Goal: Task Accomplishment & Management: Manage account settings

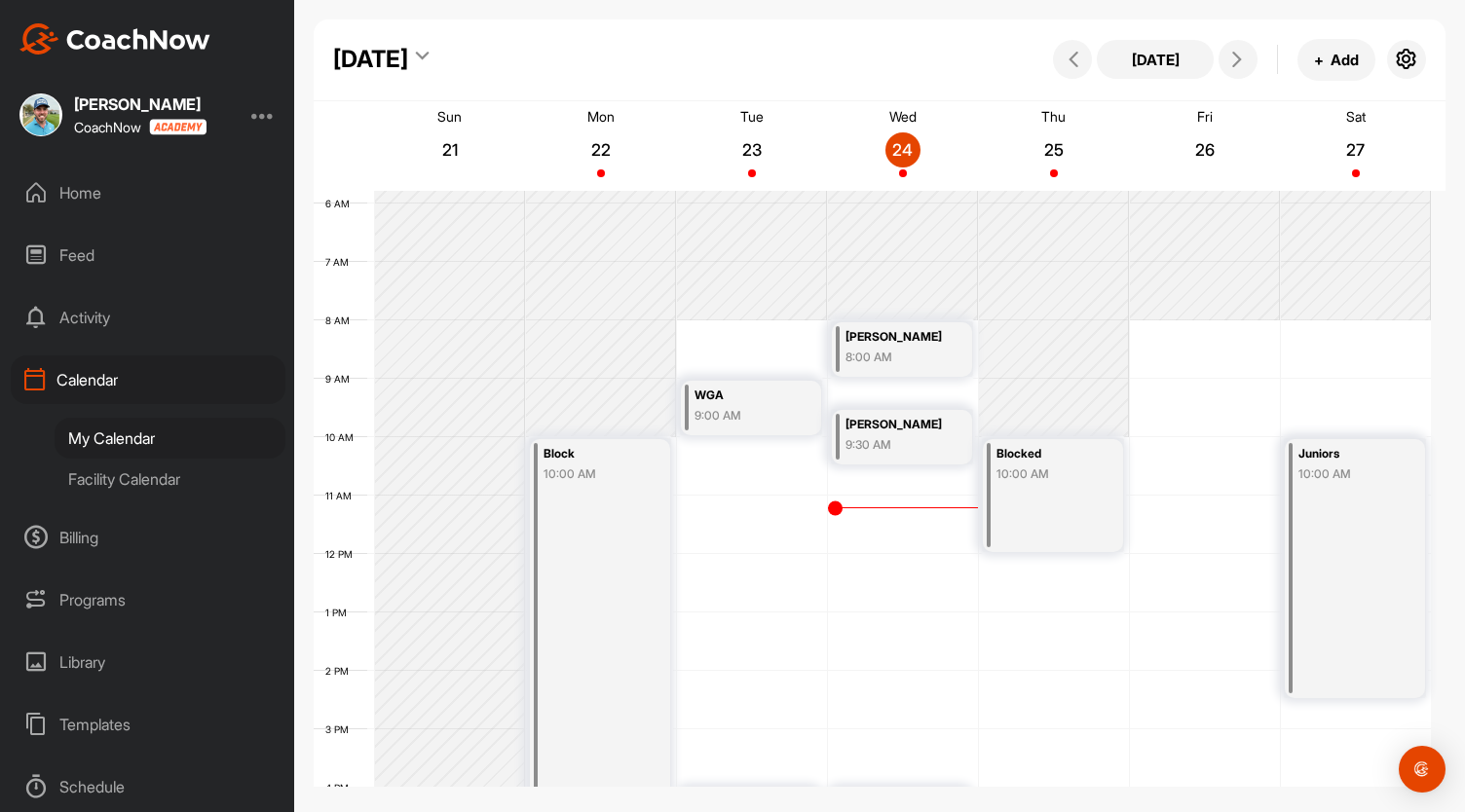
click at [429, 68] on icon at bounding box center [422, 60] width 13 height 20
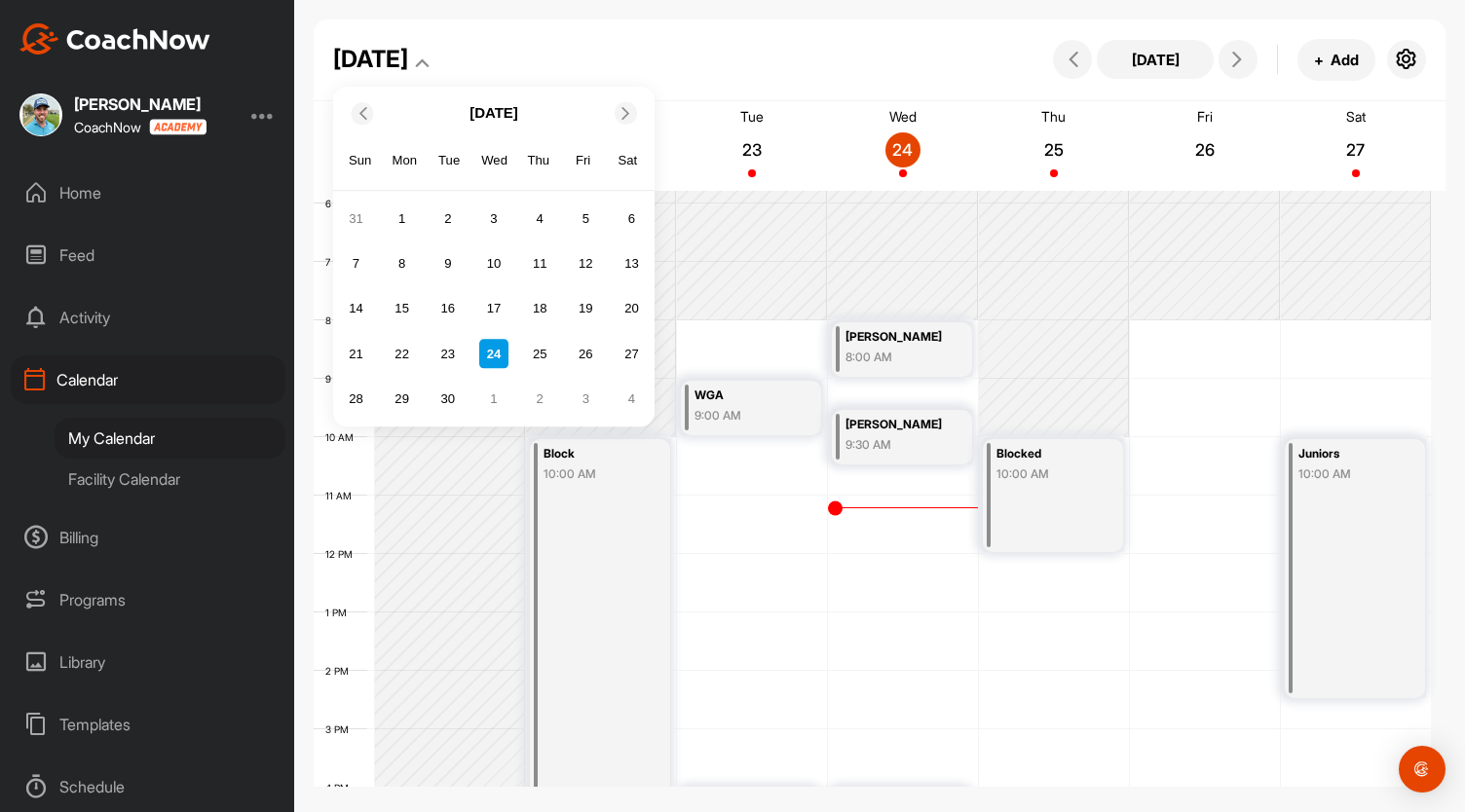
click at [621, 108] on icon at bounding box center [625, 113] width 13 height 13
click at [446, 394] on div "28" at bounding box center [447, 399] width 29 height 29
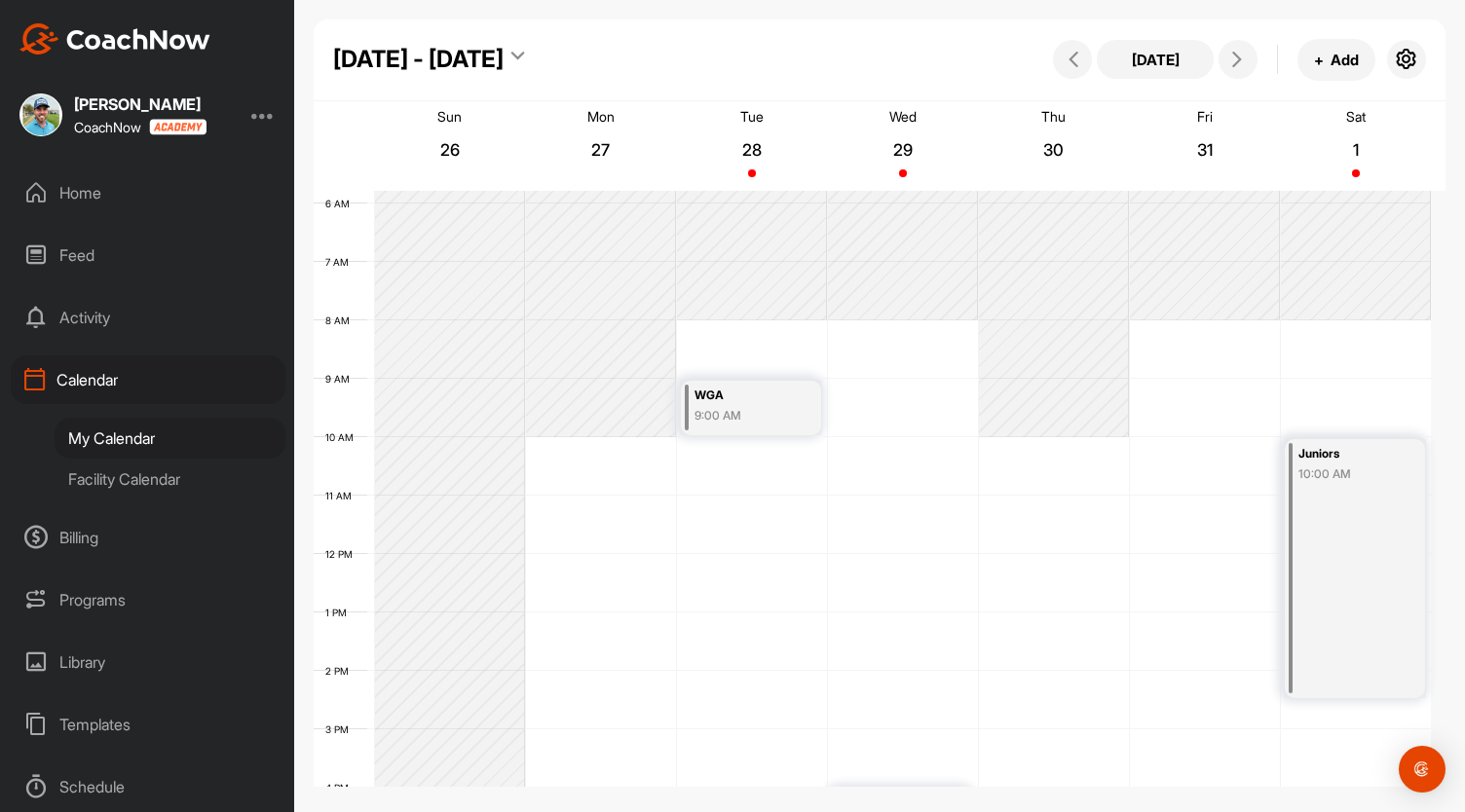
click at [698, 333] on div "12 AM 1 AM 2 AM 3 AM 4 AM 5 AM 6 AM 7 AM 8 AM 9 AM 10 AM 11 AM 12 PM 1 PM 2 PM …" at bounding box center [872, 553] width 1117 height 1402
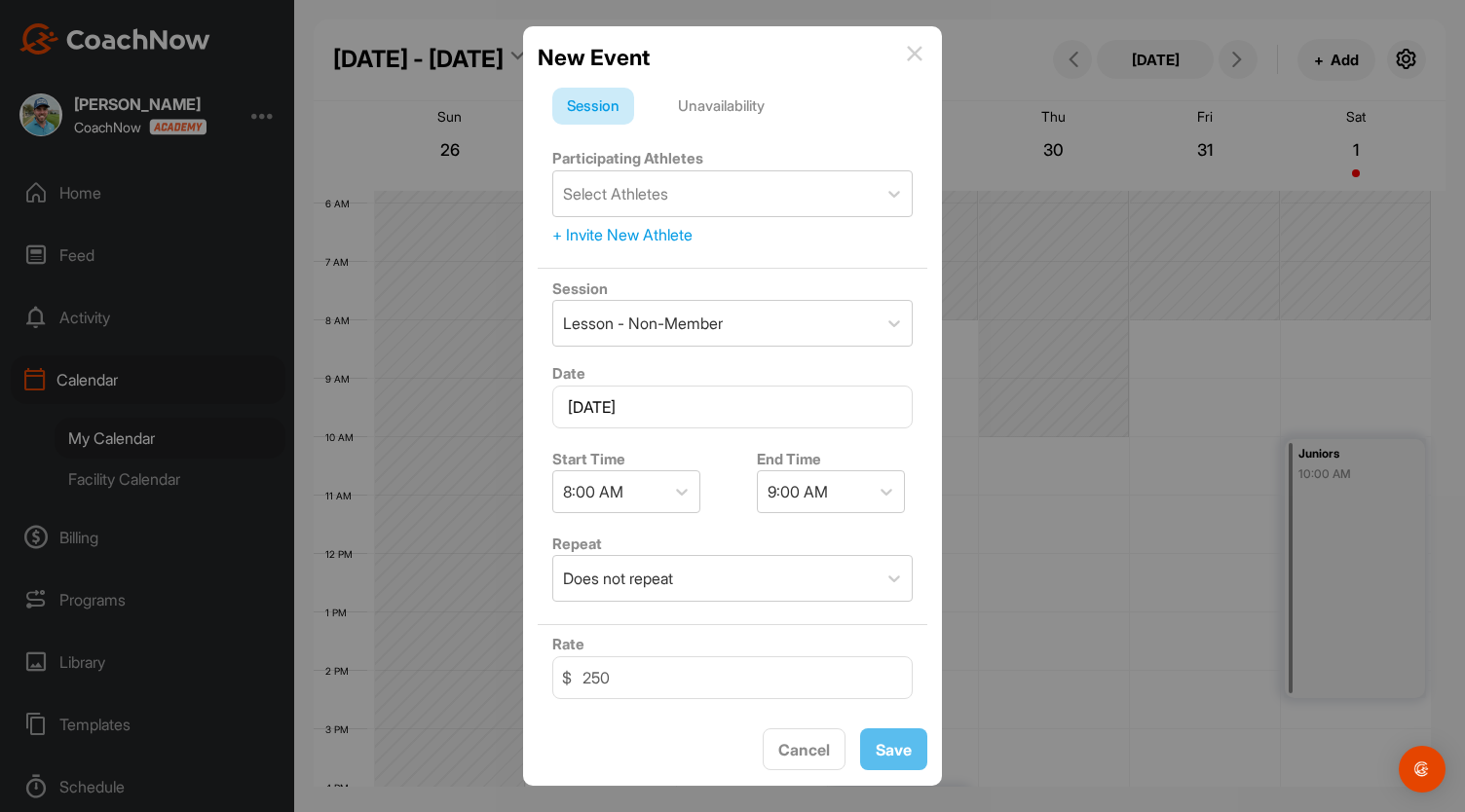
click at [729, 112] on div "Unavailability" at bounding box center [721, 105] width 115 height 37
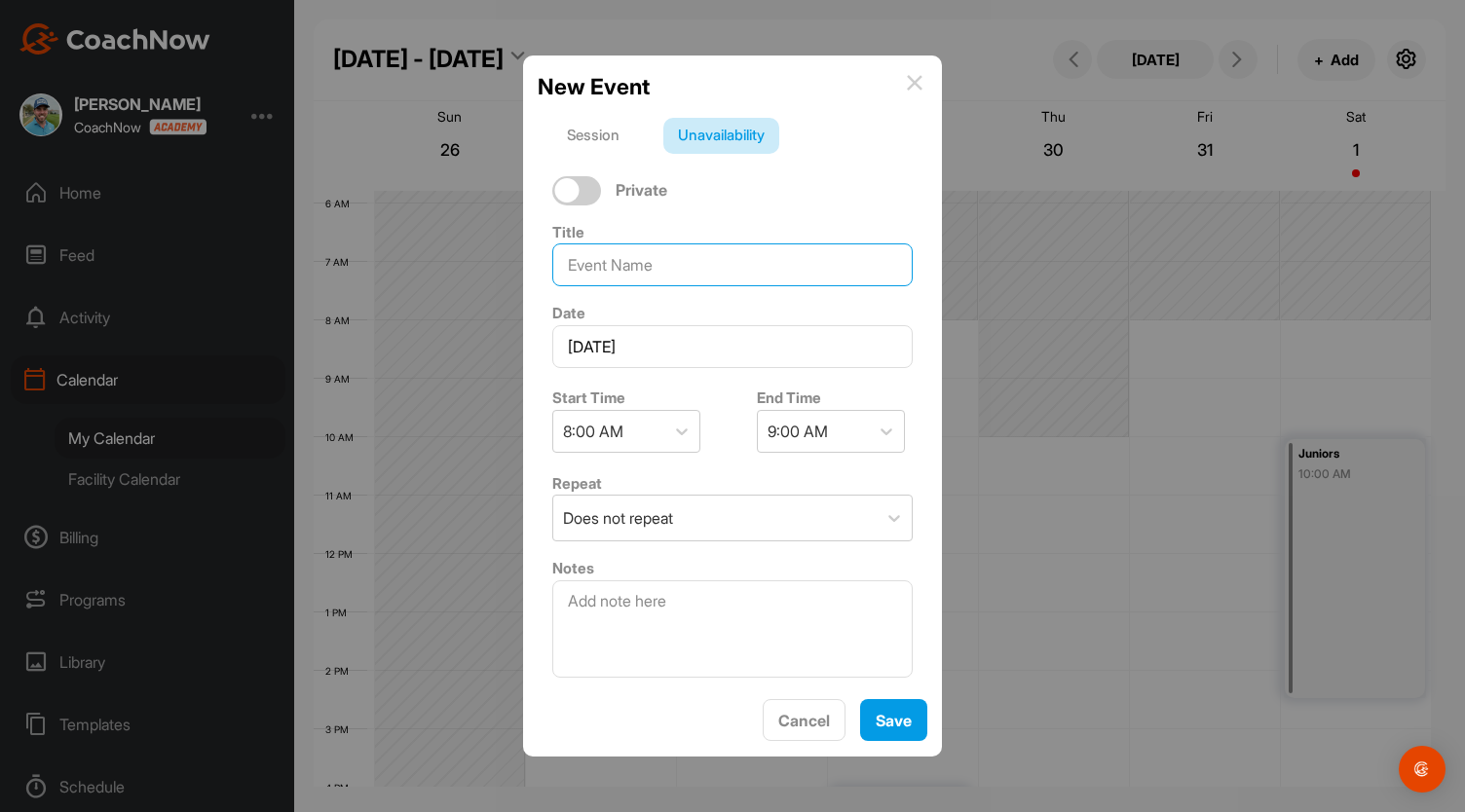
click at [662, 273] on input at bounding box center [732, 265] width 360 height 43
type input "Blocked"
click at [869, 422] on div at bounding box center [886, 431] width 35 height 35
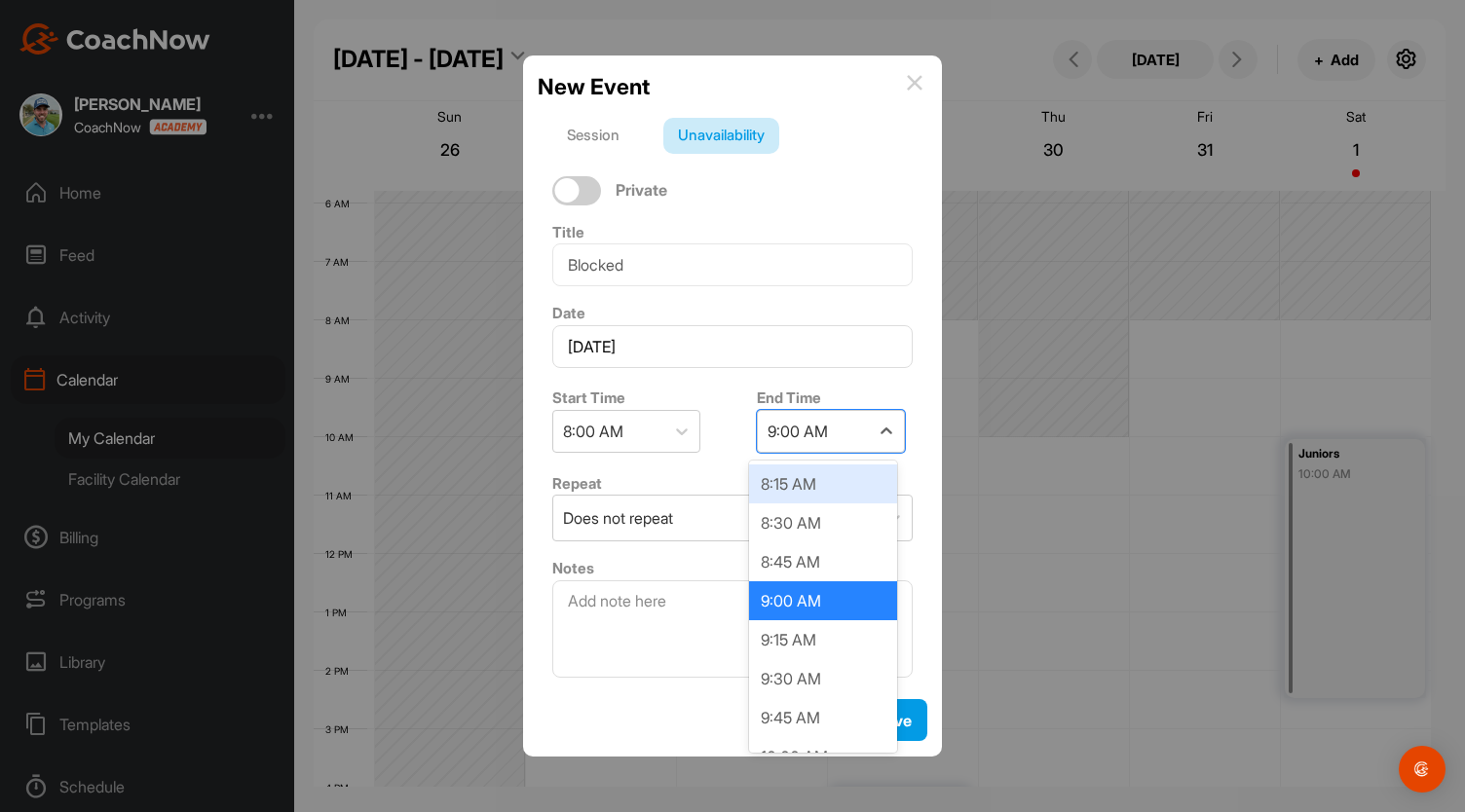
click at [856, 492] on div "8:15 AM" at bounding box center [822, 484] width 148 height 39
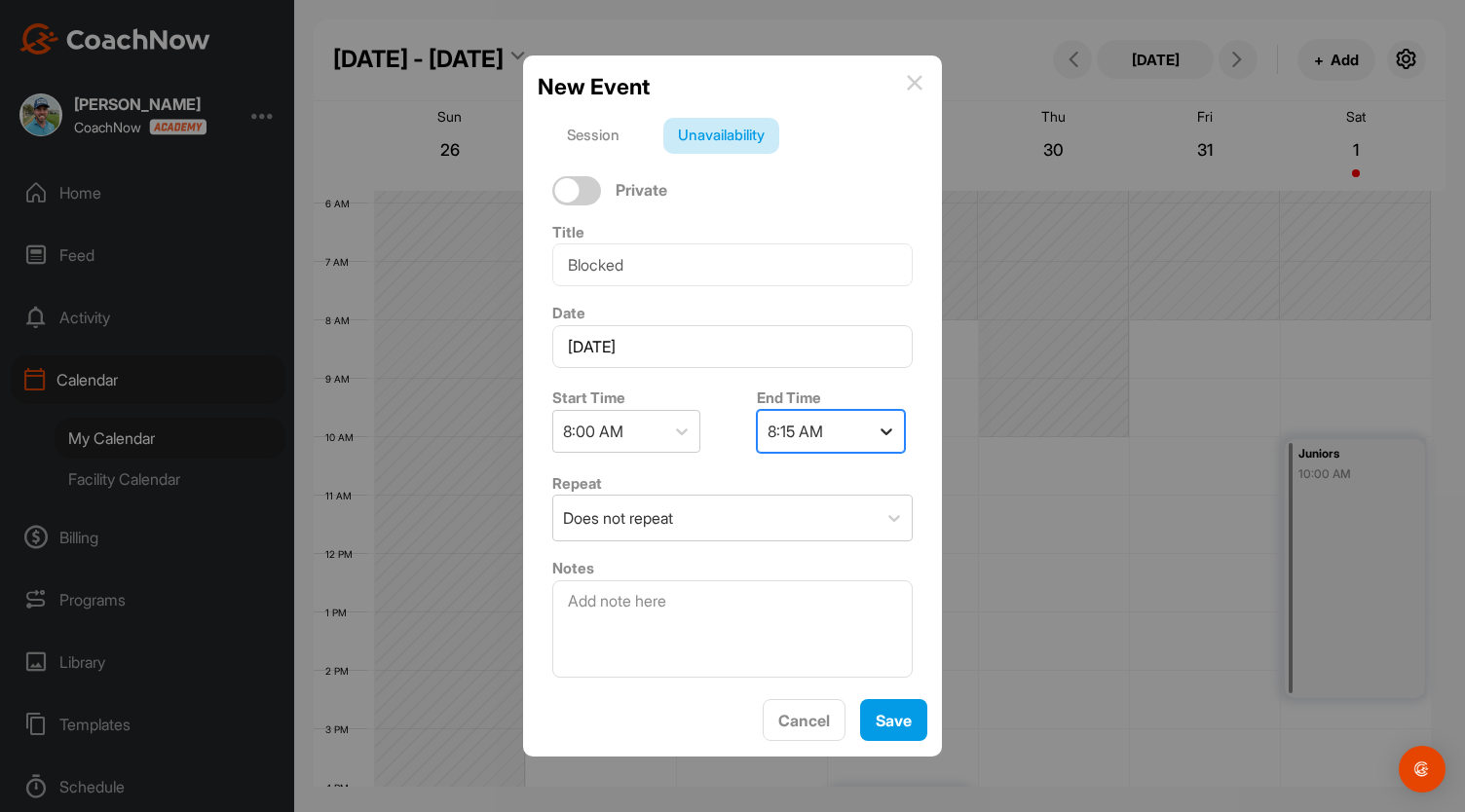
click at [877, 435] on icon at bounding box center [887, 432] width 20 height 20
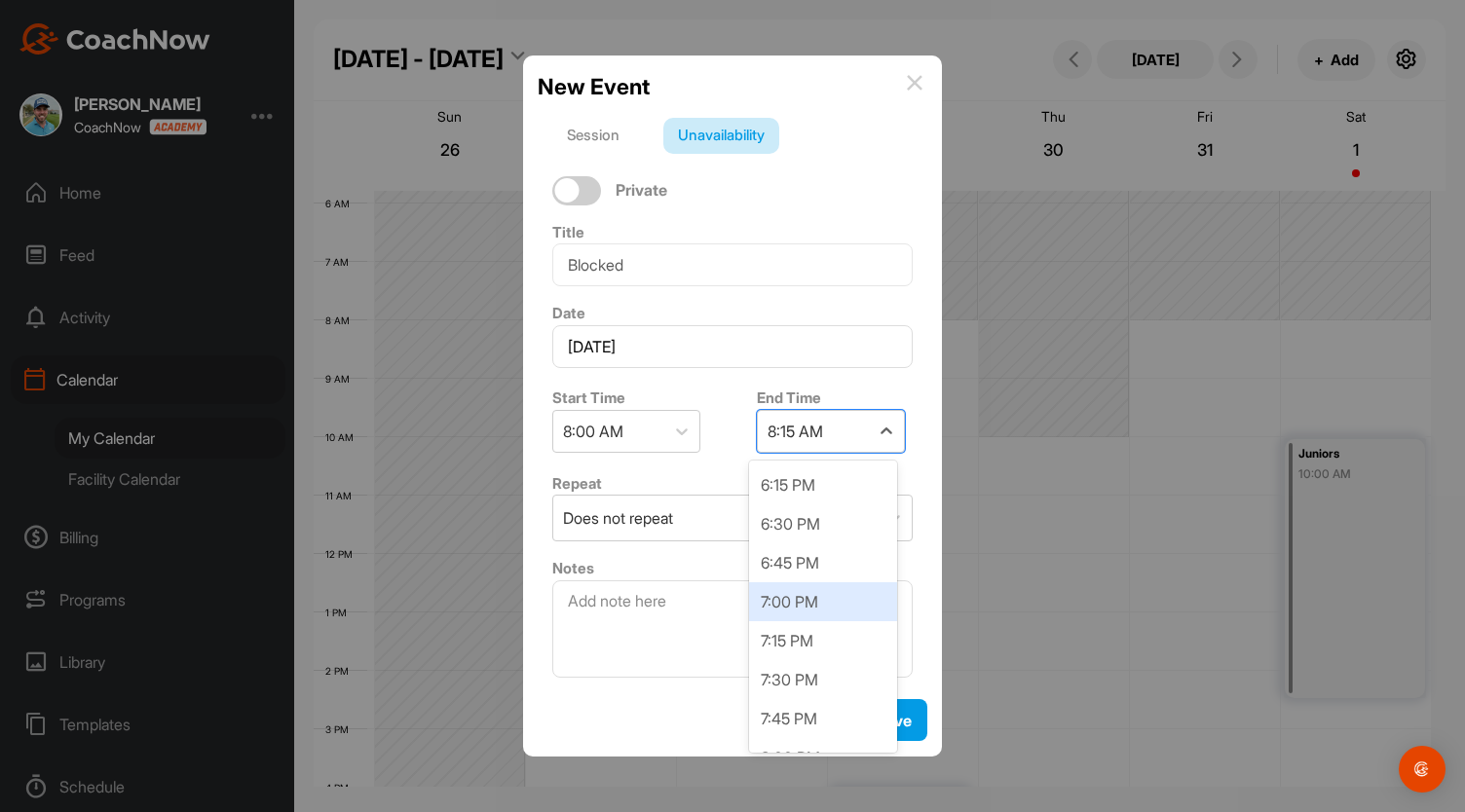
click at [839, 599] on div "7:00 PM" at bounding box center [822, 601] width 148 height 39
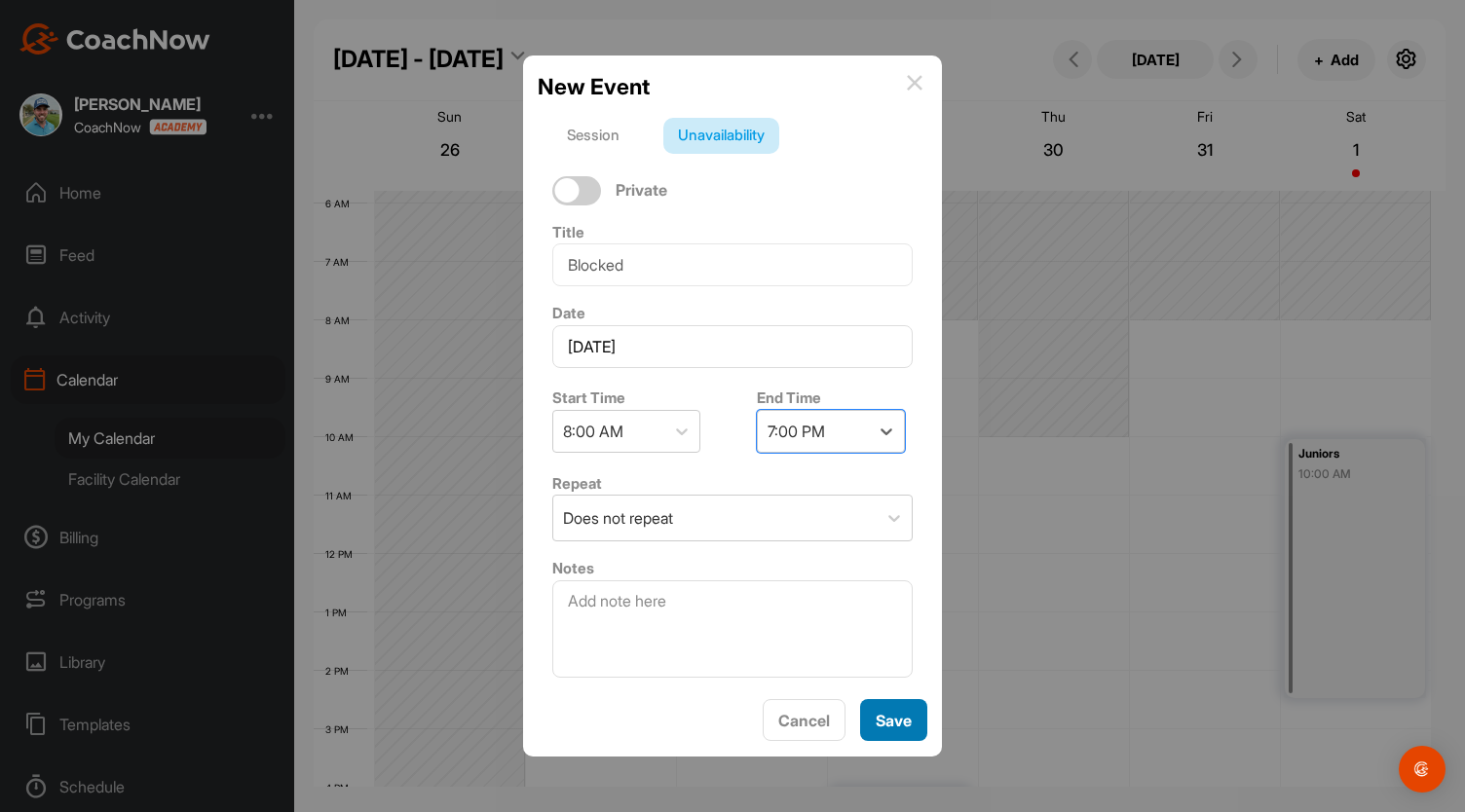
click at [907, 725] on span "Save" at bounding box center [894, 720] width 36 height 20
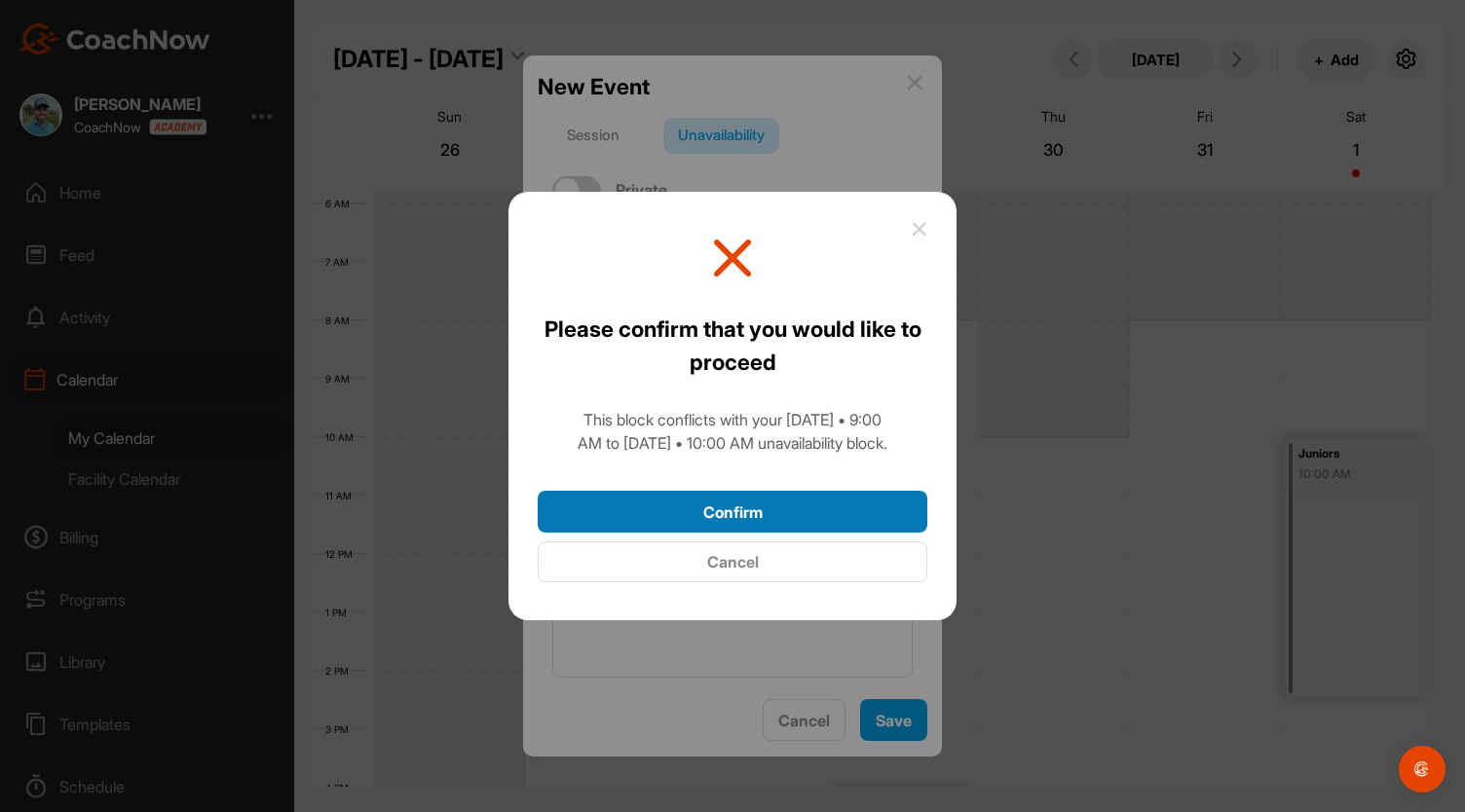
click at [837, 519] on button "Confirm" at bounding box center [732, 511] width 389 height 42
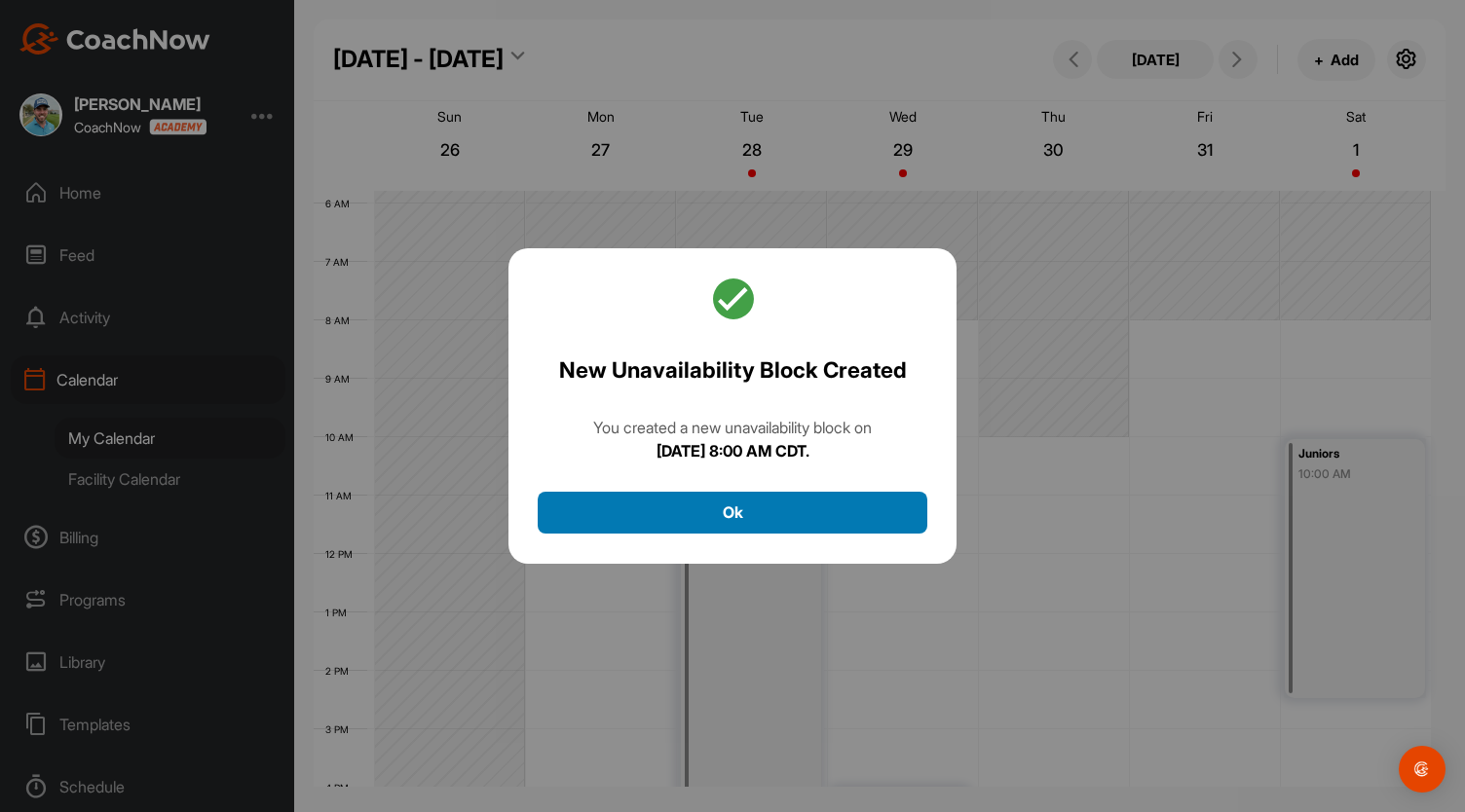
click at [803, 525] on button "Ok" at bounding box center [732, 512] width 389 height 42
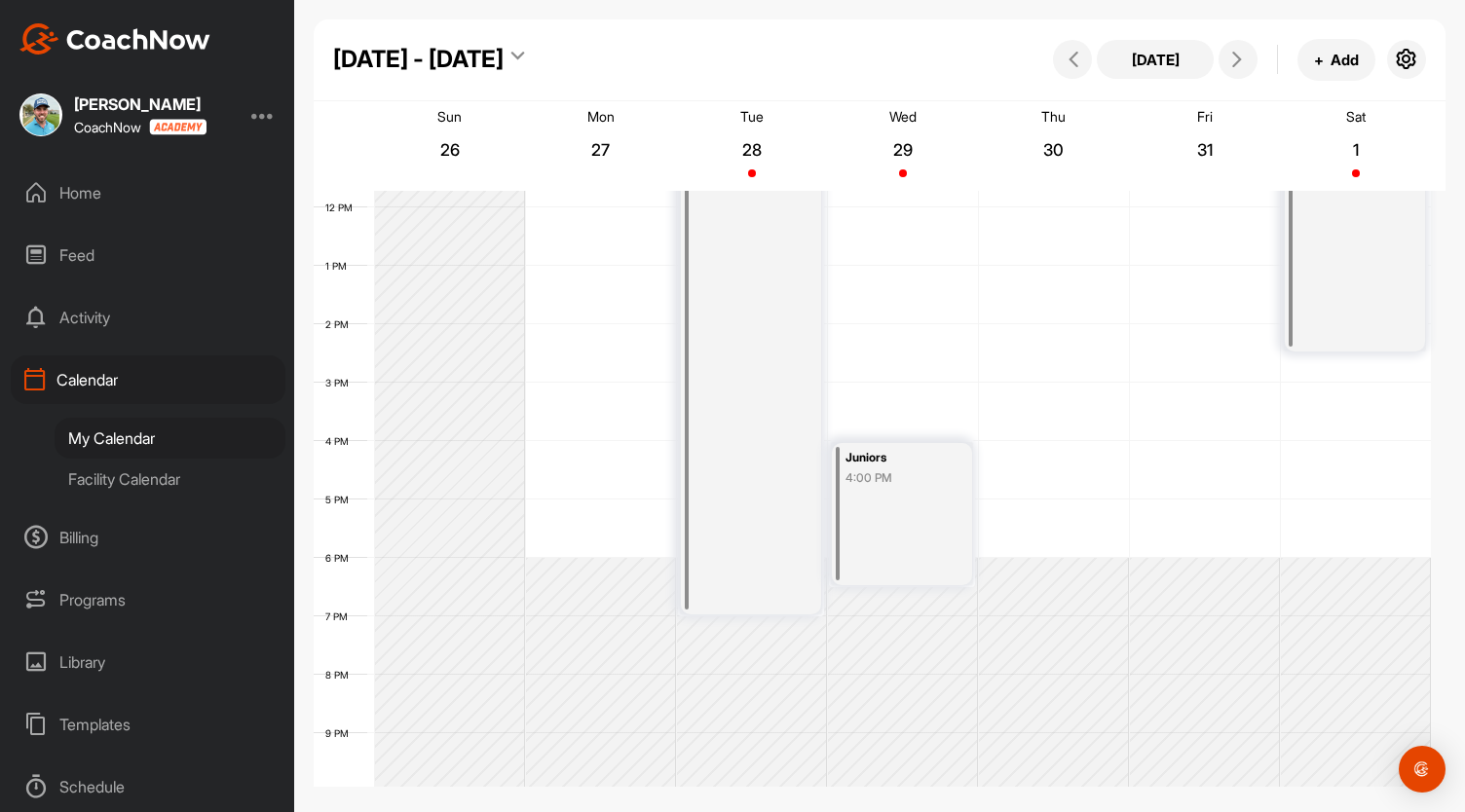
scroll to position [279, 0]
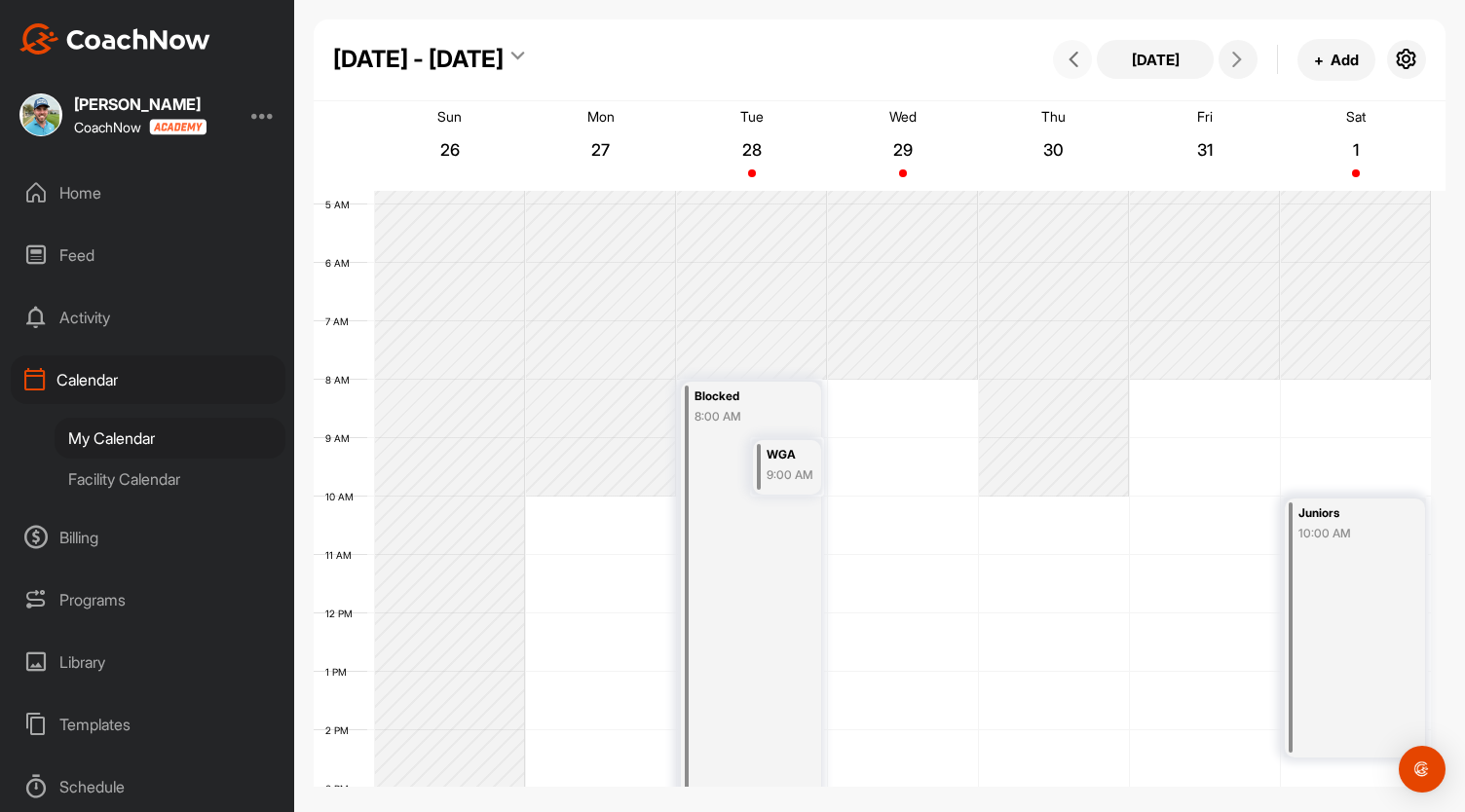
click at [1080, 73] on button at bounding box center [1072, 59] width 39 height 39
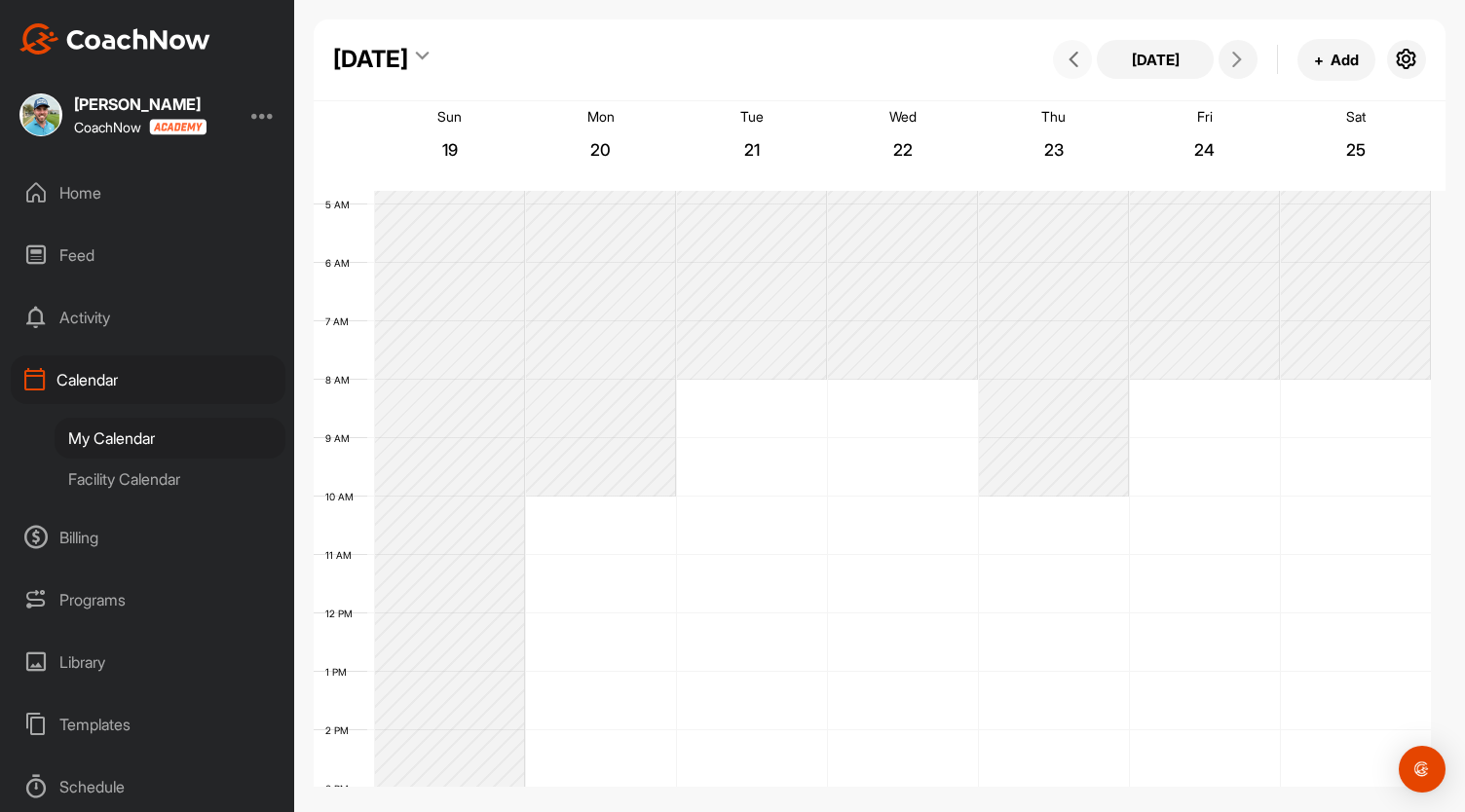
scroll to position [338, 0]
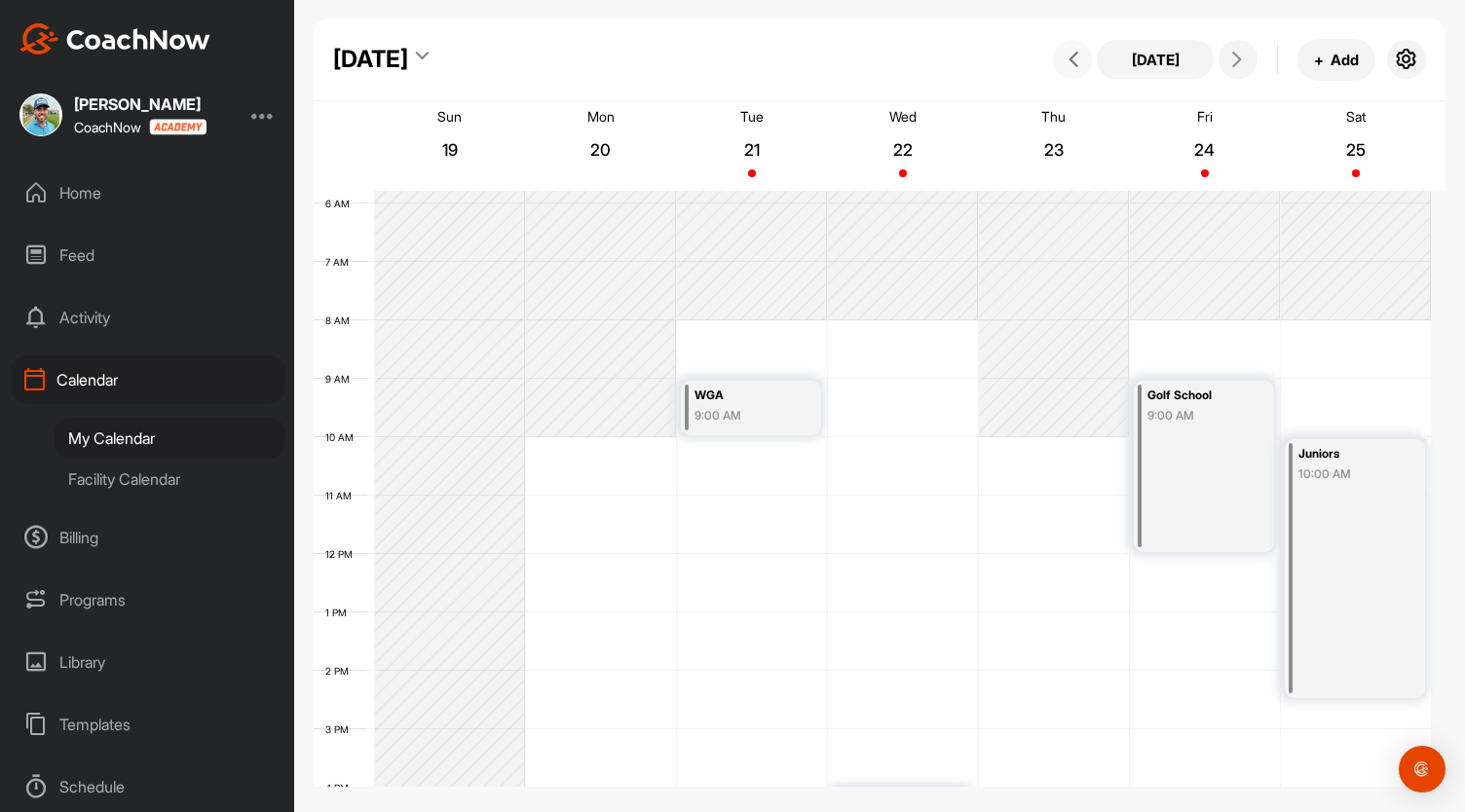
click at [1080, 73] on button at bounding box center [1072, 59] width 39 height 39
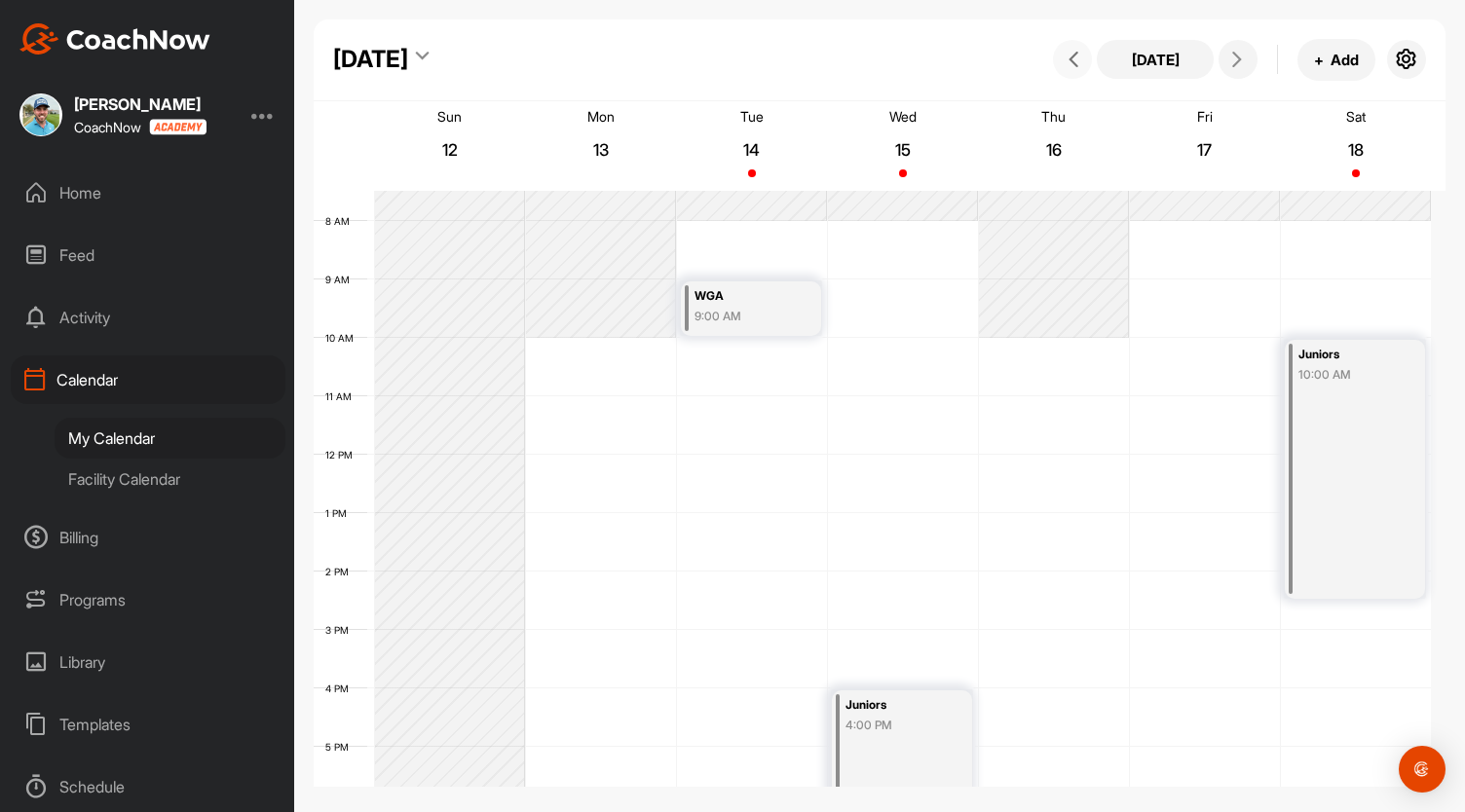
scroll to position [436, 0]
click at [135, 494] on div "Facility Calendar" at bounding box center [170, 479] width 231 height 41
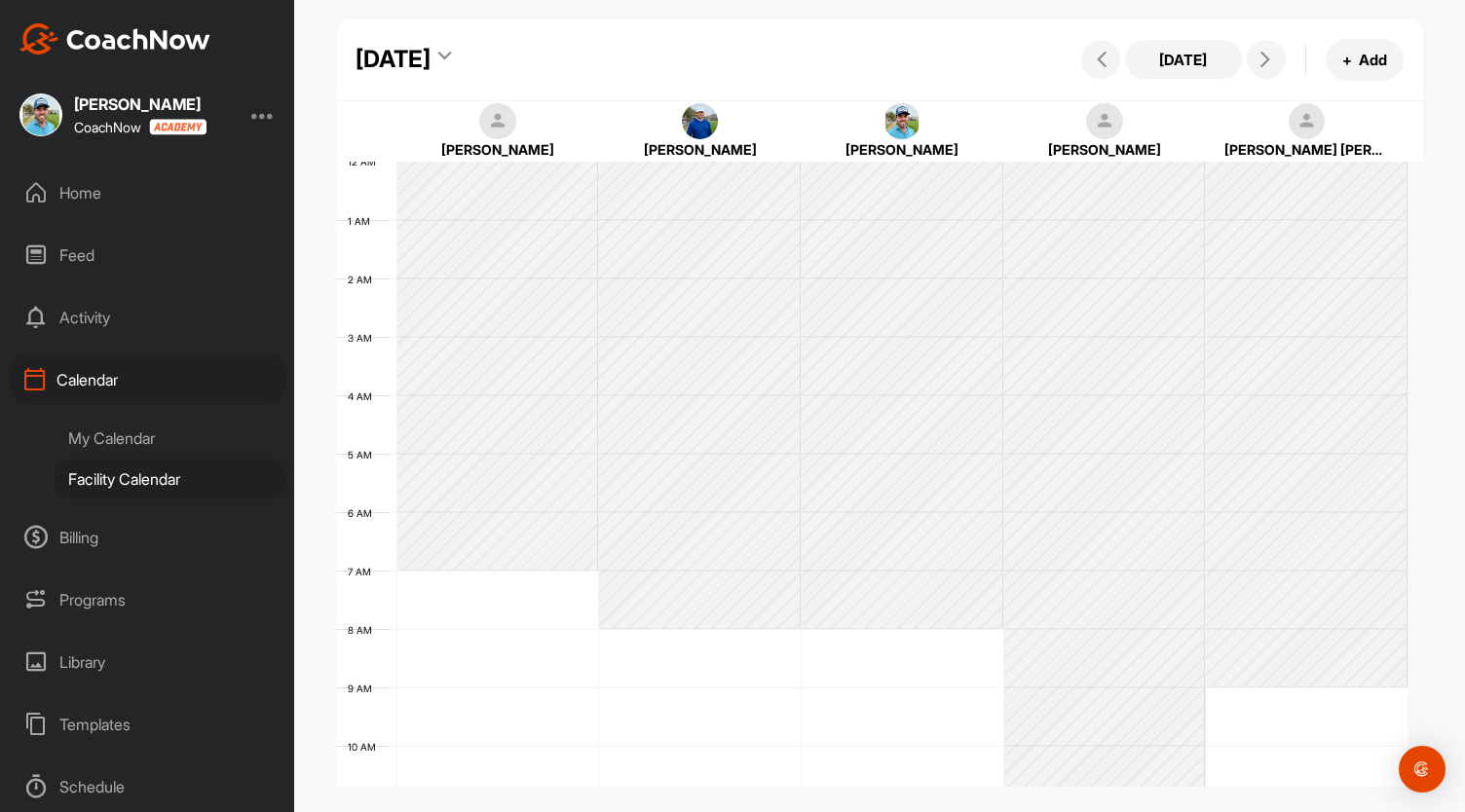
scroll to position [338, 0]
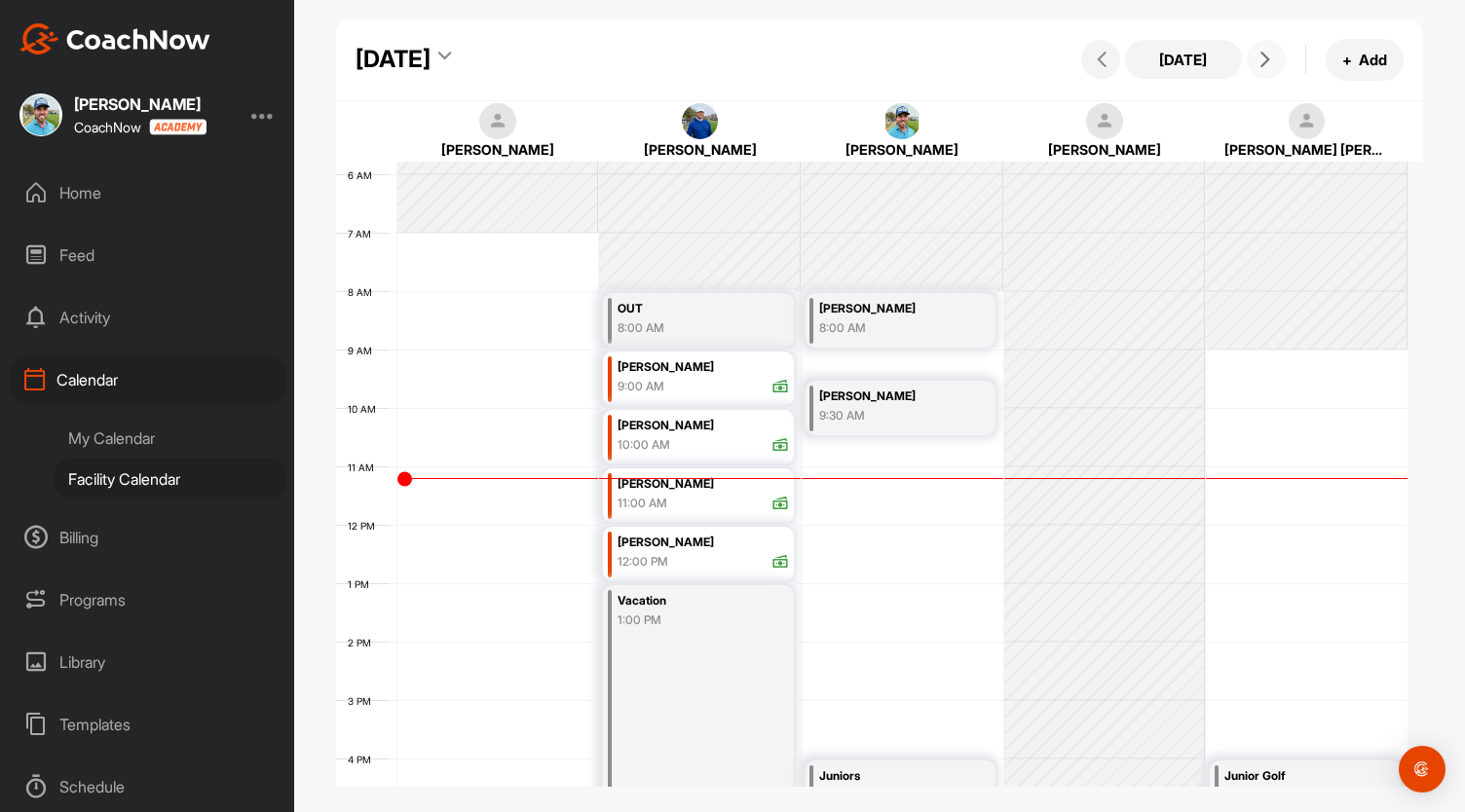
click at [1262, 66] on icon at bounding box center [1265, 60] width 16 height 16
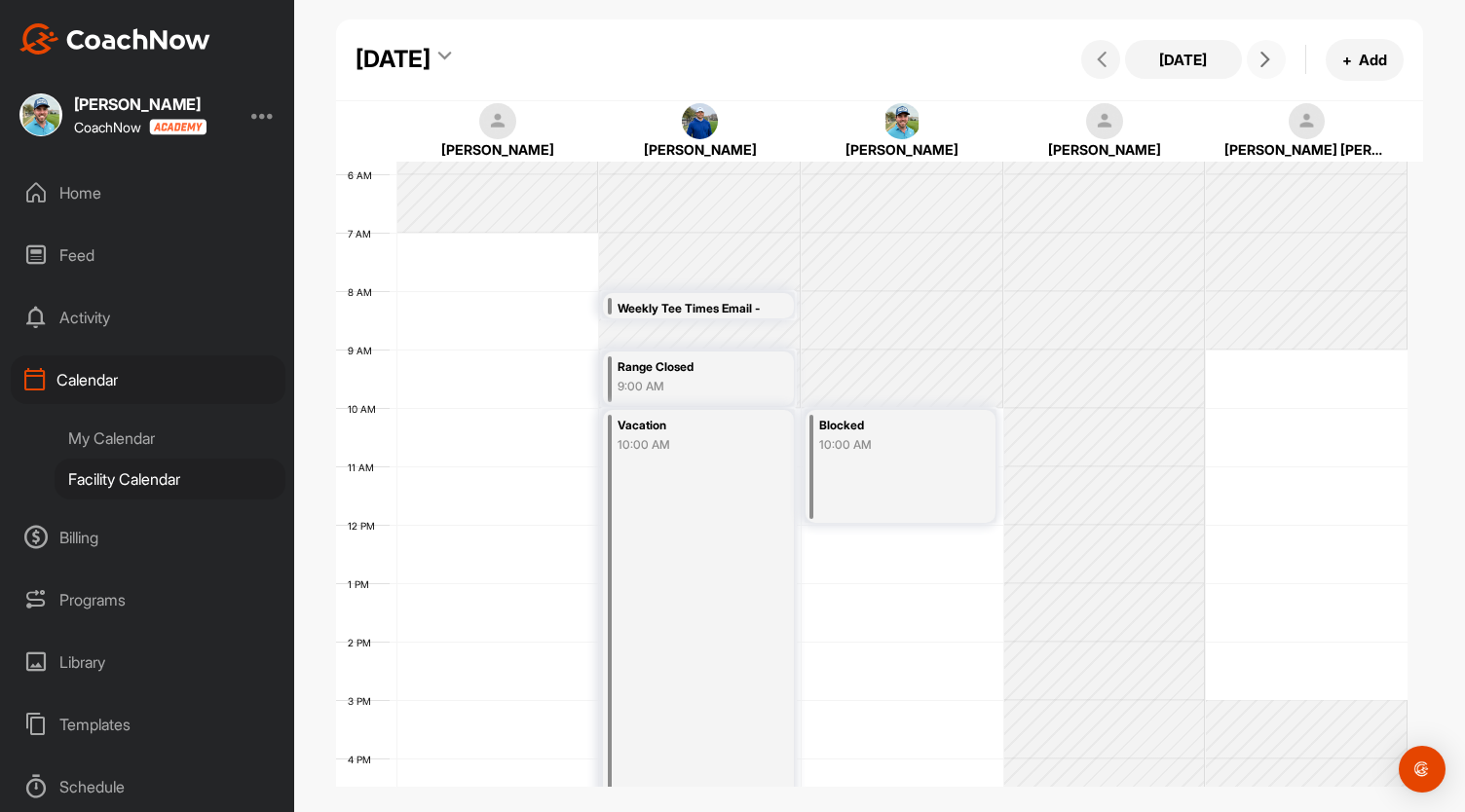
click at [1262, 66] on icon at bounding box center [1265, 60] width 16 height 16
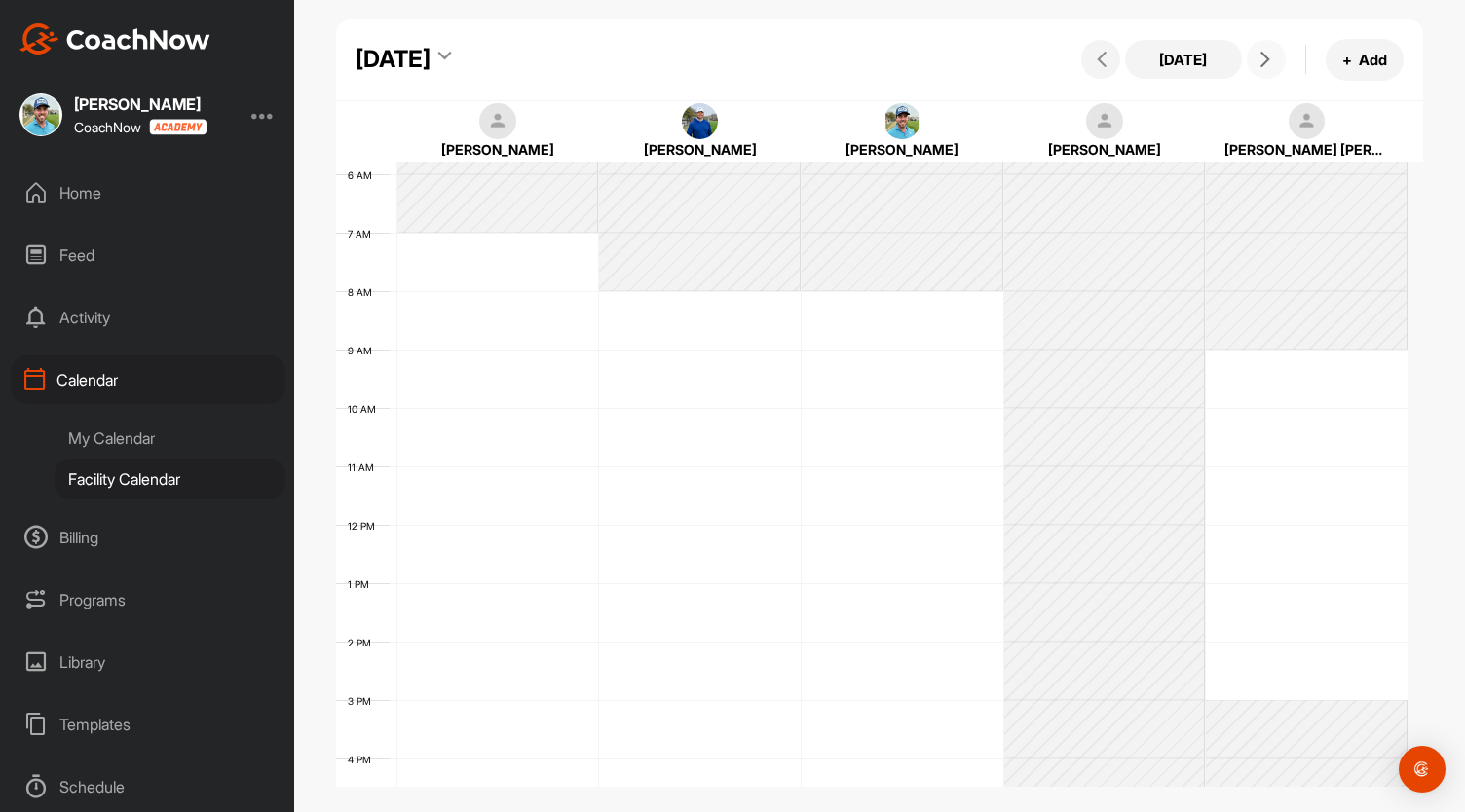
click at [1262, 66] on icon at bounding box center [1265, 60] width 16 height 16
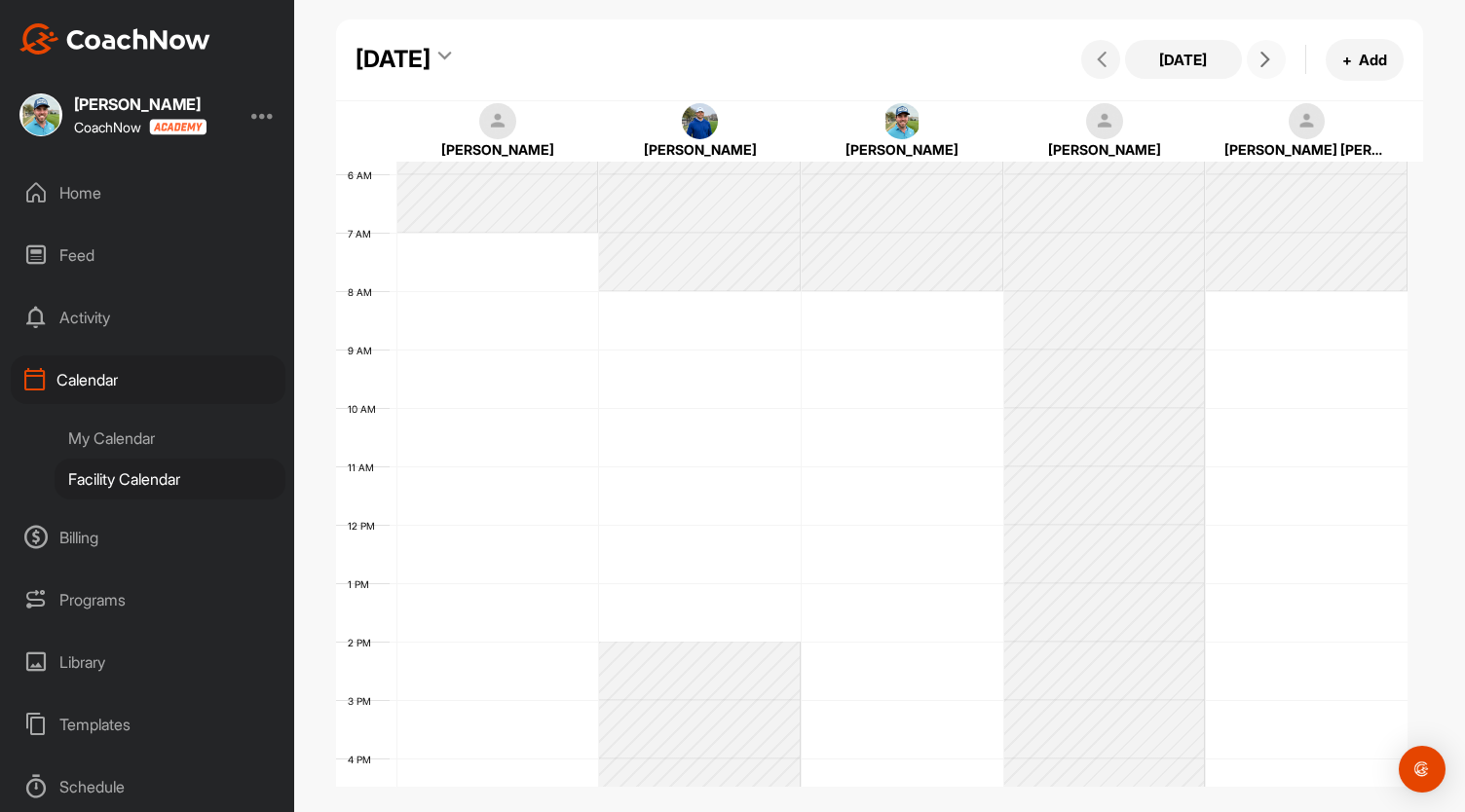
click at [1262, 66] on icon at bounding box center [1265, 60] width 16 height 16
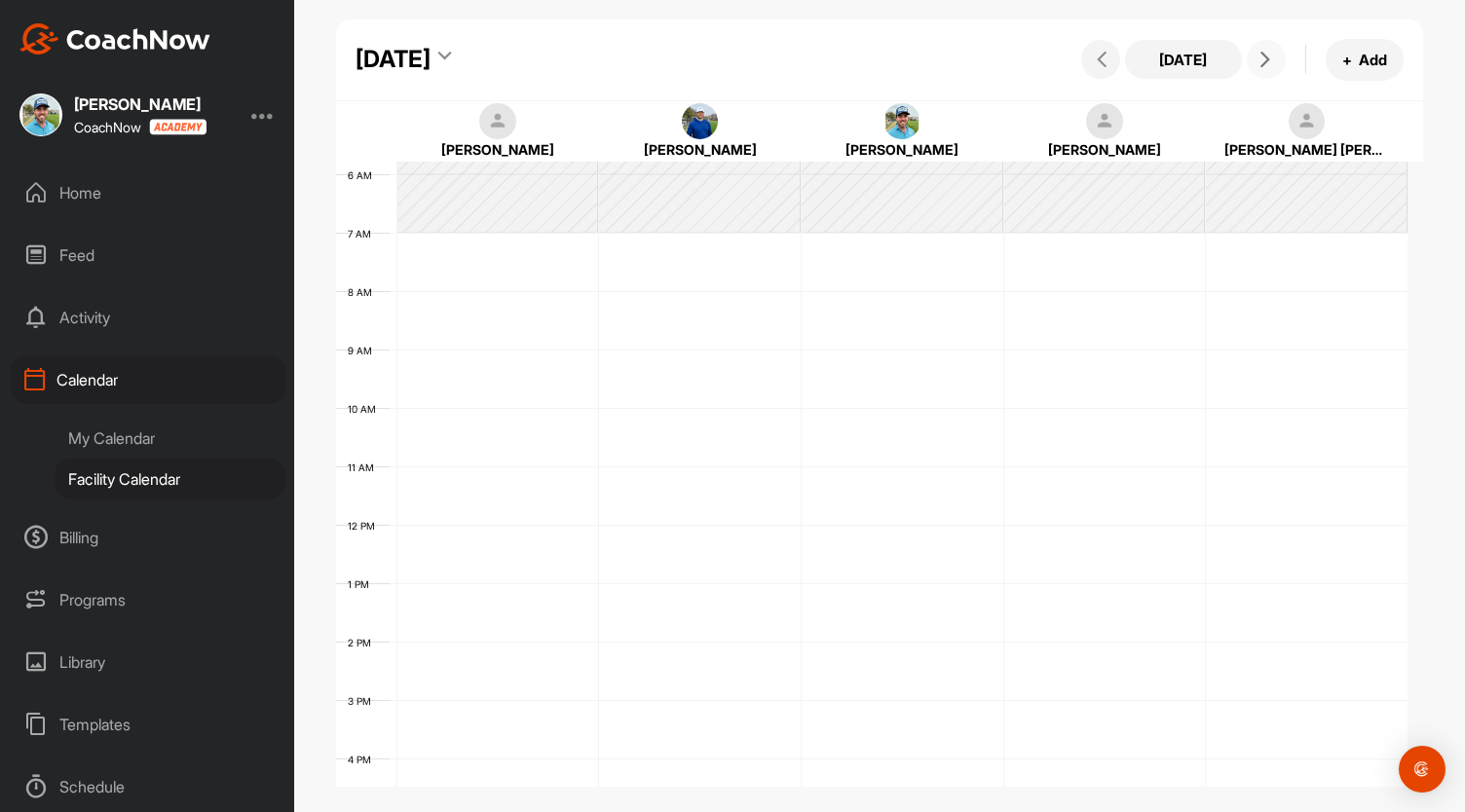
click at [1262, 66] on icon at bounding box center [1265, 60] width 16 height 16
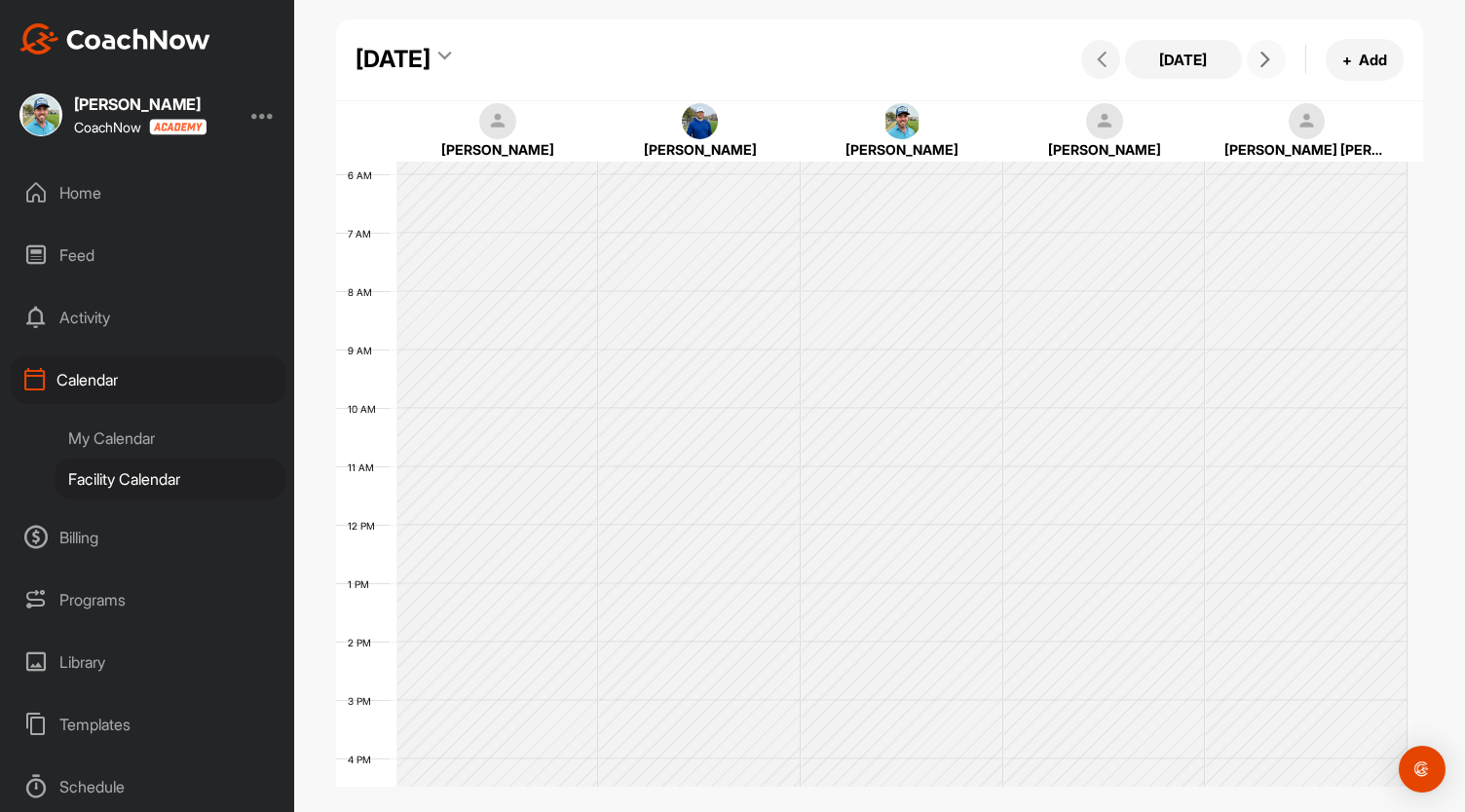
click at [1262, 66] on icon at bounding box center [1265, 60] width 16 height 16
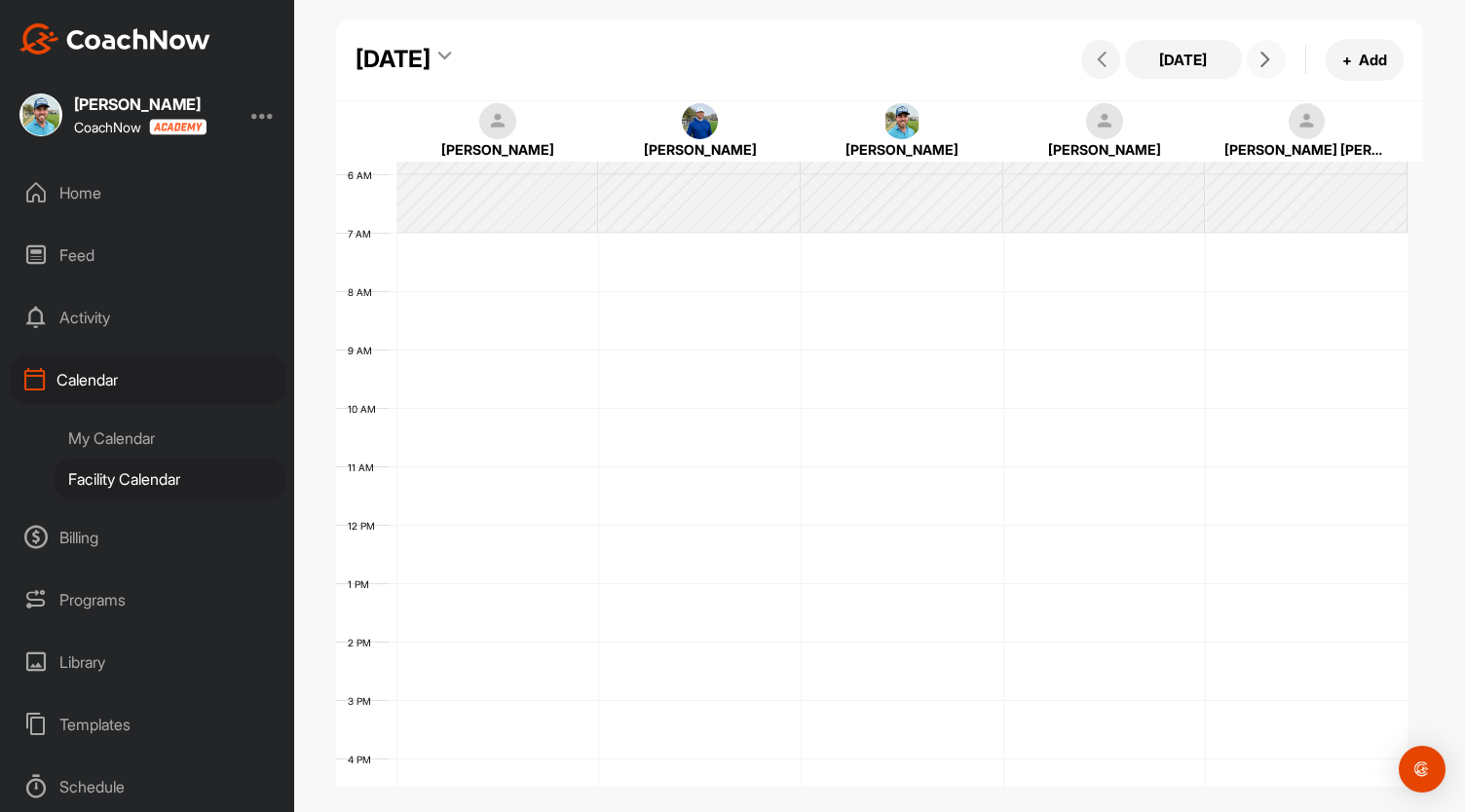
click at [1262, 66] on icon at bounding box center [1265, 60] width 16 height 16
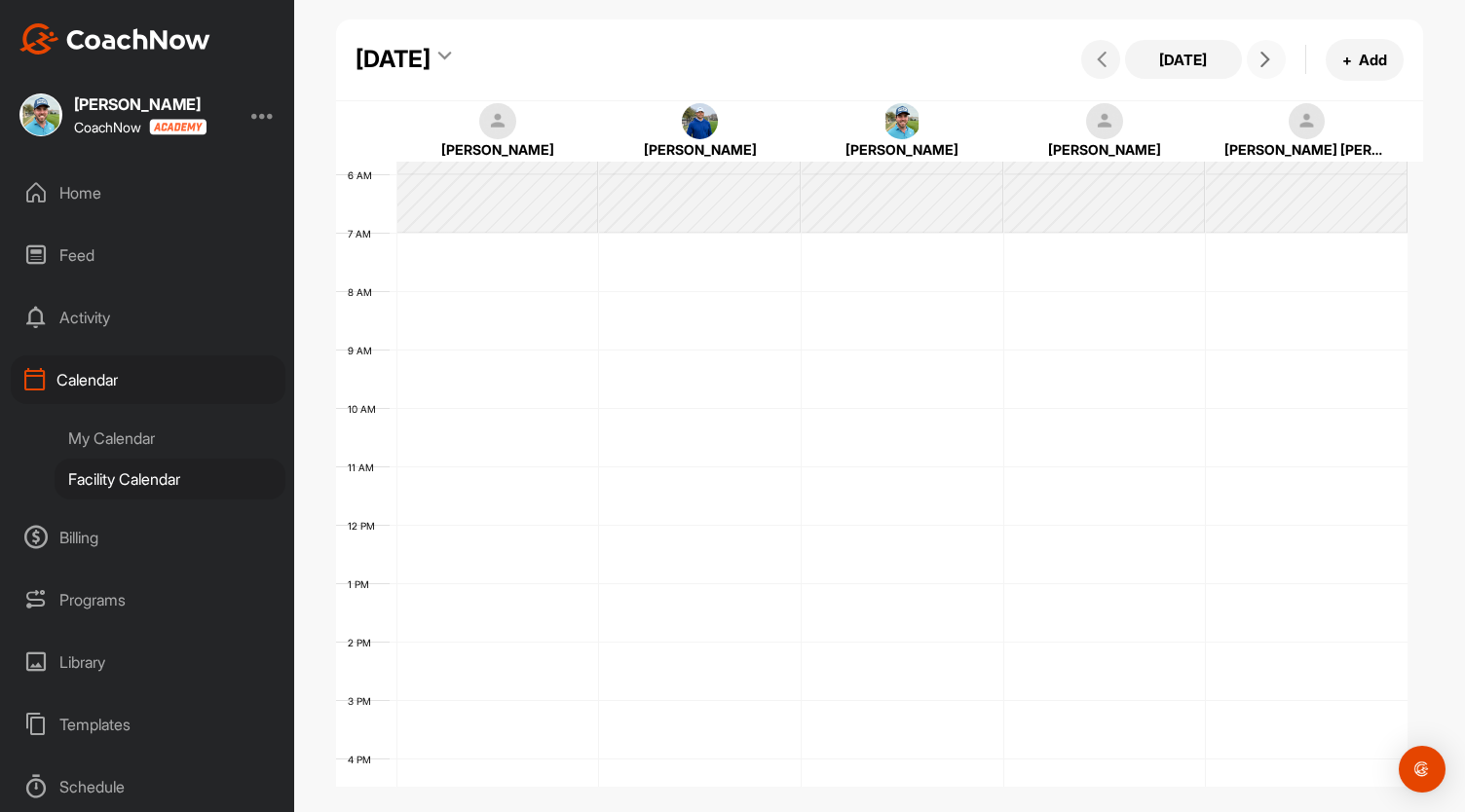
click at [1262, 66] on icon at bounding box center [1265, 60] width 16 height 16
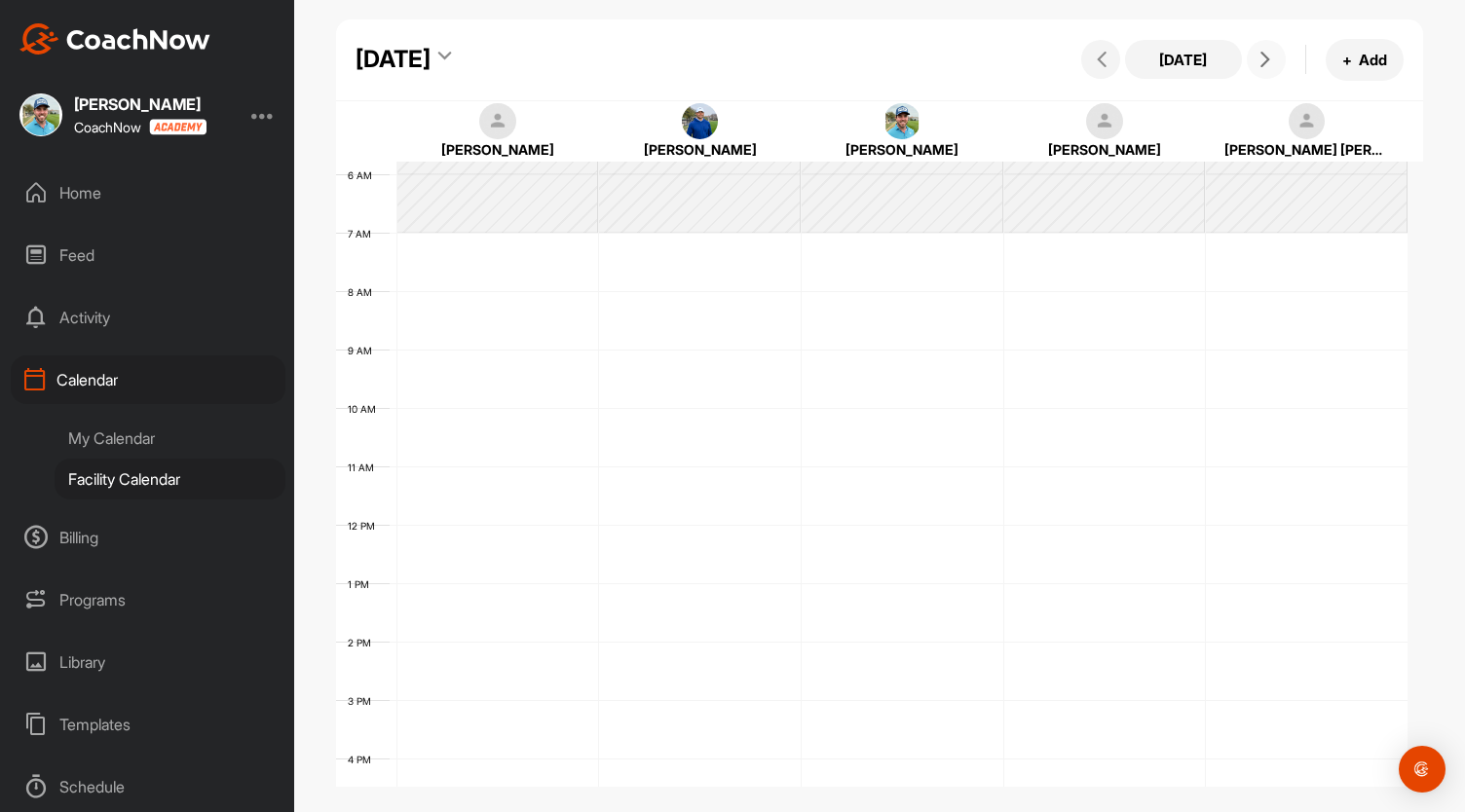
click at [1262, 66] on icon at bounding box center [1265, 60] width 16 height 16
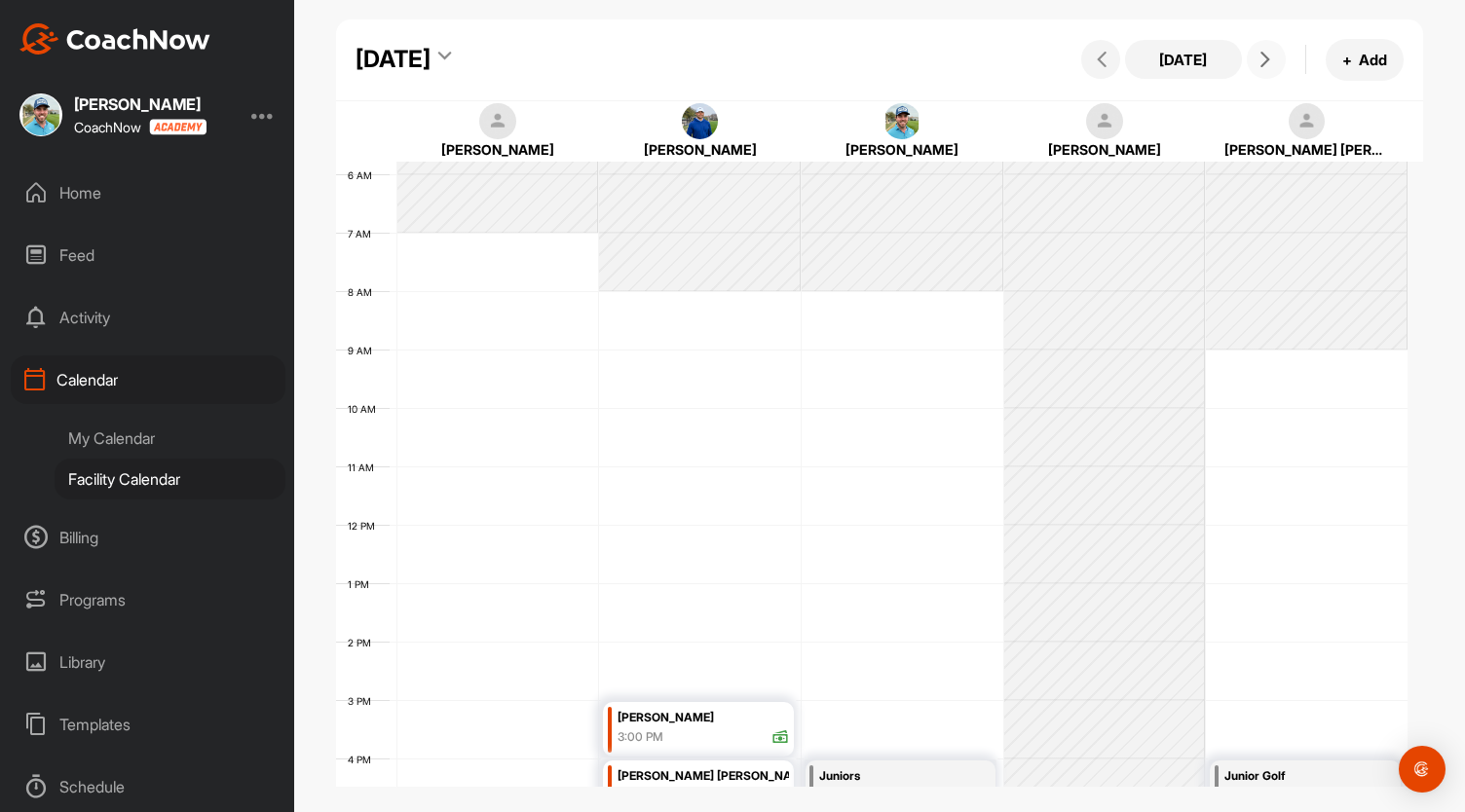
click at [1262, 66] on icon at bounding box center [1265, 60] width 16 height 16
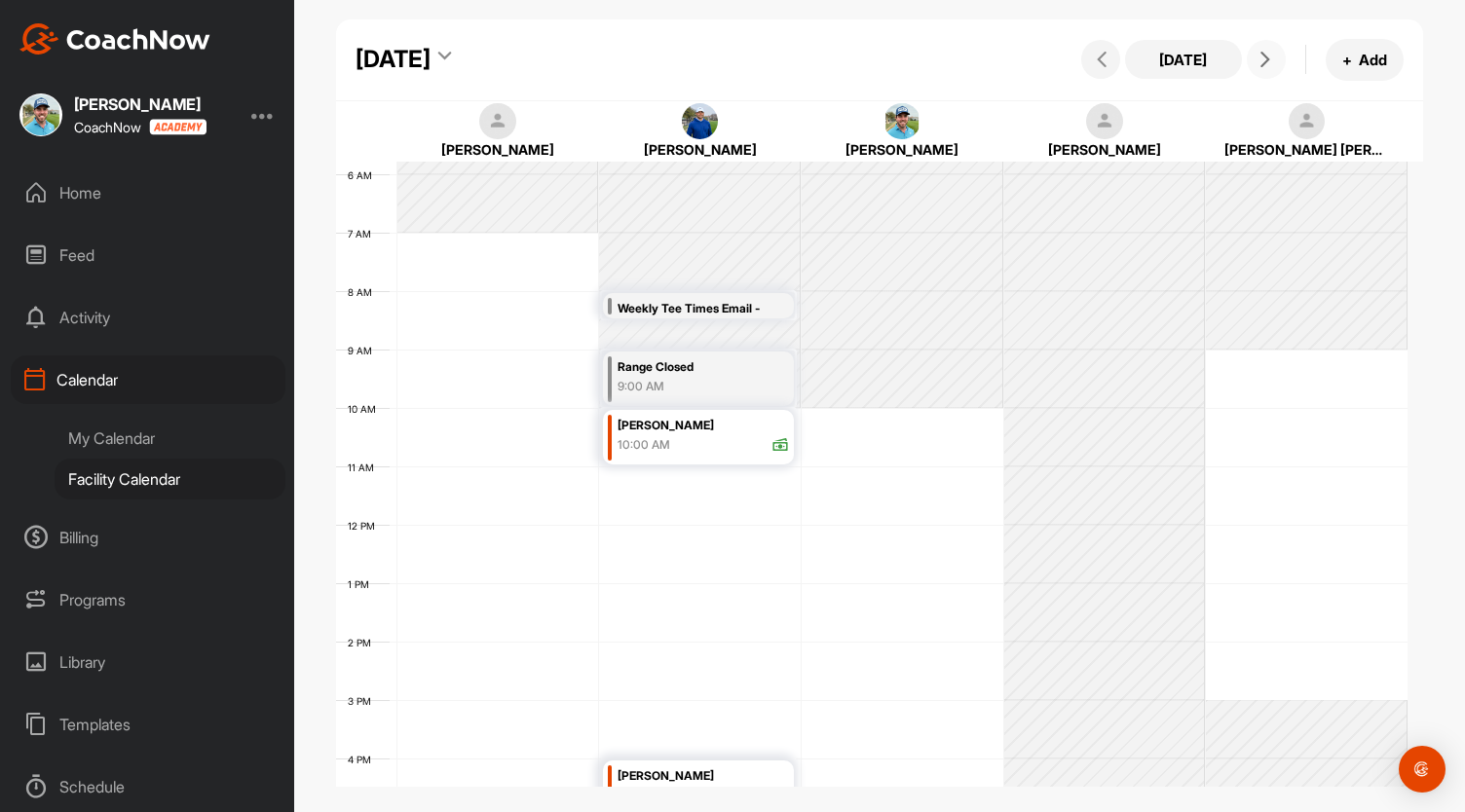
click at [1262, 66] on icon at bounding box center [1265, 60] width 16 height 16
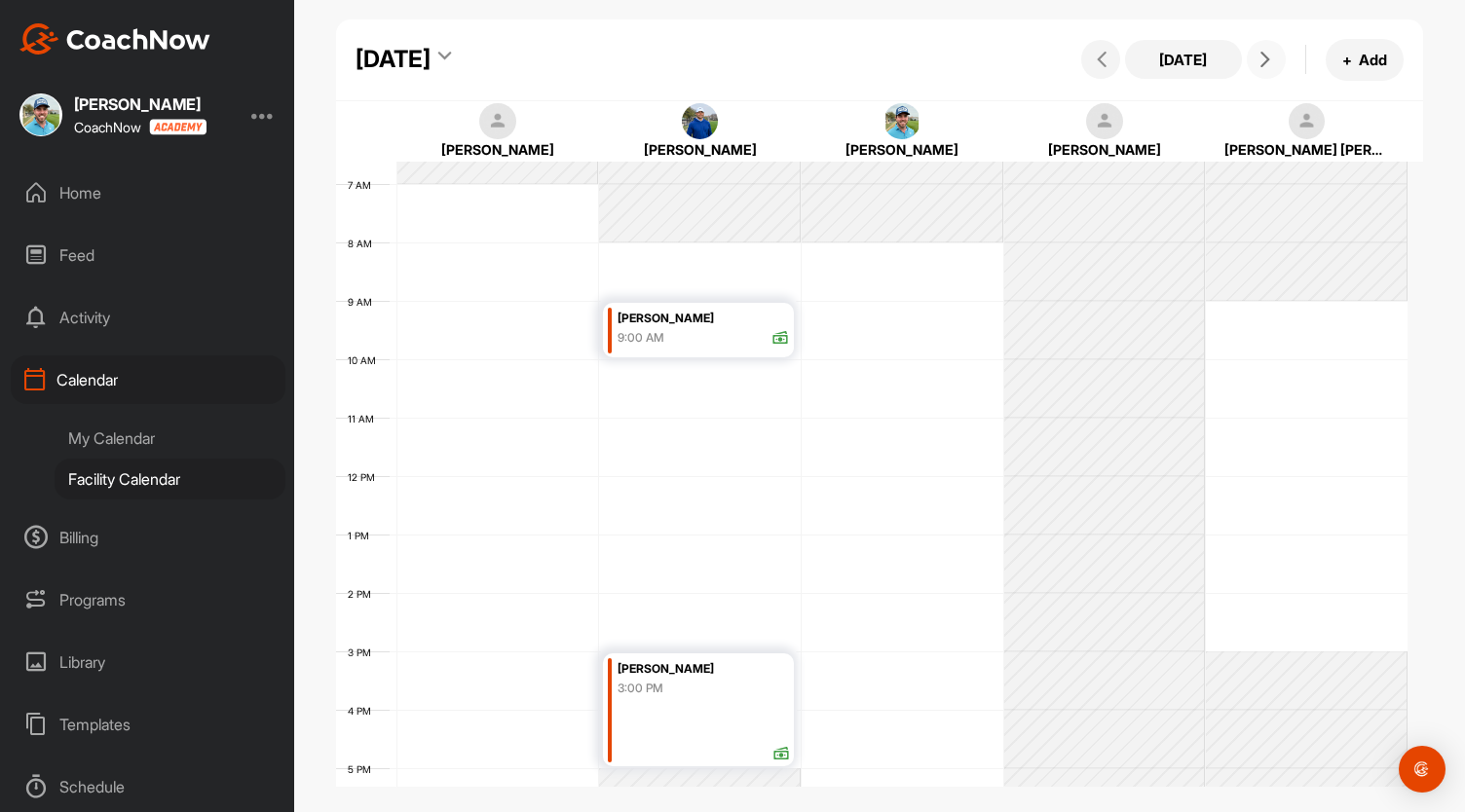
scroll to position [346, 0]
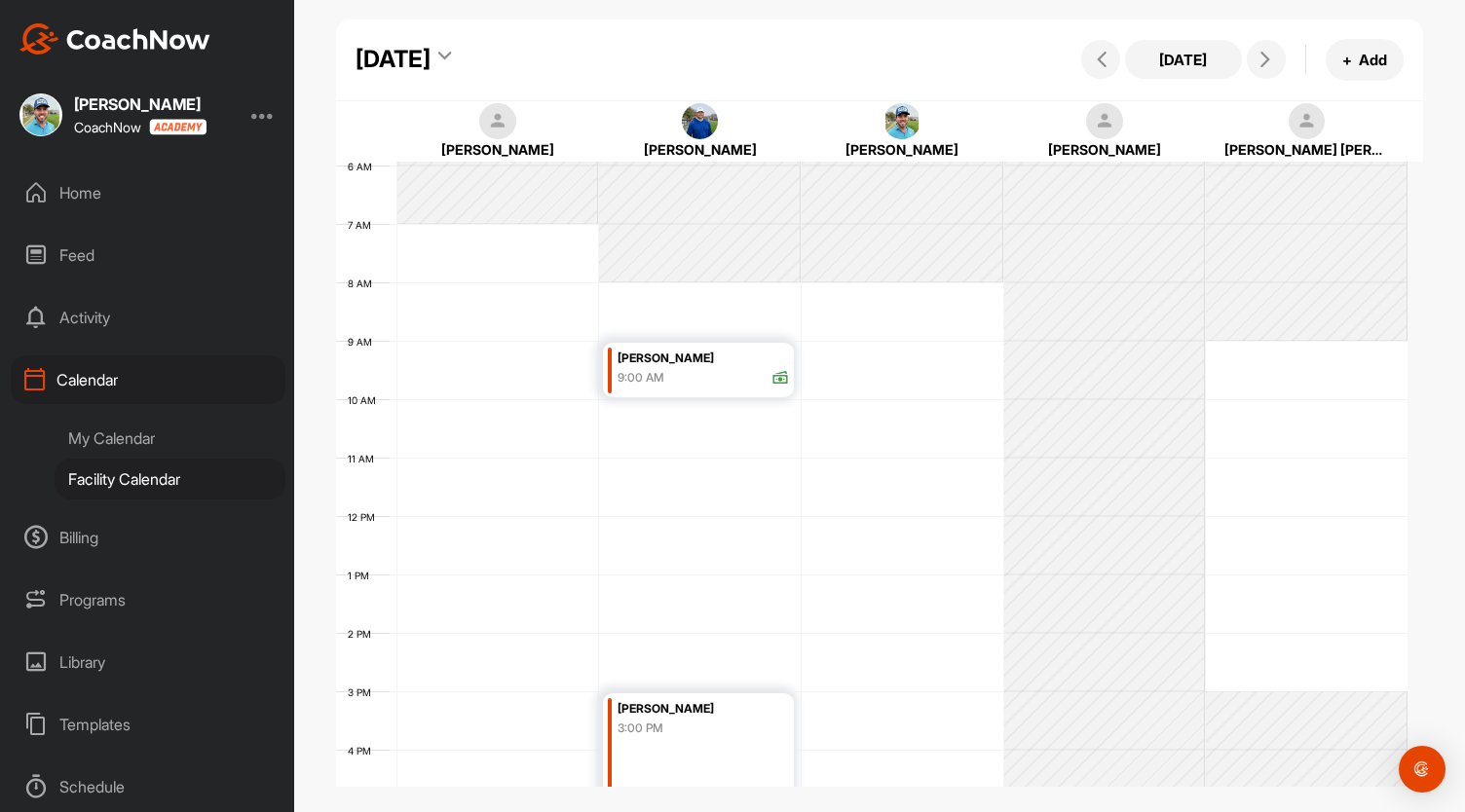
click at [125, 445] on div "My Calendar" at bounding box center [170, 438] width 231 height 41
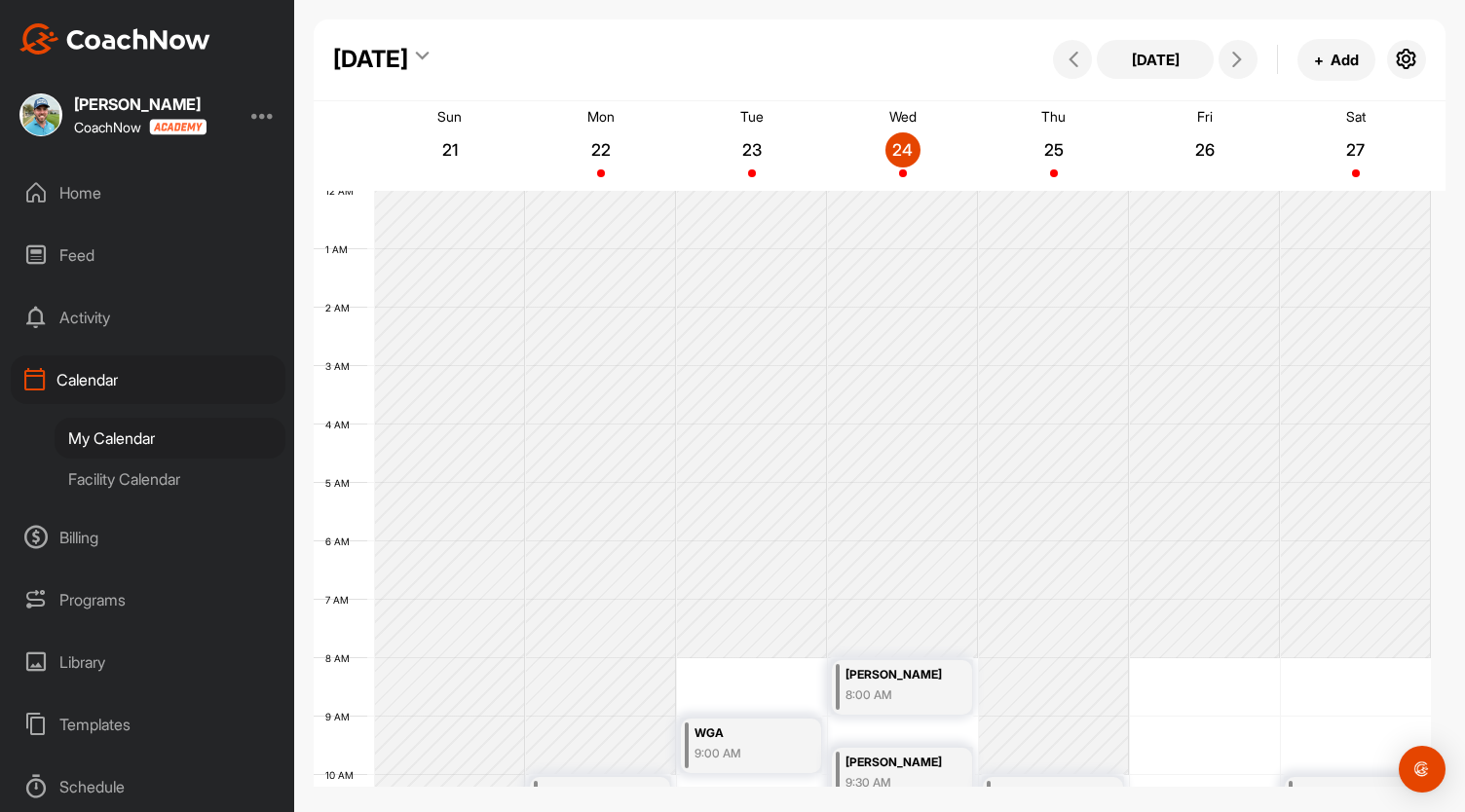
scroll to position [338, 0]
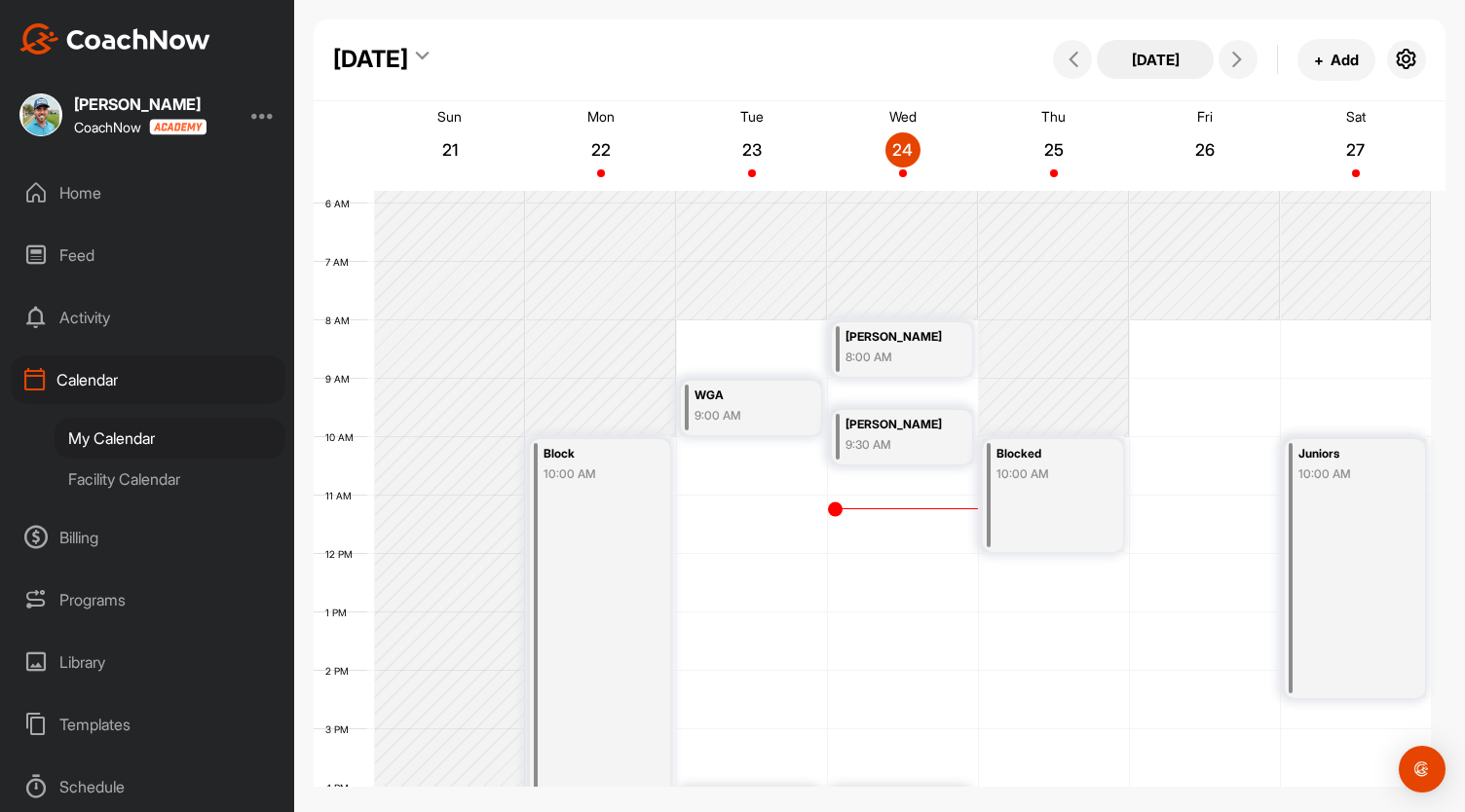
click at [1171, 61] on button "[DATE]" at bounding box center [1154, 59] width 116 height 39
click at [408, 64] on div "[DATE]" at bounding box center [370, 59] width 75 height 35
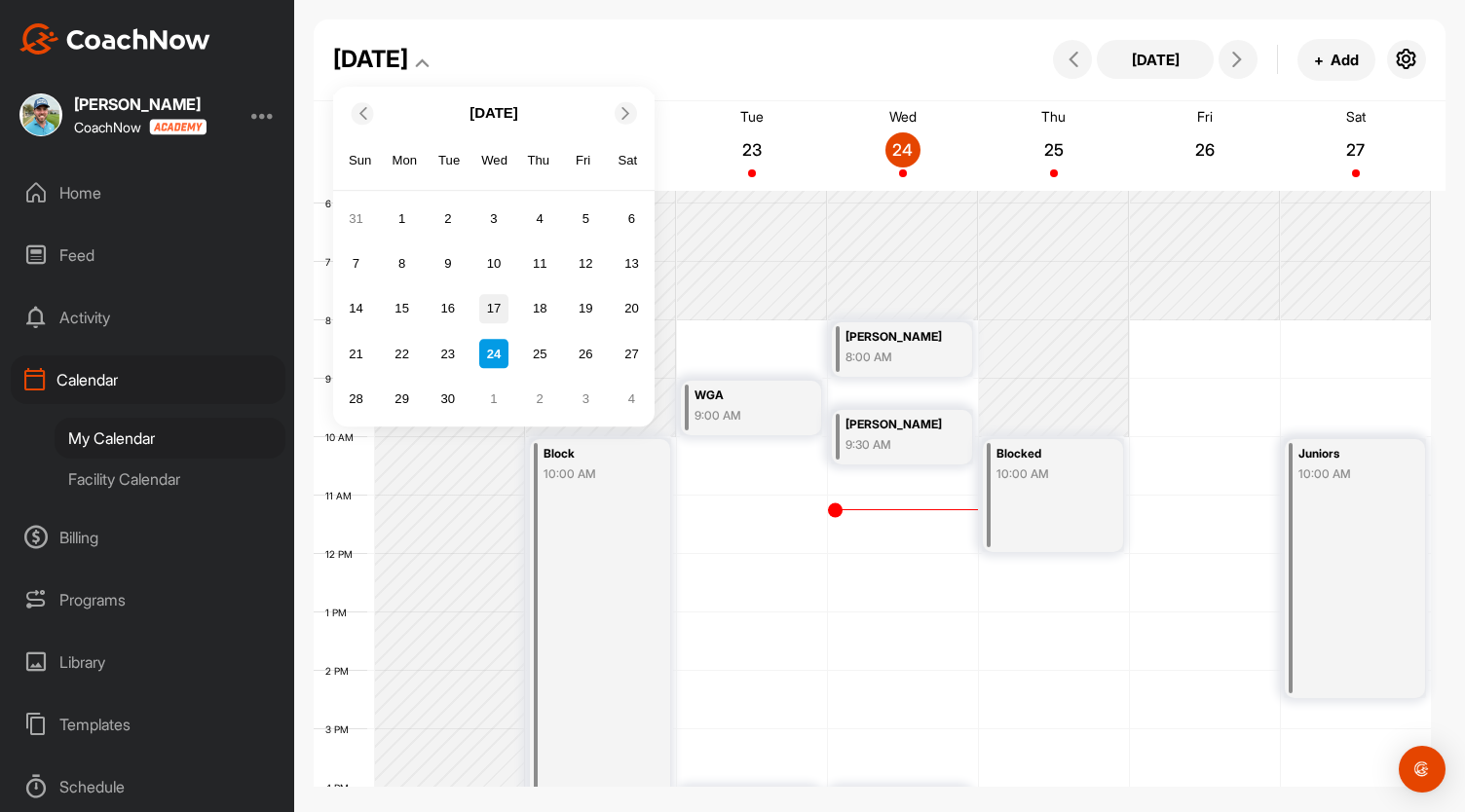
click at [491, 314] on div "17" at bounding box center [493, 308] width 29 height 29
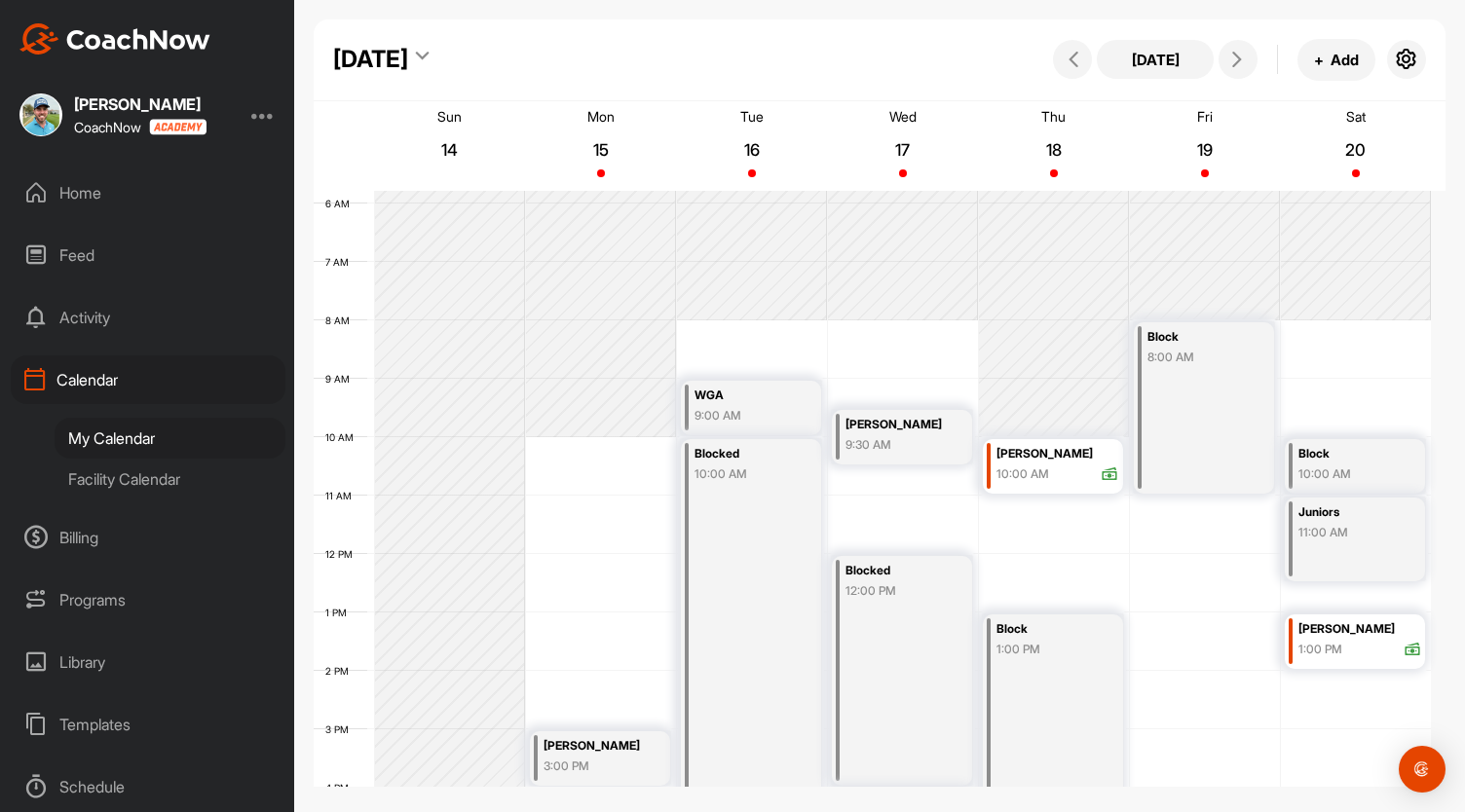
click at [408, 53] on div "[DATE]" at bounding box center [370, 59] width 75 height 35
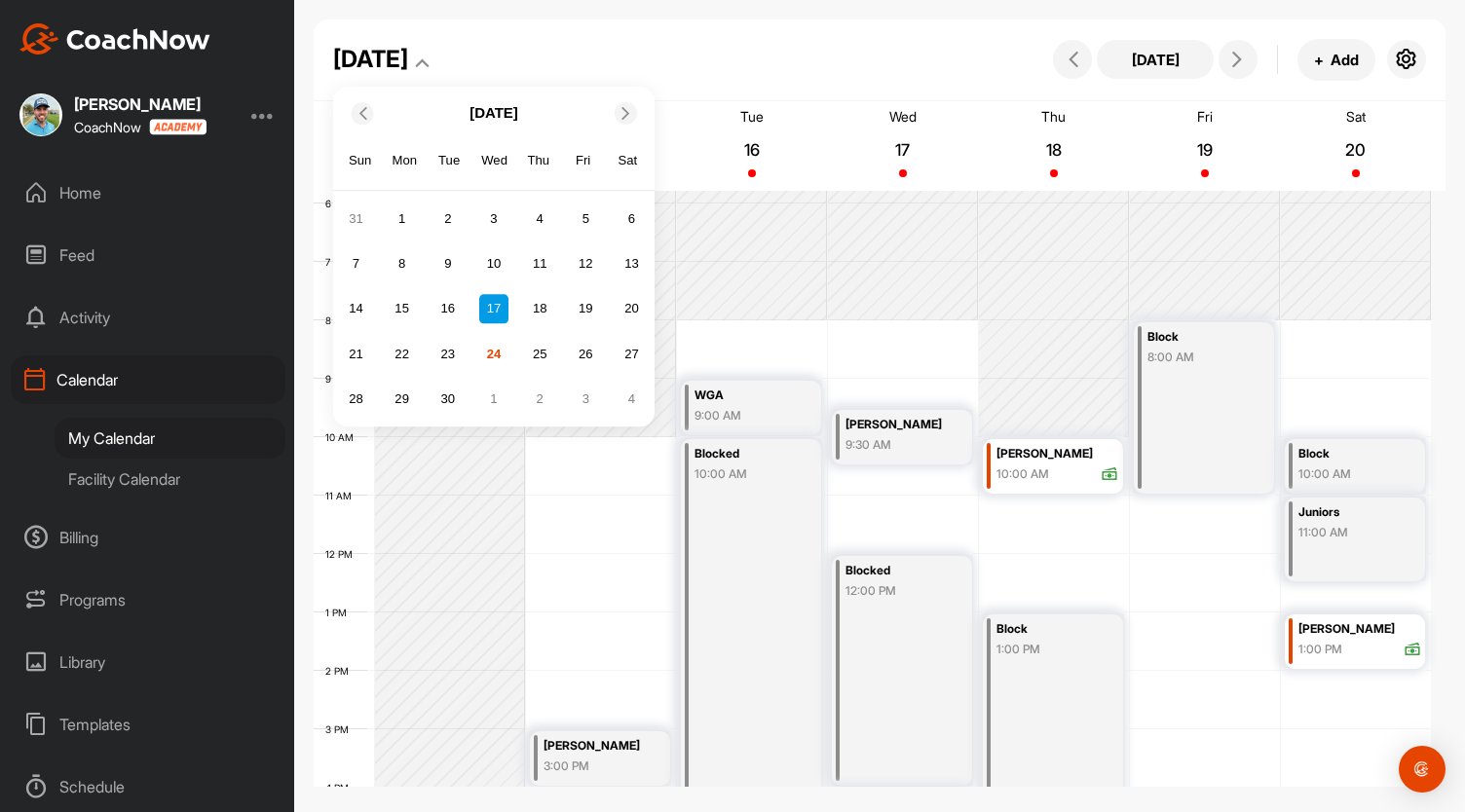
click at [622, 110] on icon at bounding box center [625, 113] width 13 height 13
click at [588, 303] on div "17" at bounding box center [584, 308] width 29 height 29
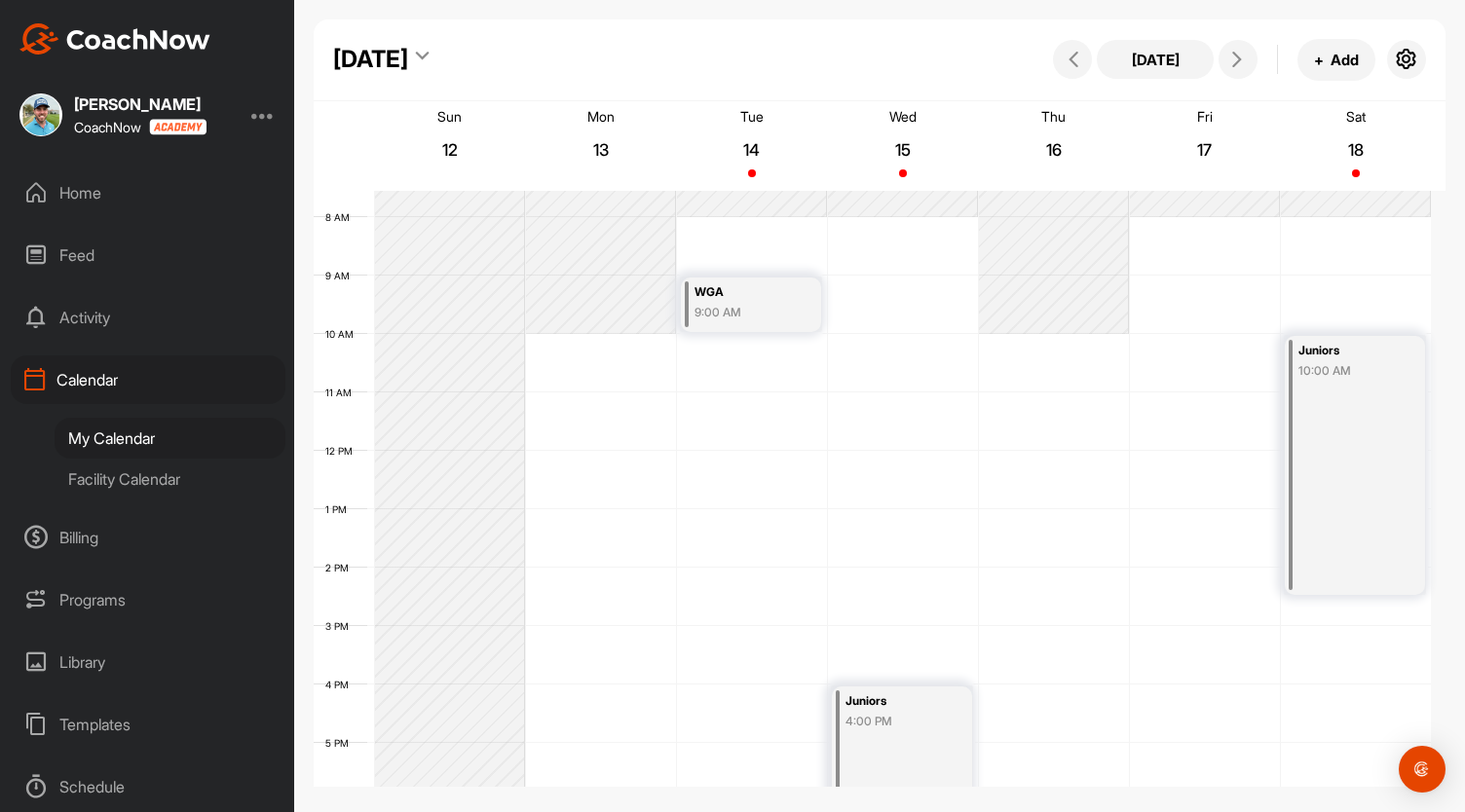
scroll to position [439, 0]
click at [1190, 228] on div "12 AM 1 AM 2 AM 3 AM 4 AM 5 AM 6 AM 7 AM 8 AM 9 AM 10 AM 11 AM 12 PM 1 PM 2 PM …" at bounding box center [872, 452] width 1117 height 1402
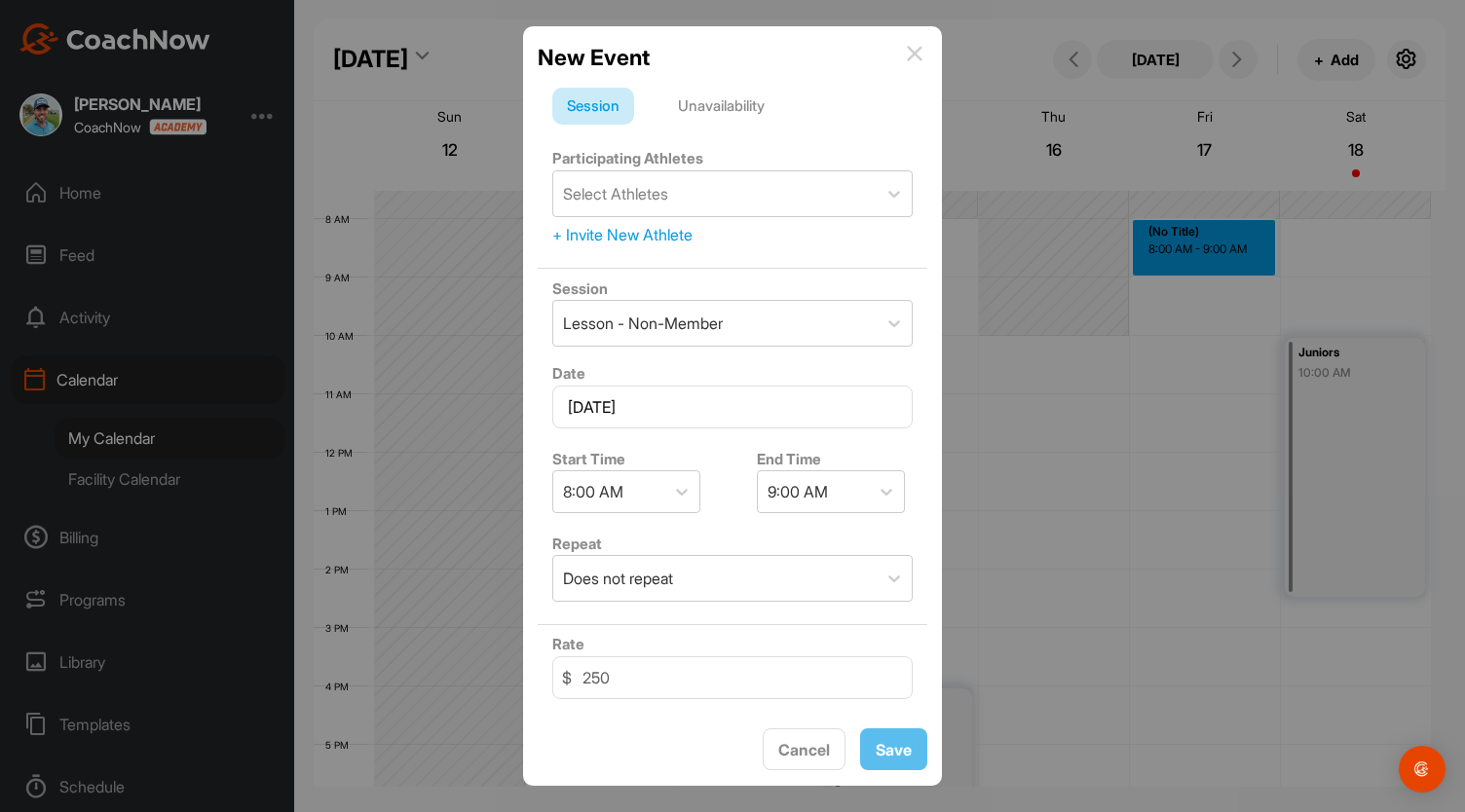
click at [721, 104] on div "Unavailability" at bounding box center [721, 105] width 115 height 37
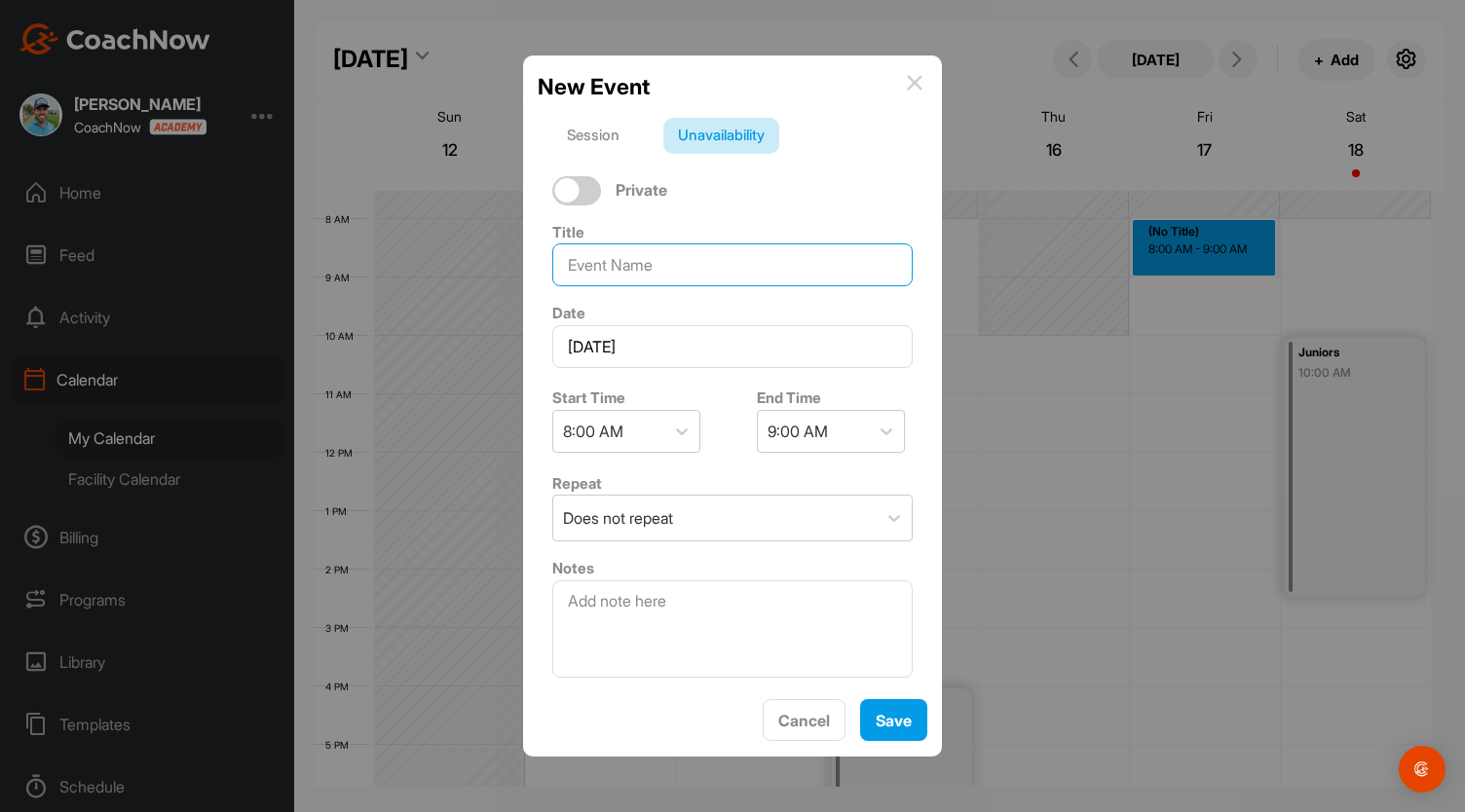
click at [648, 270] on input at bounding box center [732, 265] width 360 height 43
type input "Trip"
click at [869, 430] on div at bounding box center [886, 431] width 35 height 35
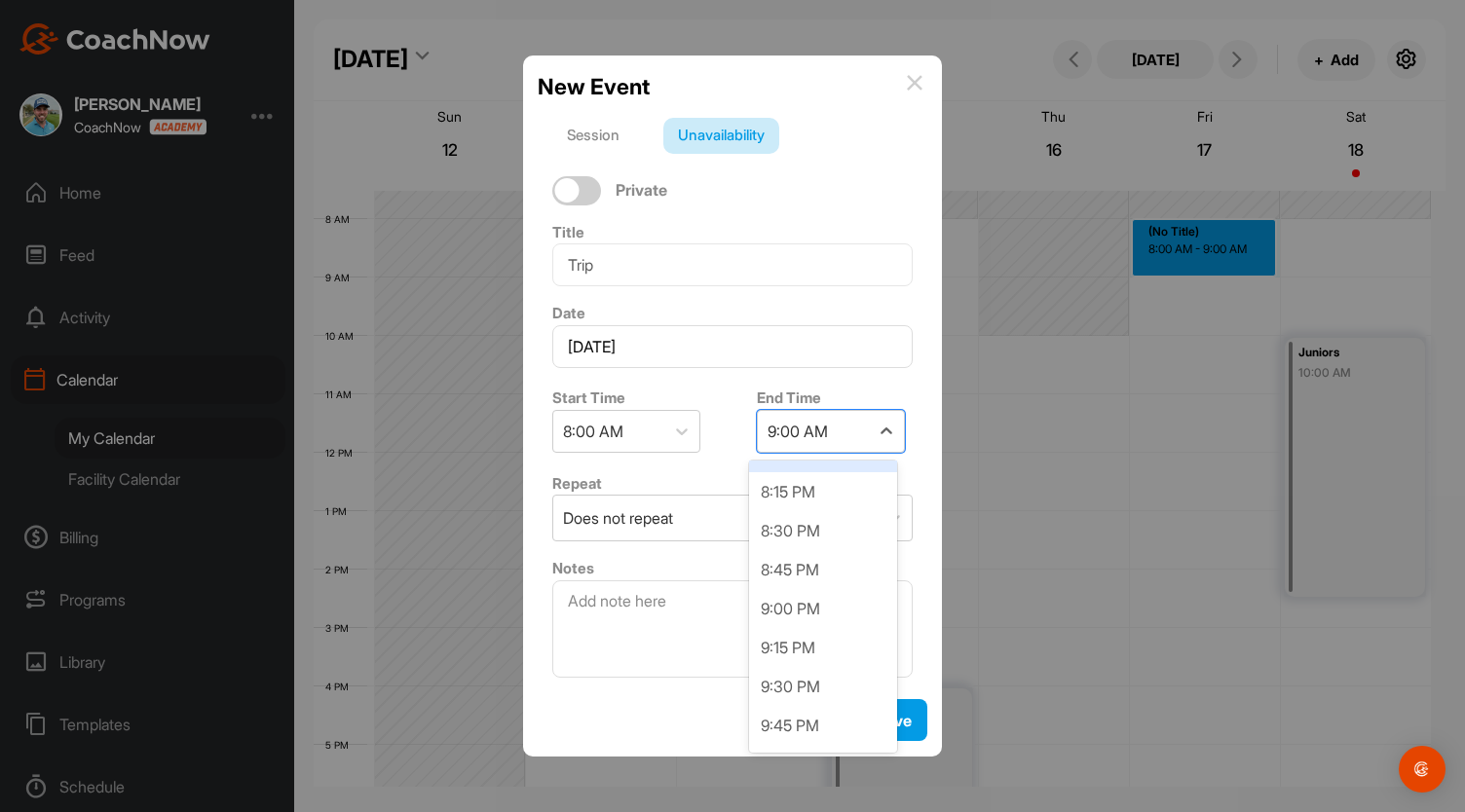
scroll to position [1823, 0]
click at [855, 492] on div "8:00 PM" at bounding box center [822, 492] width 148 height 39
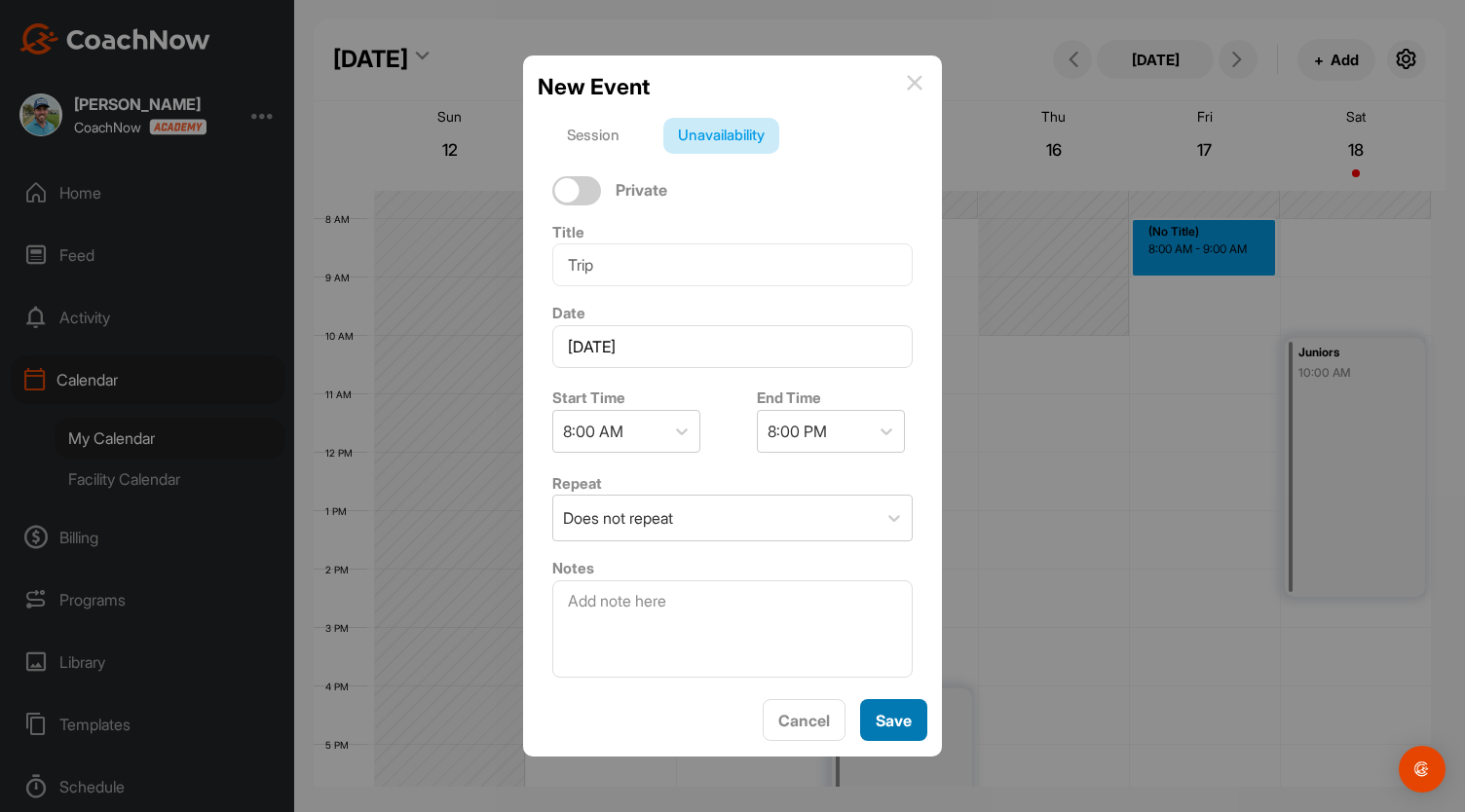
click at [874, 725] on button "Save" at bounding box center [894, 720] width 68 height 42
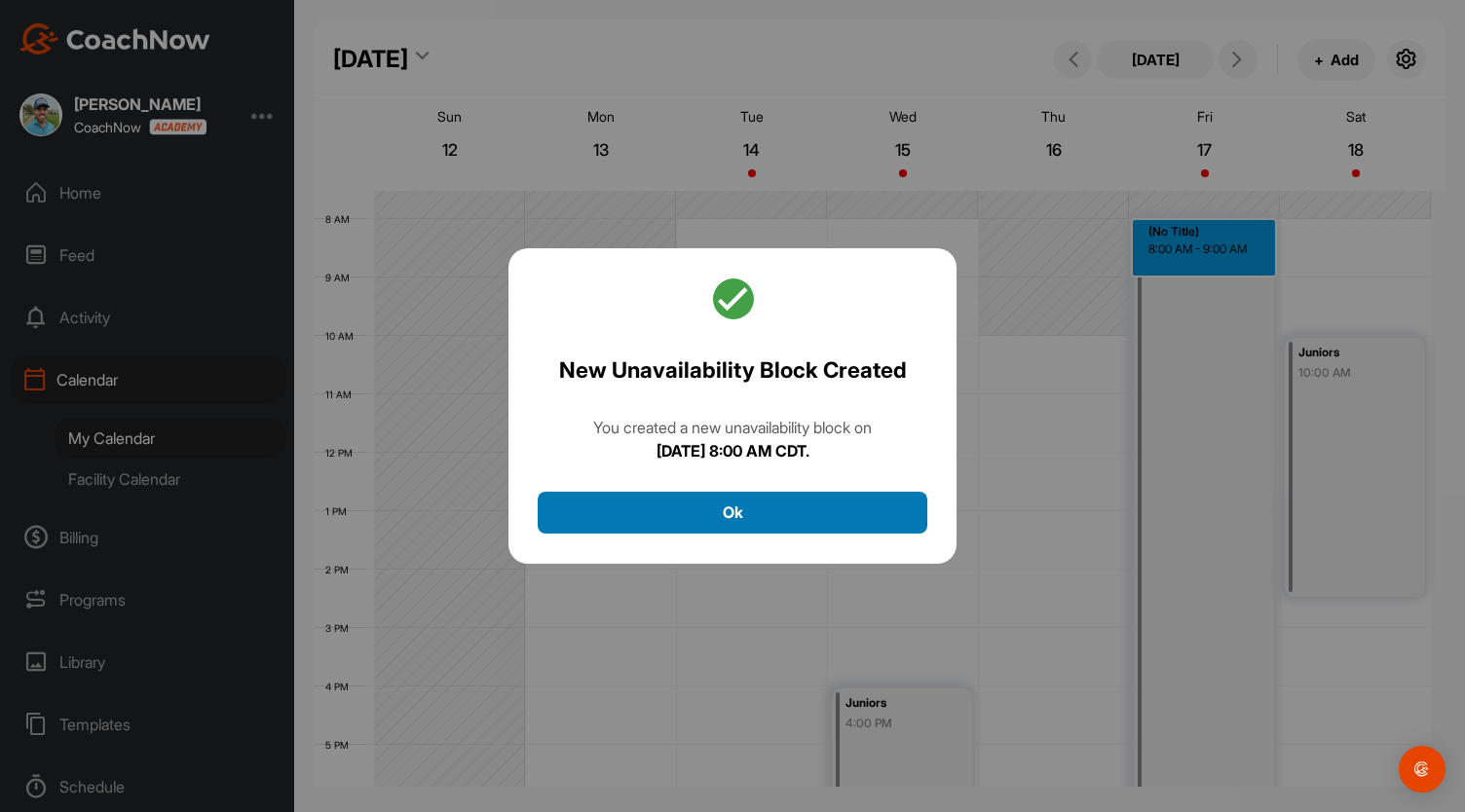
click at [767, 515] on button "Ok" at bounding box center [732, 512] width 389 height 42
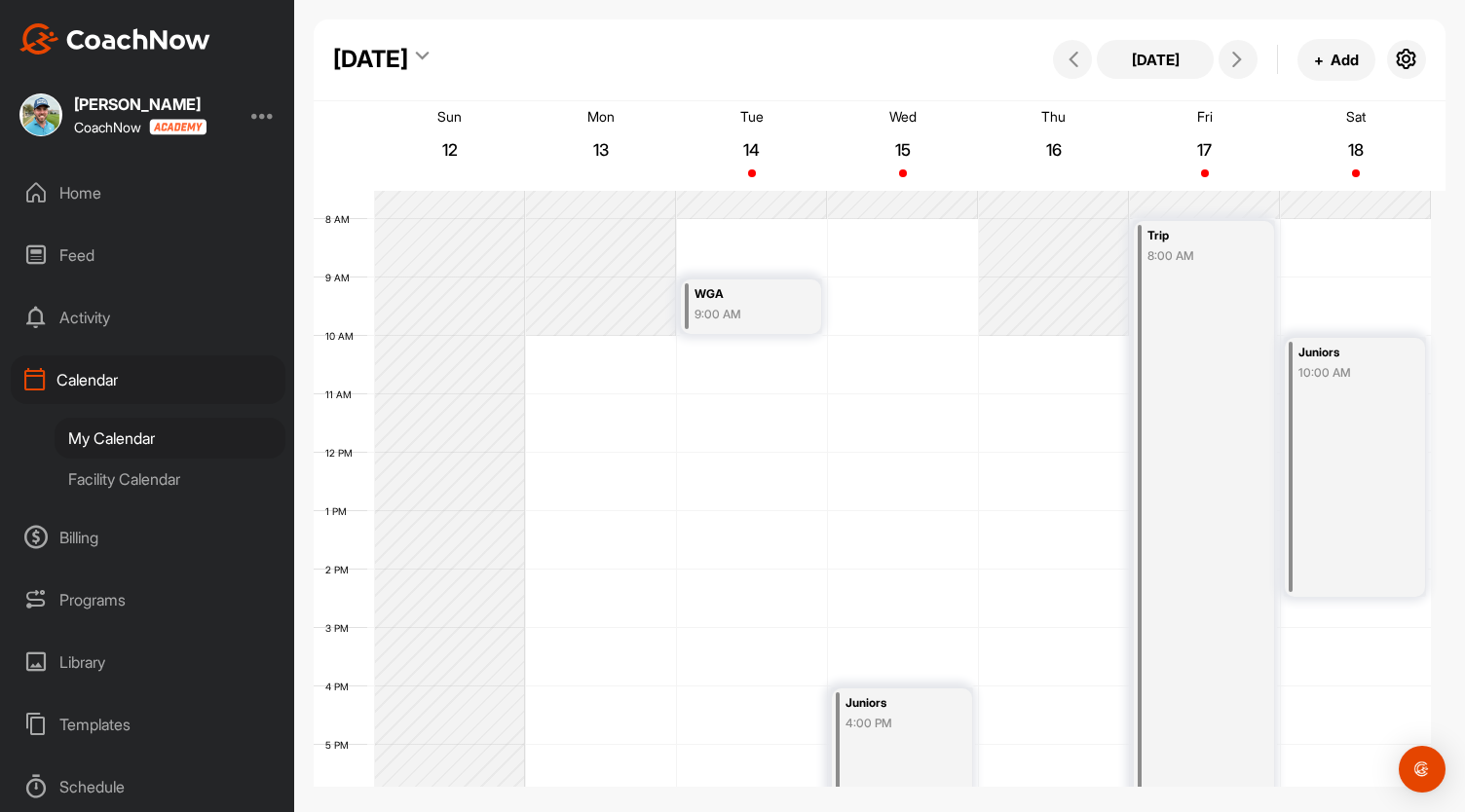
click at [1338, 230] on div "12 AM 1 AM 2 AM 3 AM 4 AM 5 AM 6 AM 7 AM 8 AM 9 AM 10 AM 11 AM 12 PM 1 PM 2 PM …" at bounding box center [872, 452] width 1117 height 1402
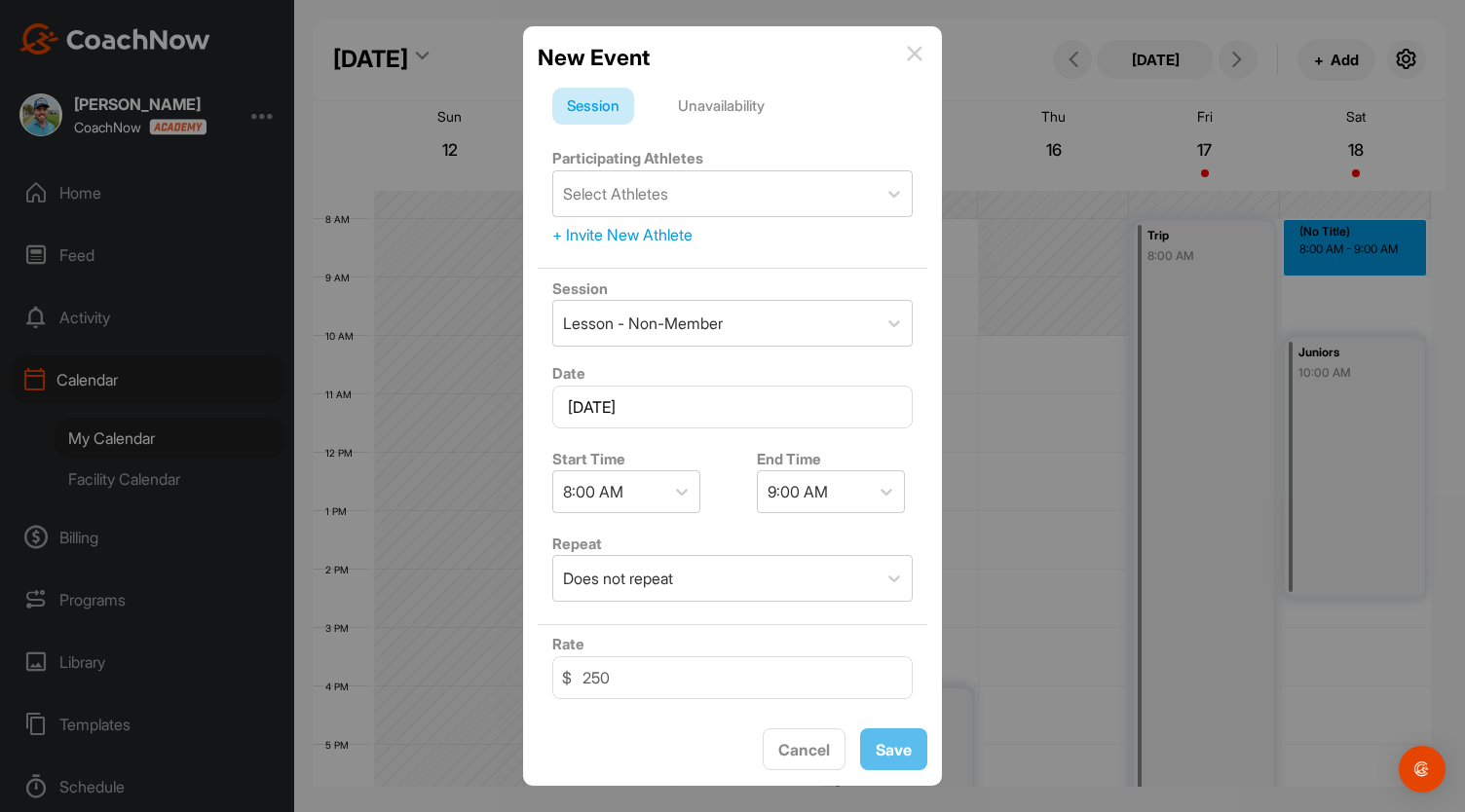
click at [722, 109] on div "Unavailability" at bounding box center [721, 105] width 115 height 37
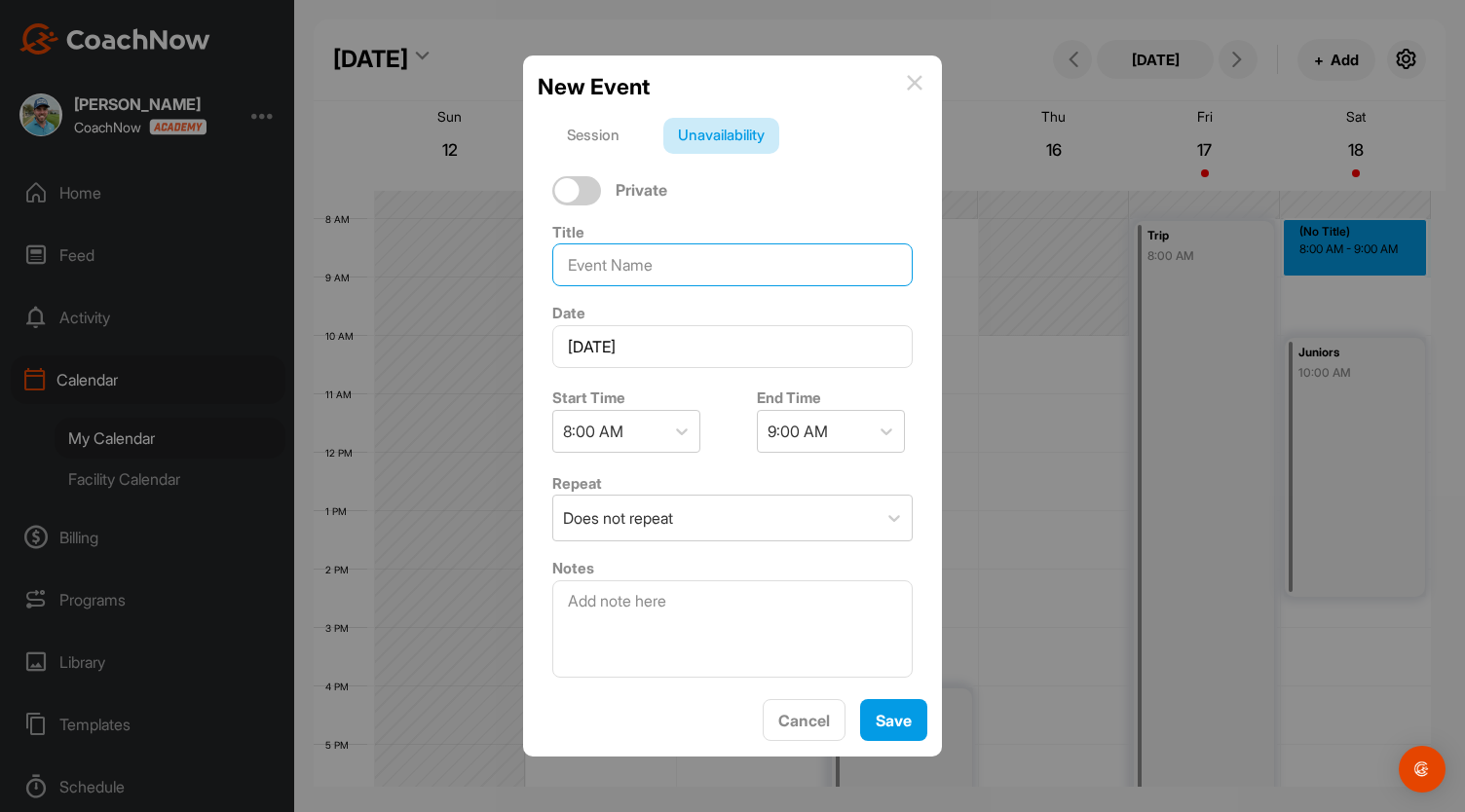
click at [658, 267] on input at bounding box center [732, 265] width 360 height 43
type input "Trip"
click at [877, 431] on icon at bounding box center [887, 432] width 20 height 20
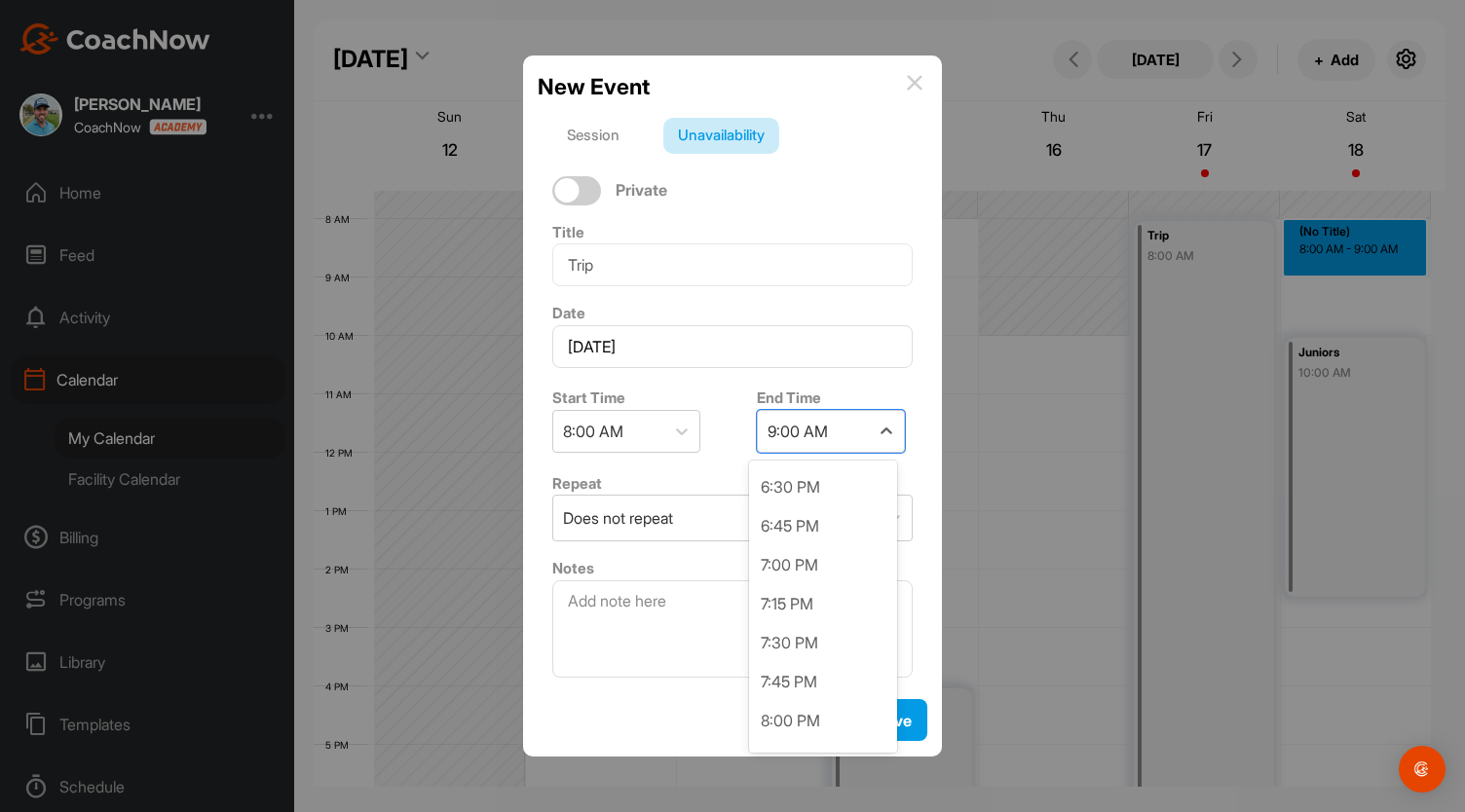
scroll to position [1619, 0]
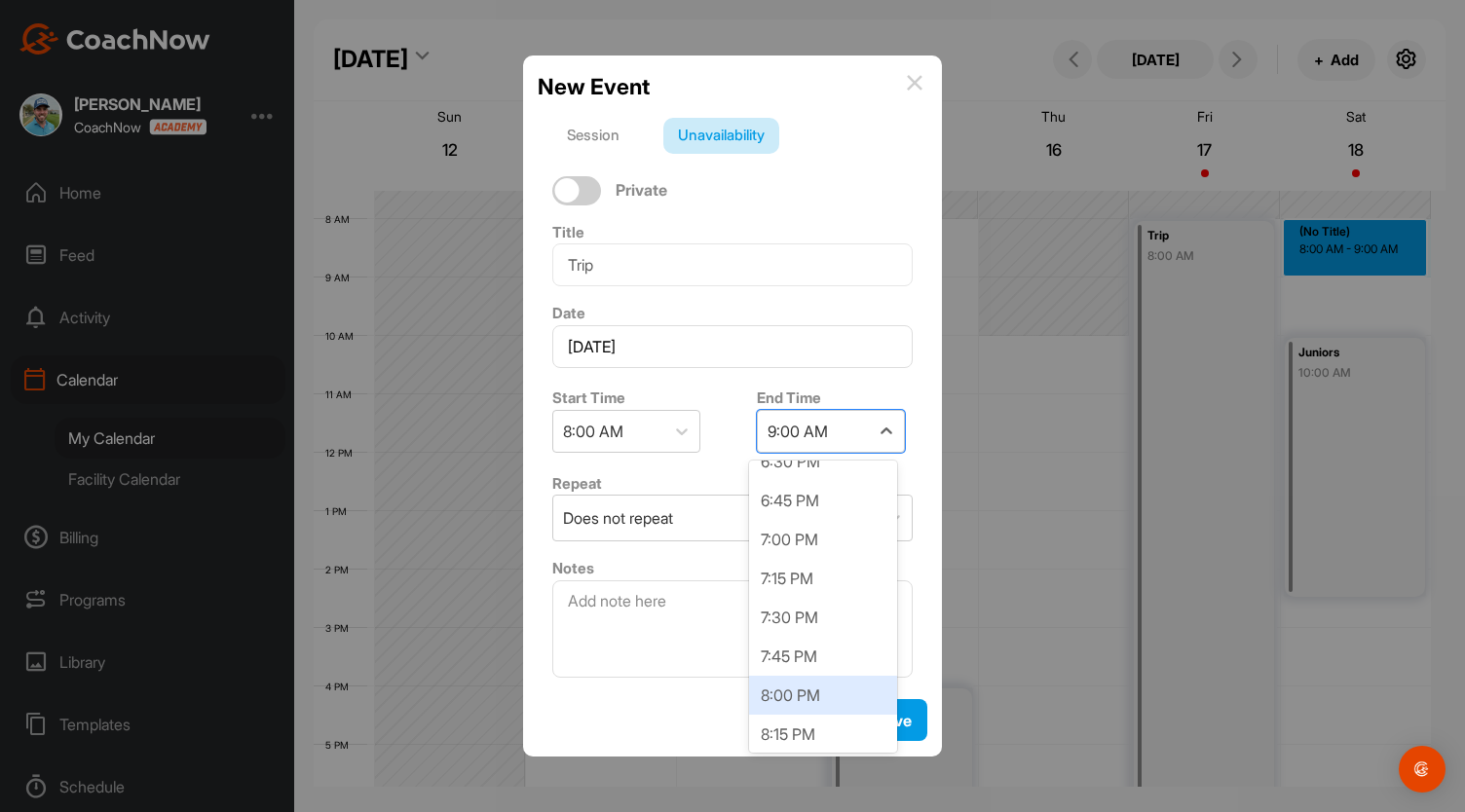
click at [839, 698] on div "8:00 PM" at bounding box center [822, 695] width 148 height 39
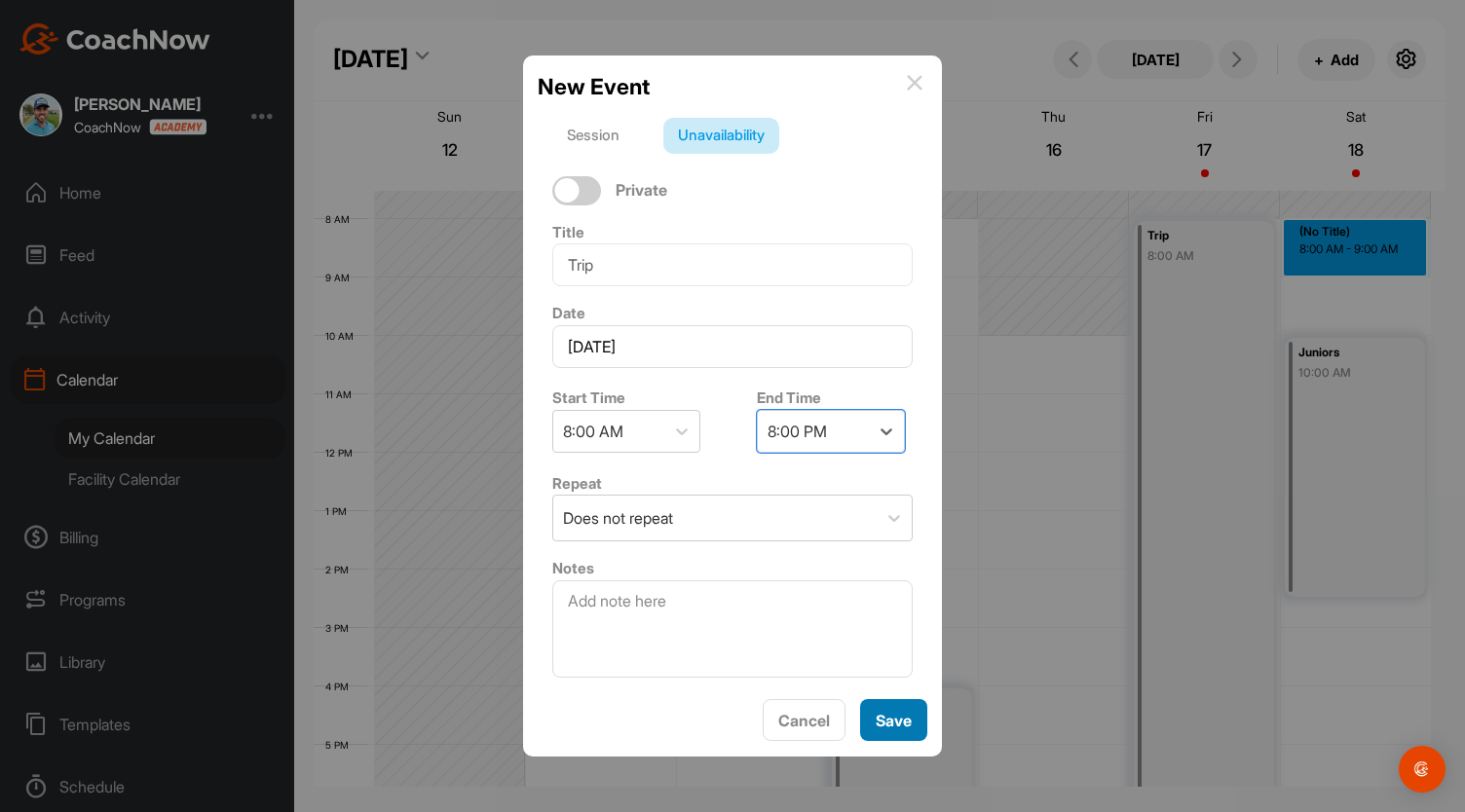
click at [894, 729] on div "Save" at bounding box center [894, 719] width 36 height 23
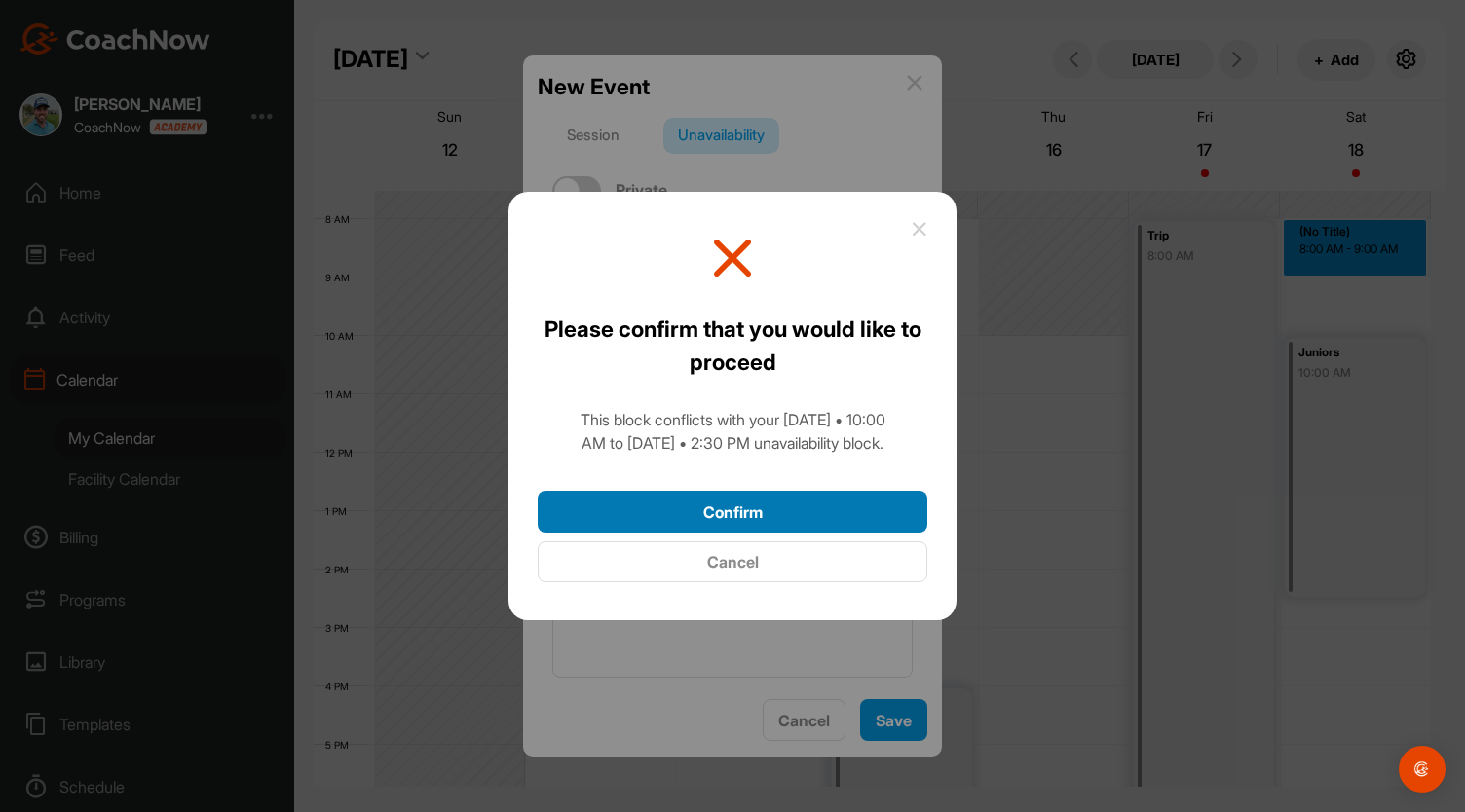
click at [793, 520] on button "Confirm" at bounding box center [732, 511] width 389 height 42
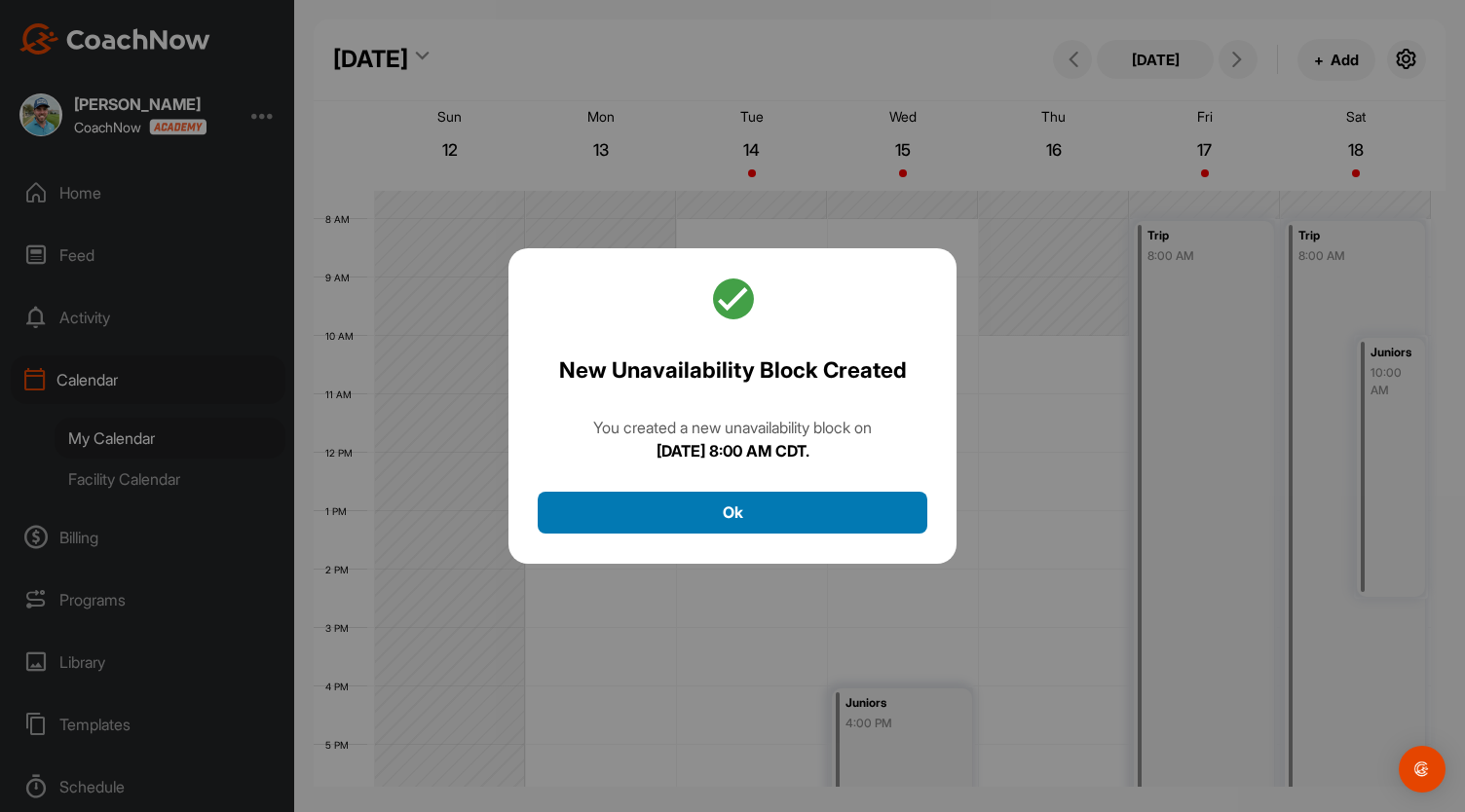
click at [793, 520] on button "Ok" at bounding box center [732, 512] width 389 height 42
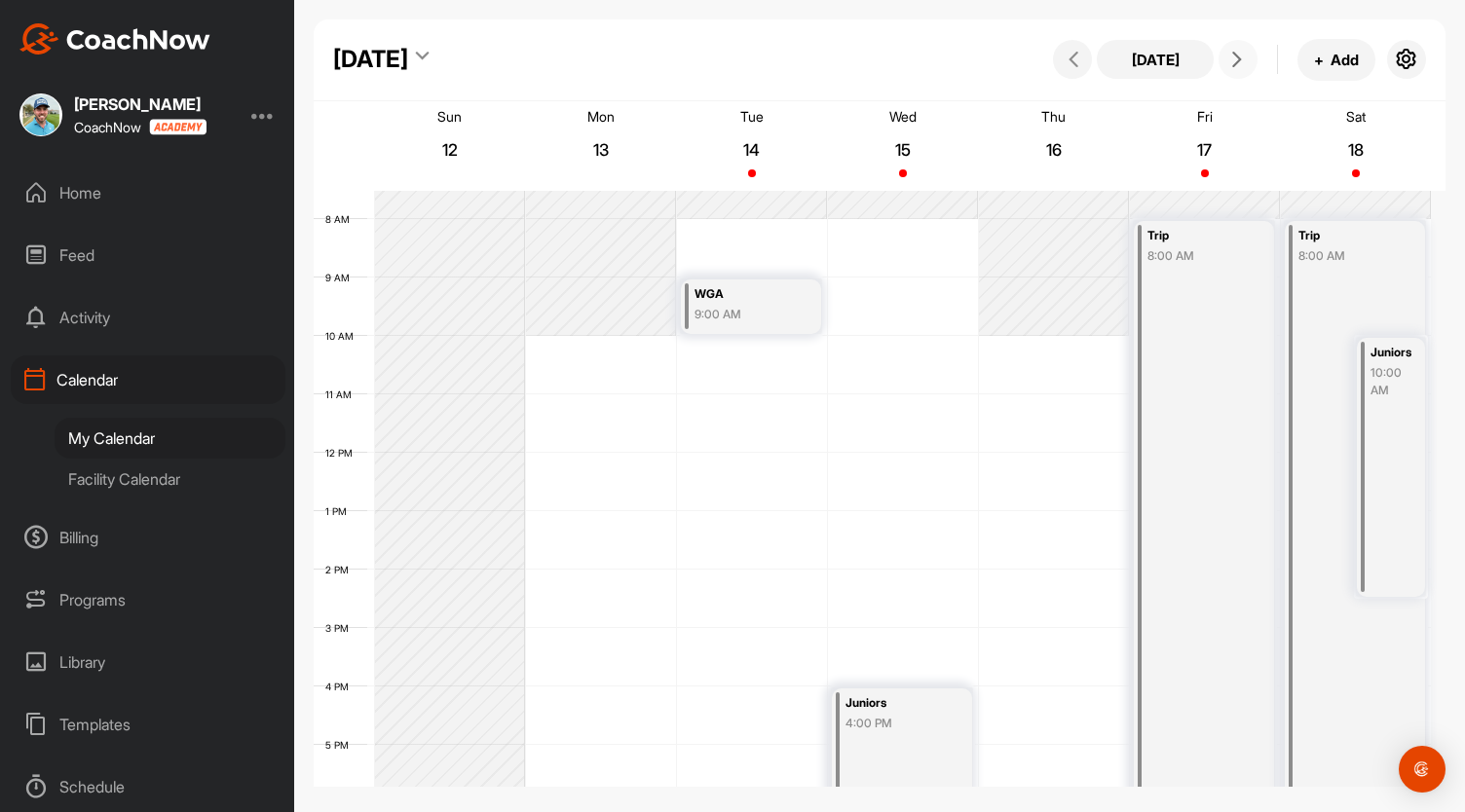
click at [1231, 56] on icon at bounding box center [1237, 60] width 16 height 16
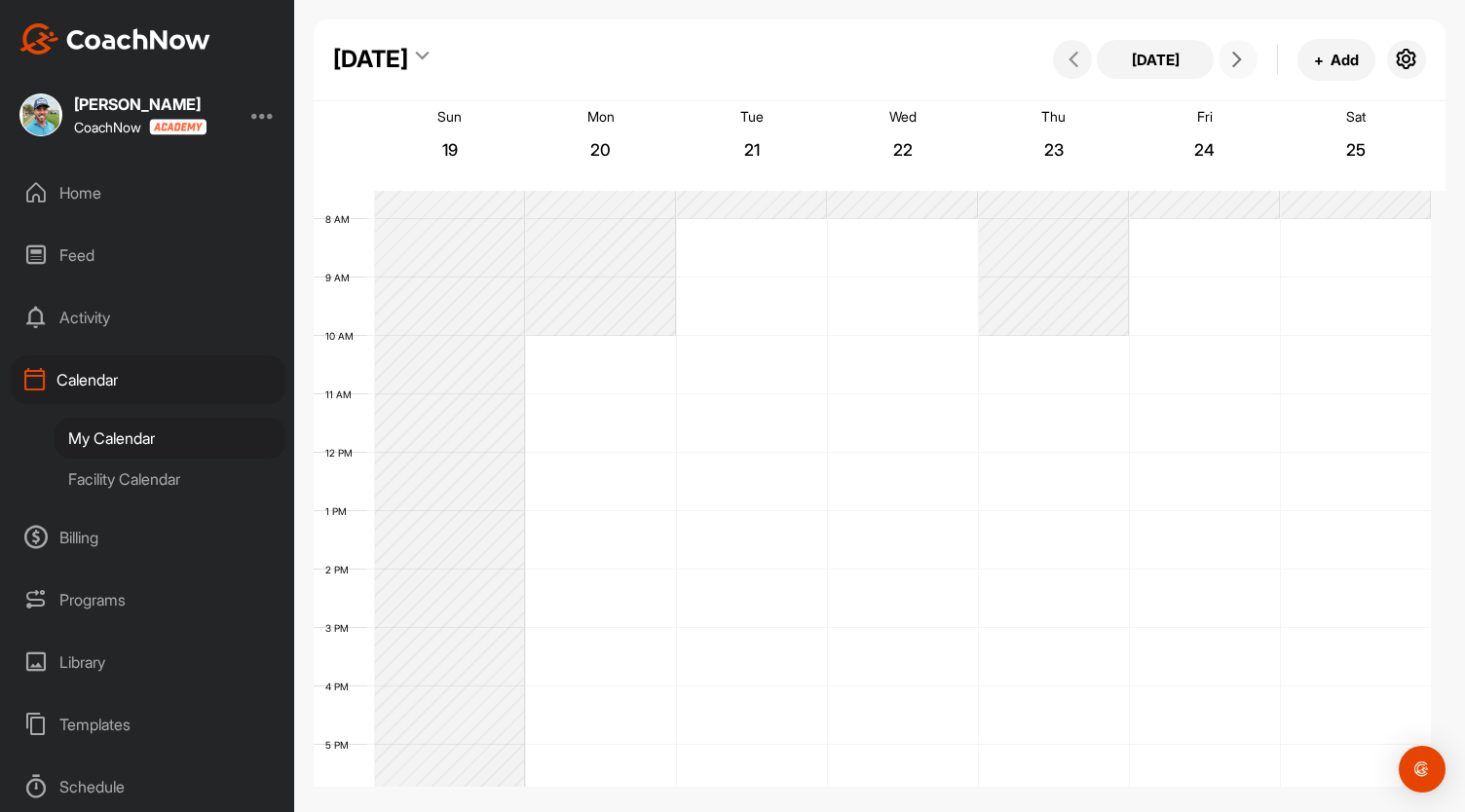
scroll to position [338, 0]
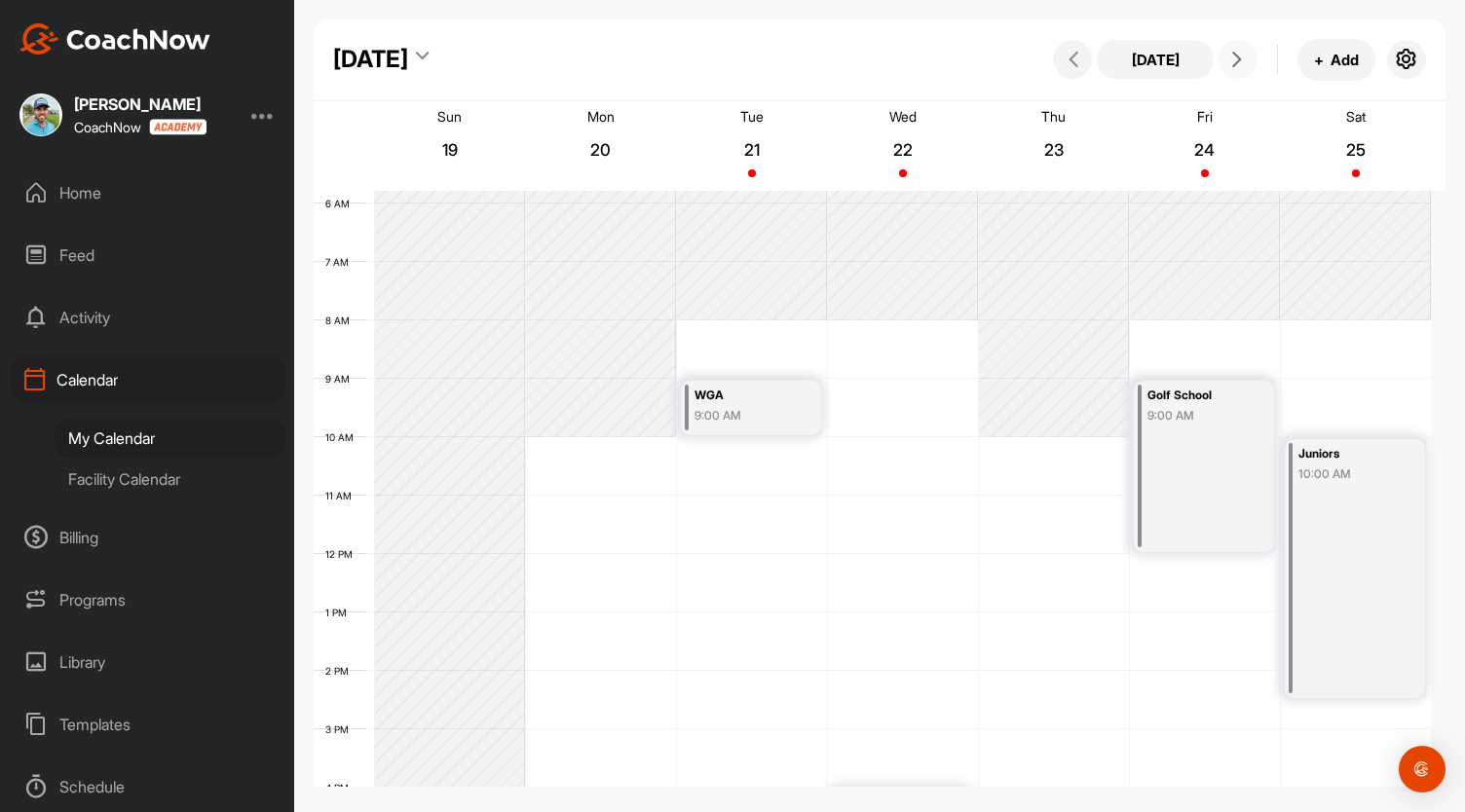
click at [580, 443] on div "12 AM 1 AM 2 AM 3 AM 4 AM 5 AM 6 AM 7 AM 8 AM 9 AM 10 AM 11 AM 12 PM 1 PM 2 PM …" at bounding box center [872, 553] width 1117 height 1402
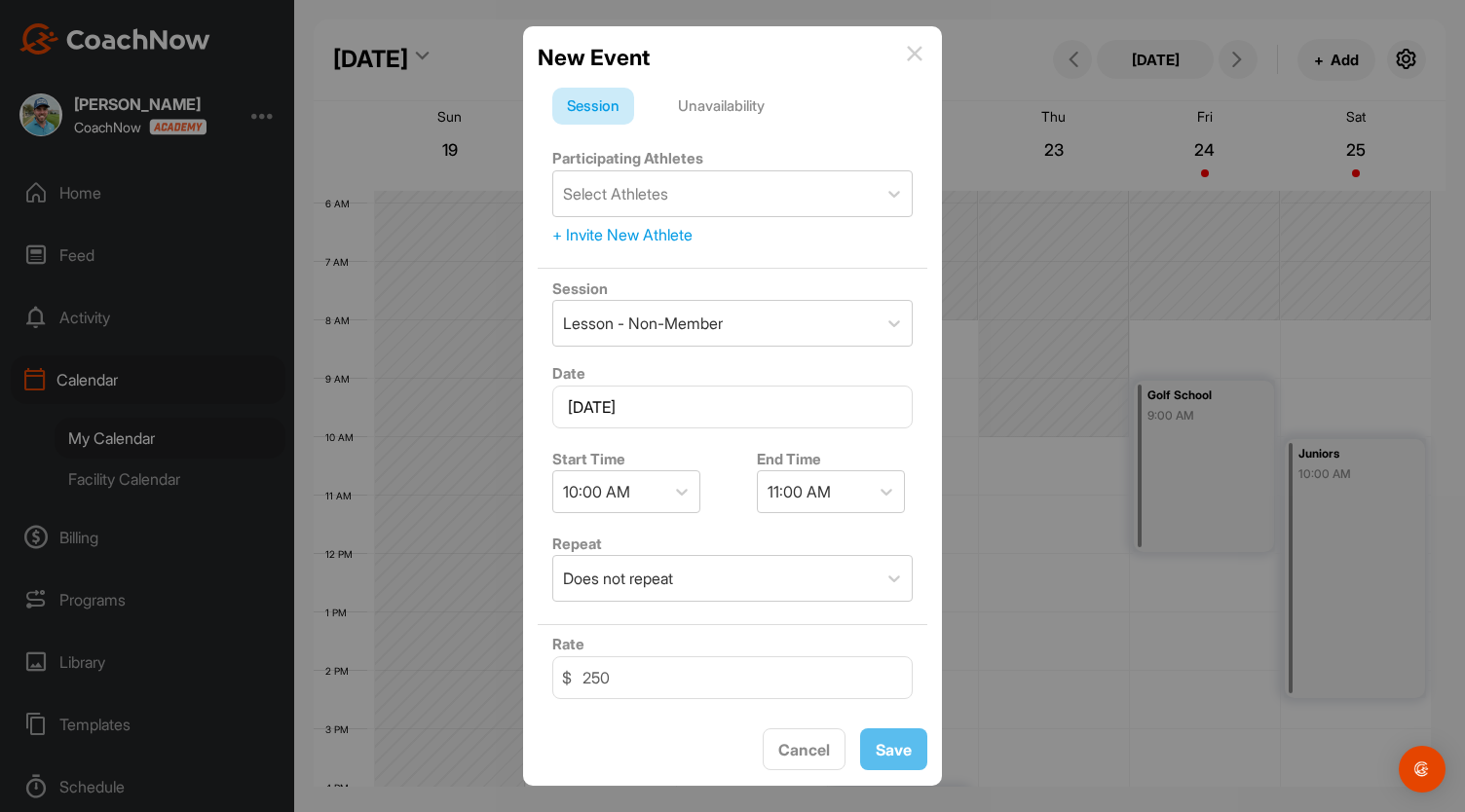
click at [716, 101] on div "Unavailability" at bounding box center [721, 105] width 115 height 37
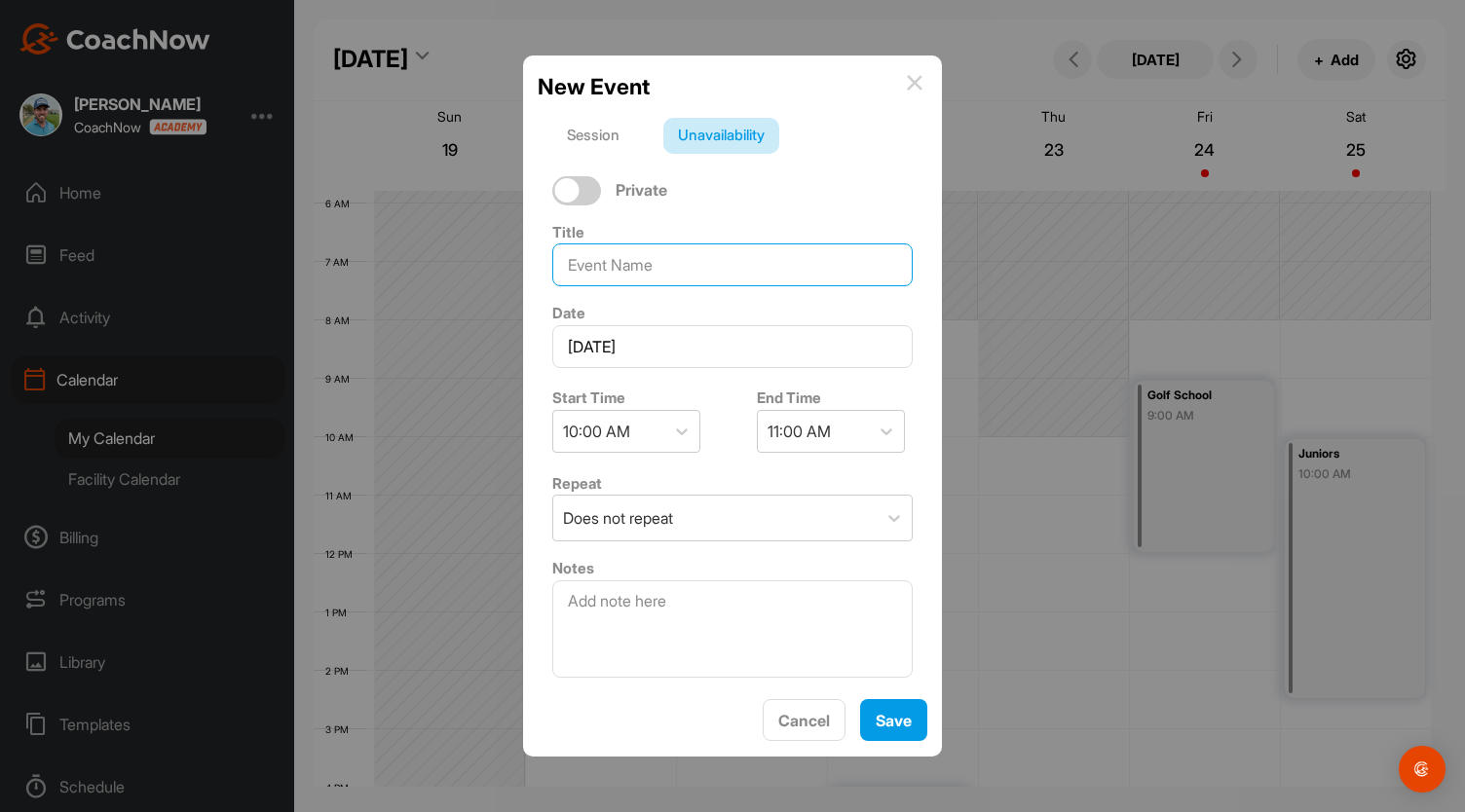
click at [625, 267] on input at bounding box center [732, 265] width 360 height 43
type input "Trip"
click at [869, 426] on div at bounding box center [886, 431] width 35 height 35
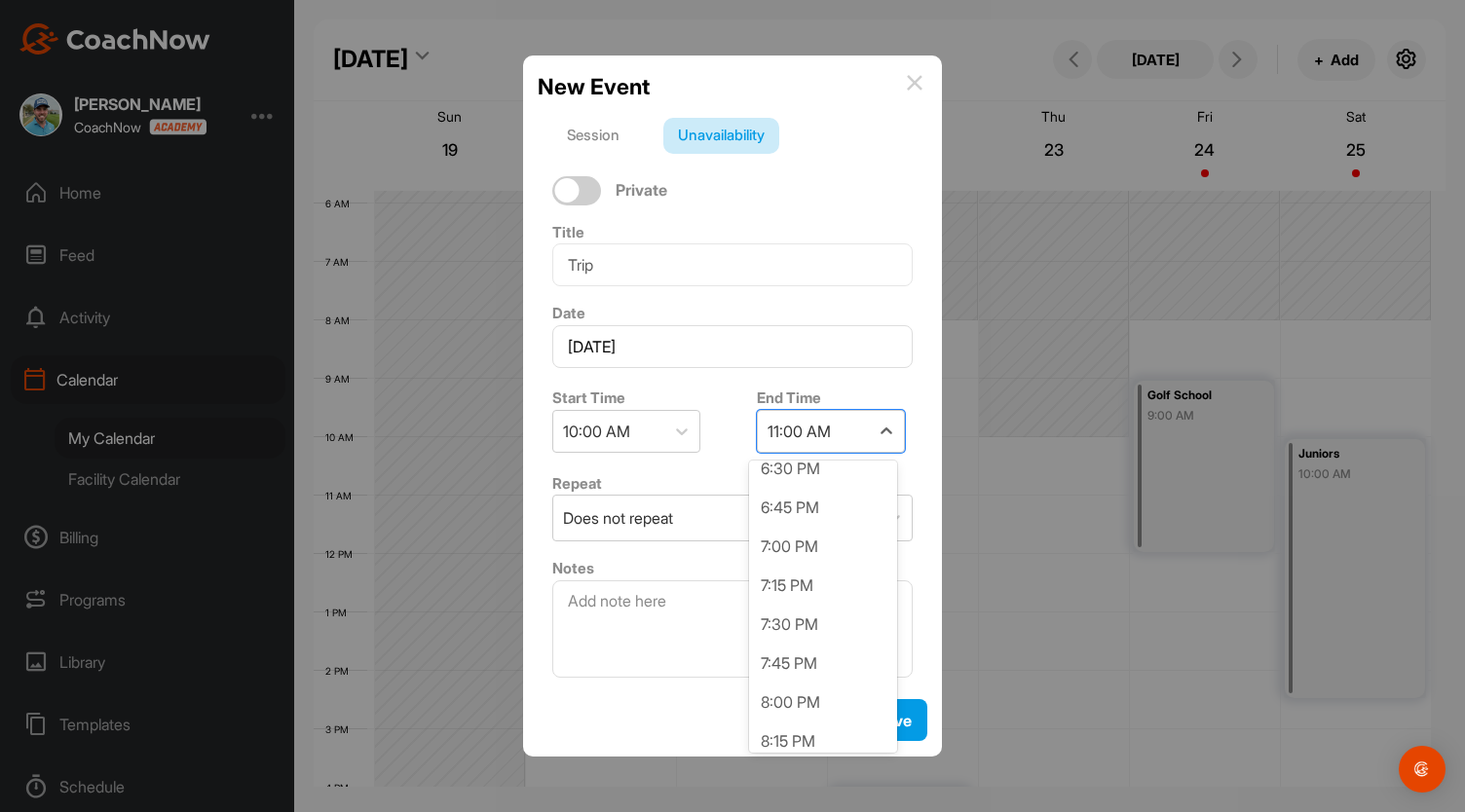
scroll to position [1295, 0]
click at [839, 690] on div "8:00 PM" at bounding box center [822, 708] width 148 height 39
click at [890, 723] on span "Save" at bounding box center [894, 720] width 36 height 20
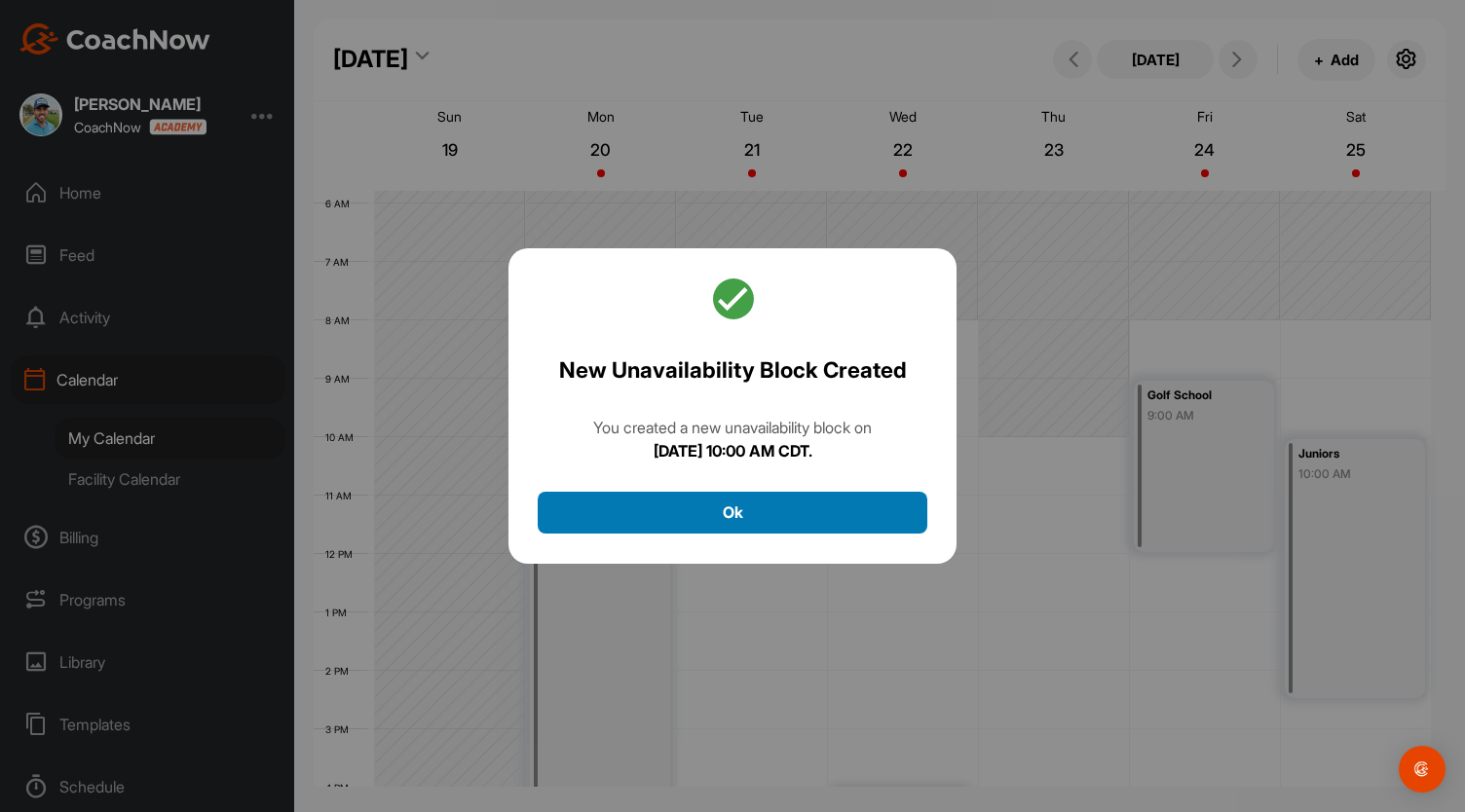
click at [834, 503] on button "Ok" at bounding box center [732, 512] width 389 height 42
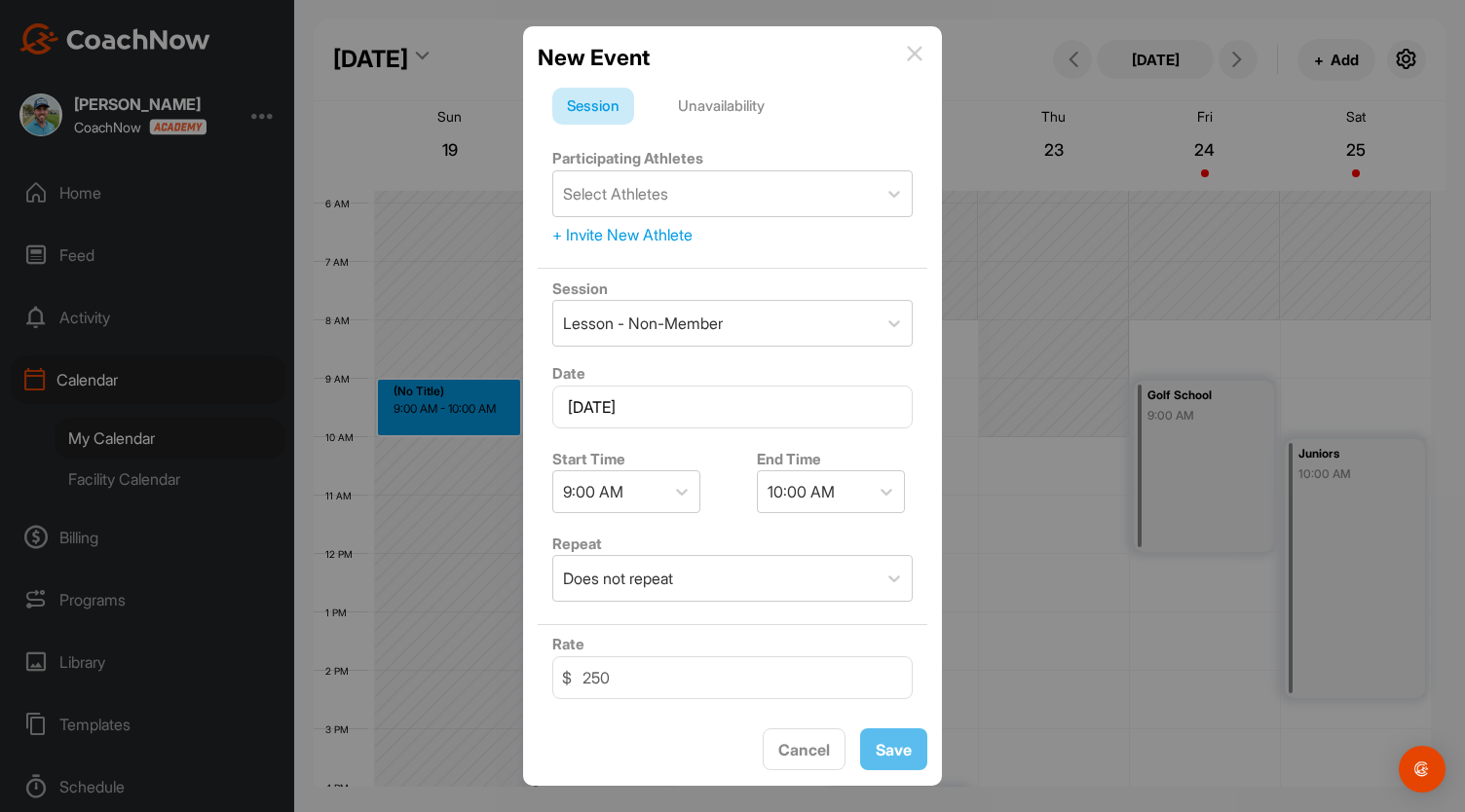
click at [698, 119] on div "Unavailability" at bounding box center [721, 105] width 115 height 37
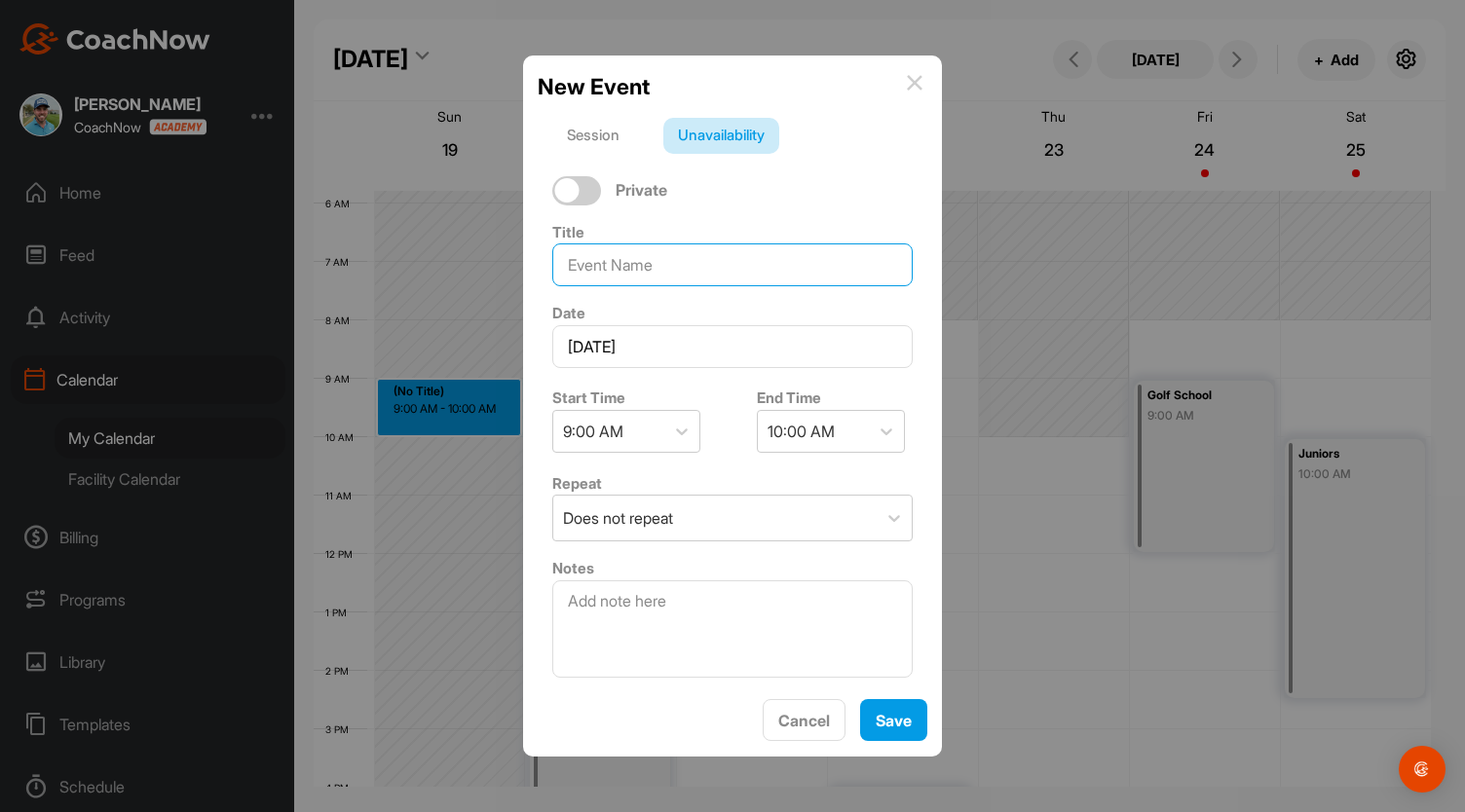
click at [635, 274] on input at bounding box center [732, 265] width 360 height 43
type input "Trip"
click at [684, 435] on icon at bounding box center [682, 432] width 20 height 20
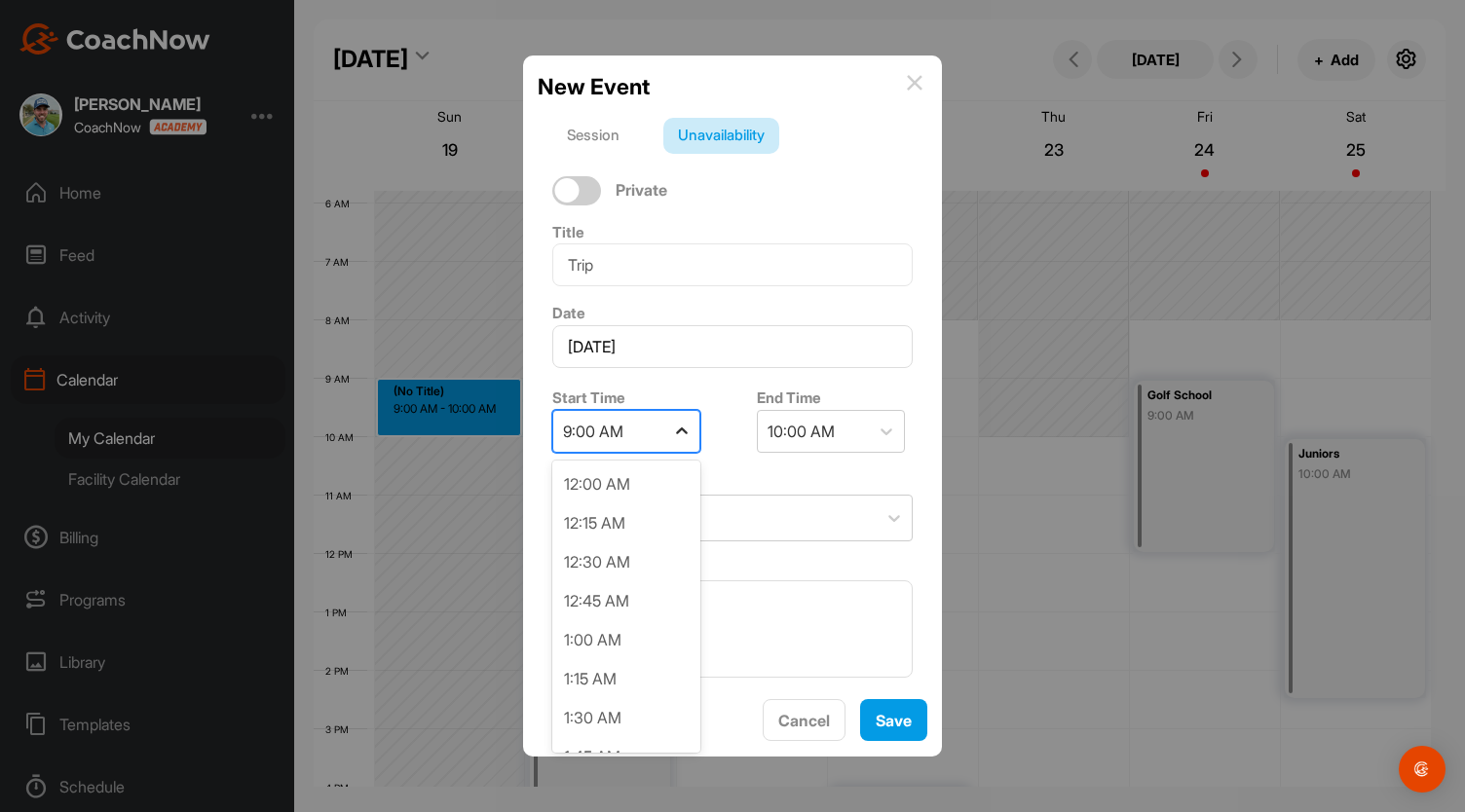
scroll to position [1165, 0]
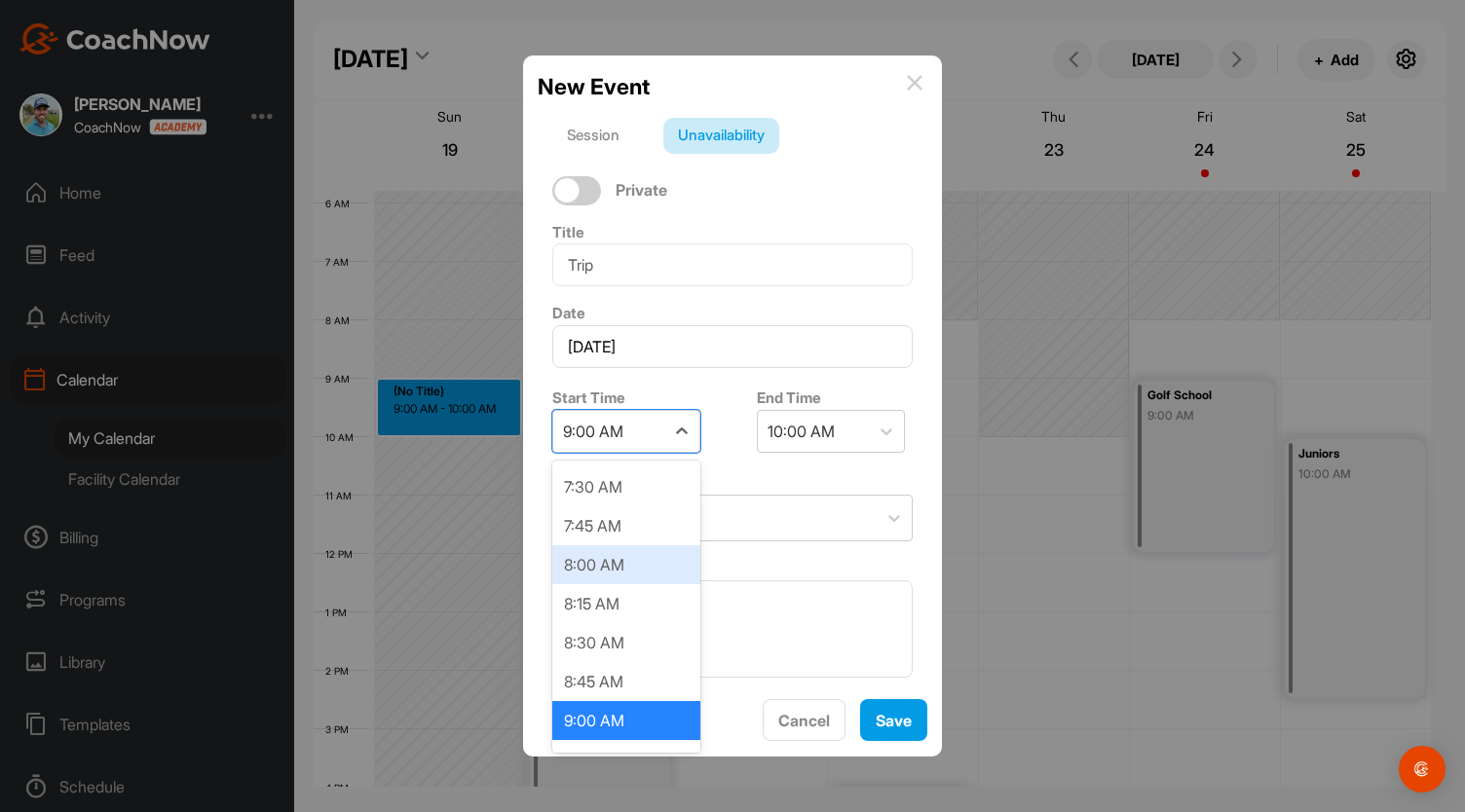
click at [655, 574] on div "8:00 AM" at bounding box center [626, 564] width 148 height 39
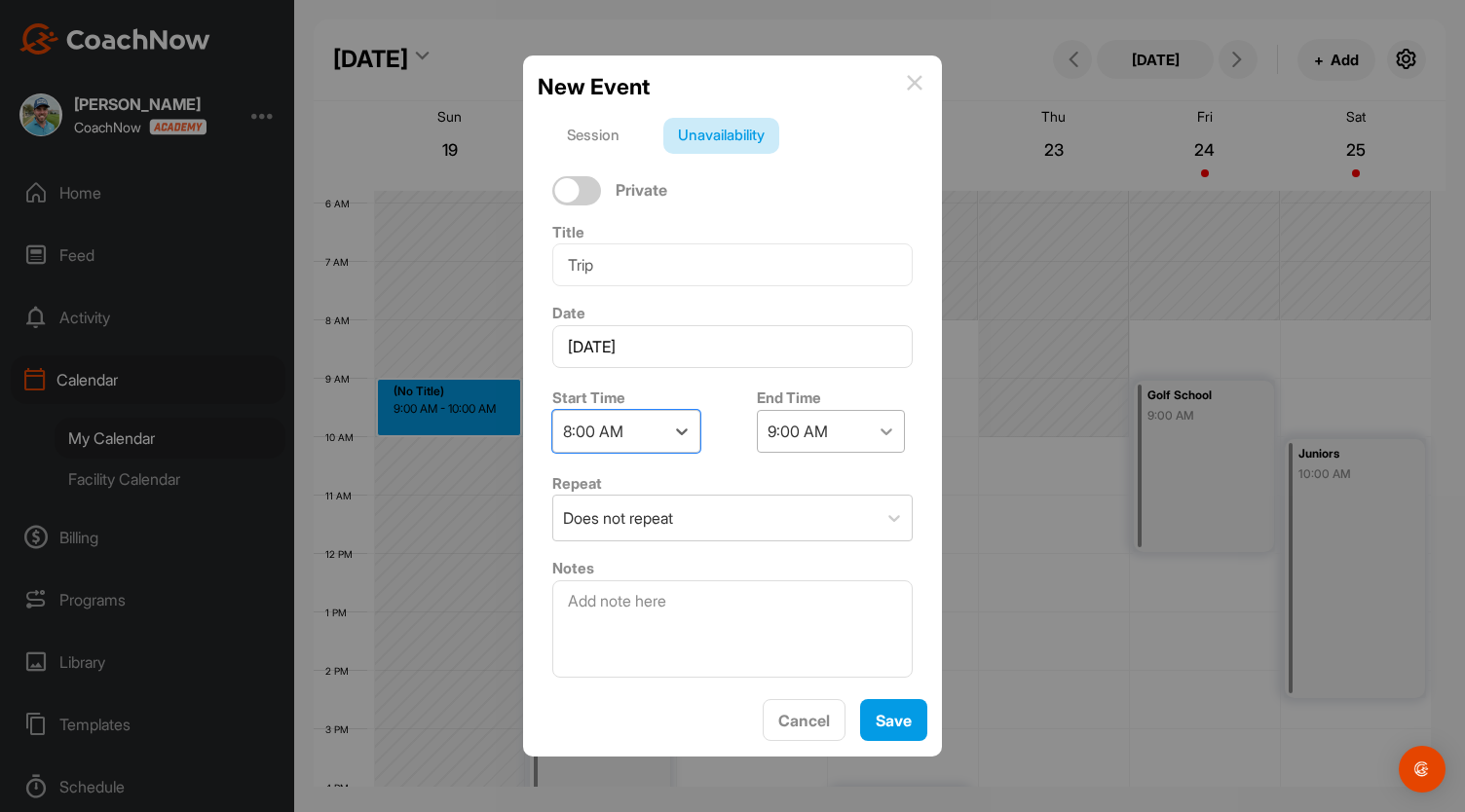
click at [870, 420] on div at bounding box center [886, 431] width 35 height 35
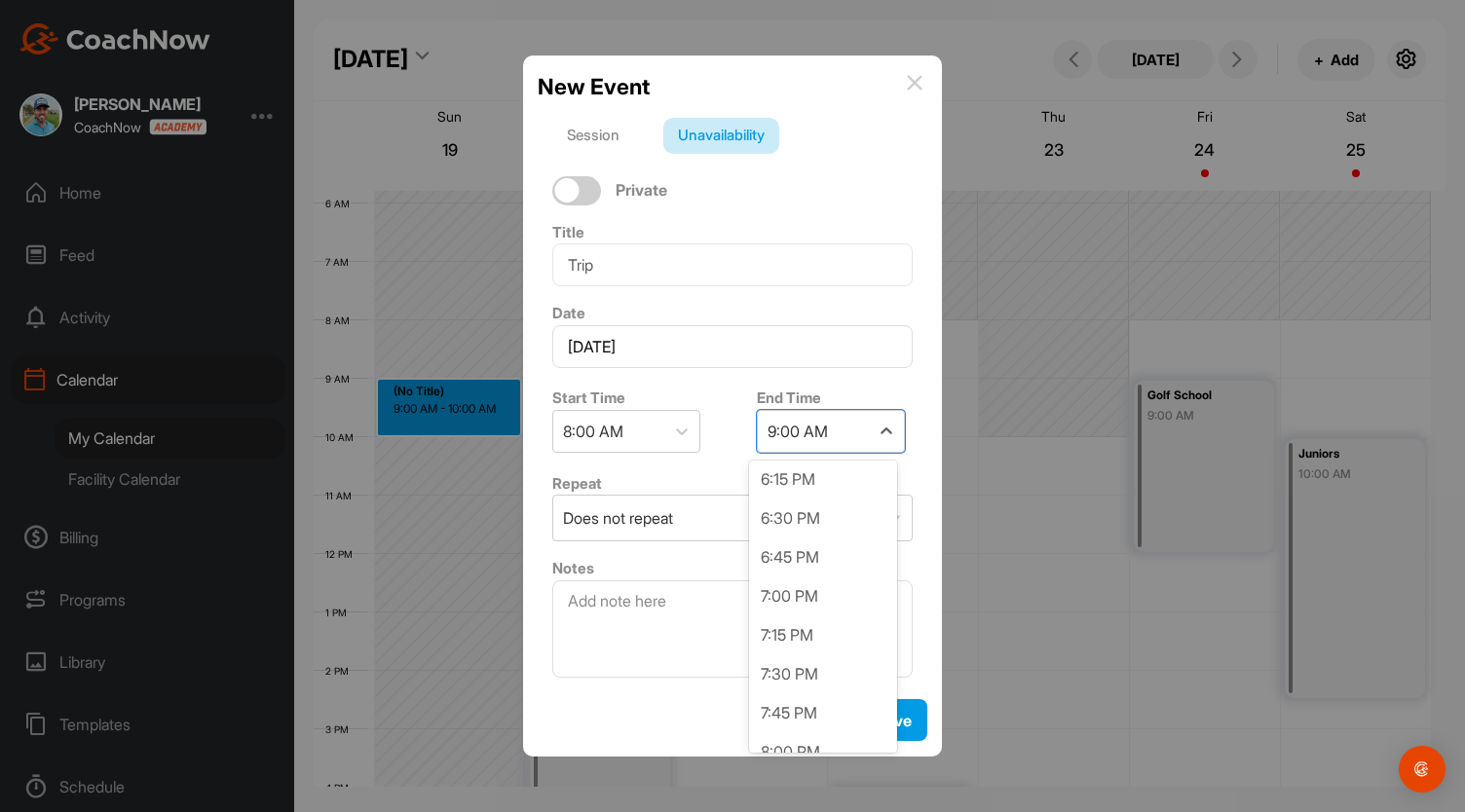
scroll to position [1712, 0]
click at [859, 616] on div "8:00 PM" at bounding box center [822, 602] width 148 height 39
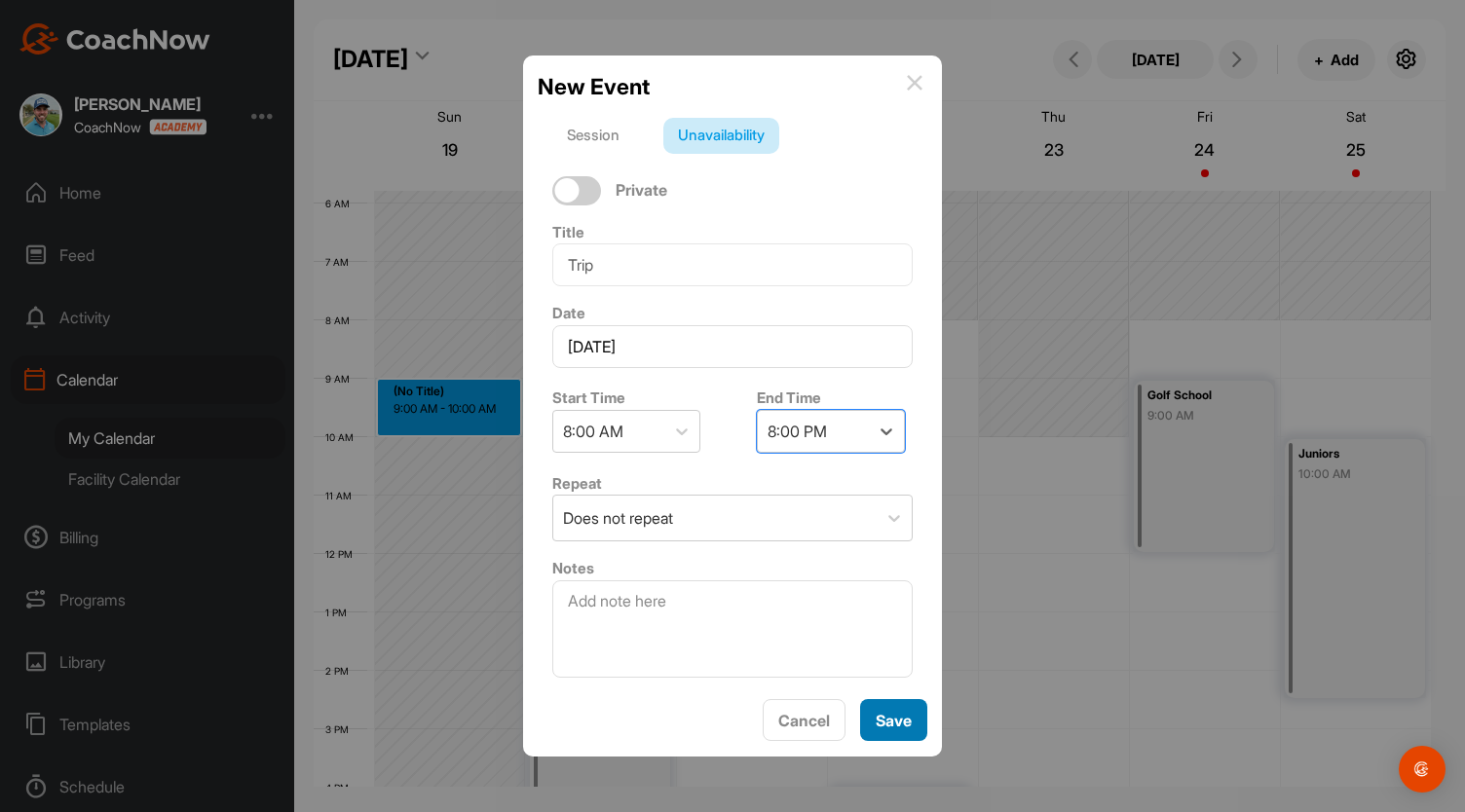
click at [908, 731] on button "Save" at bounding box center [894, 720] width 68 height 42
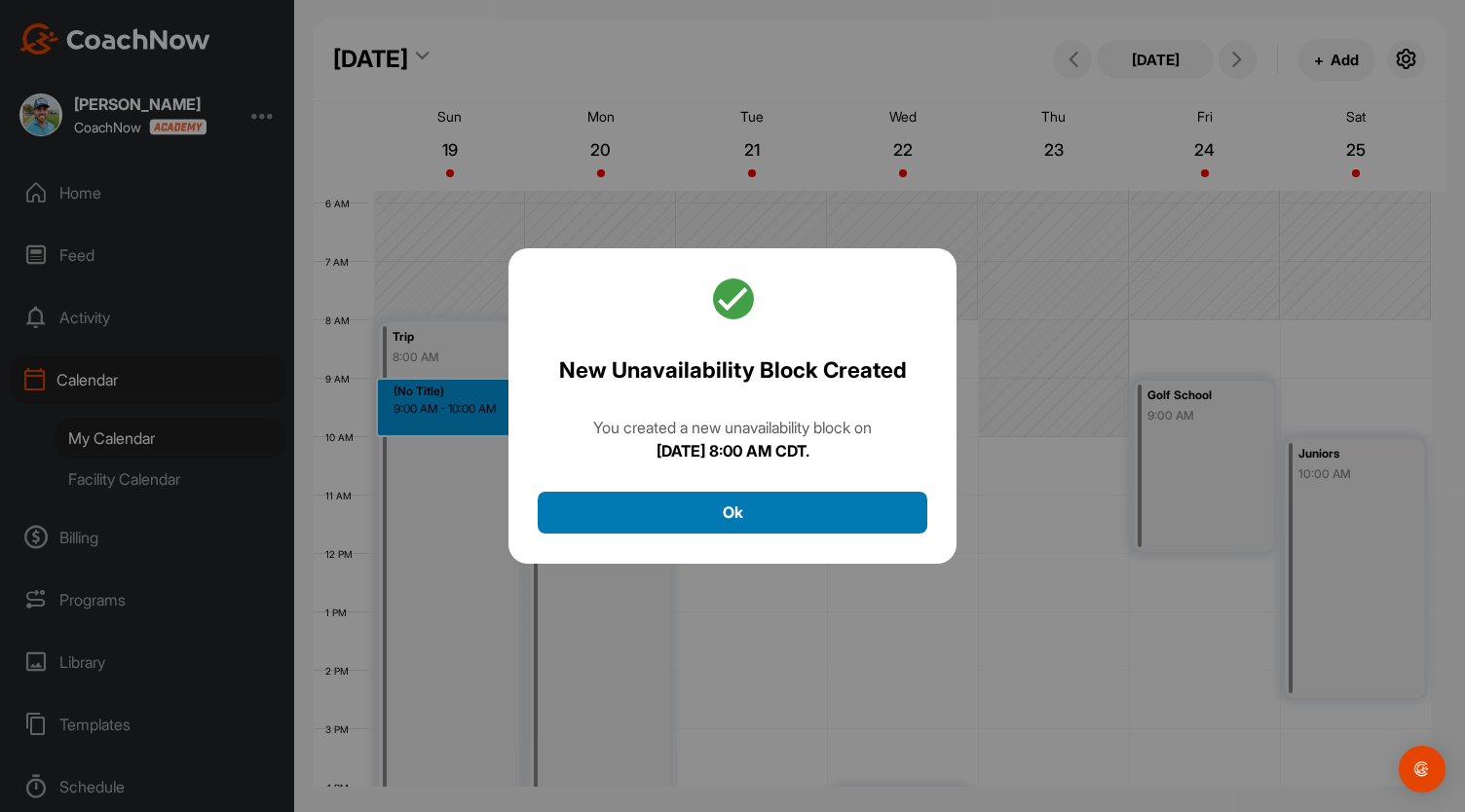
click at [823, 524] on button "Ok" at bounding box center [732, 512] width 389 height 42
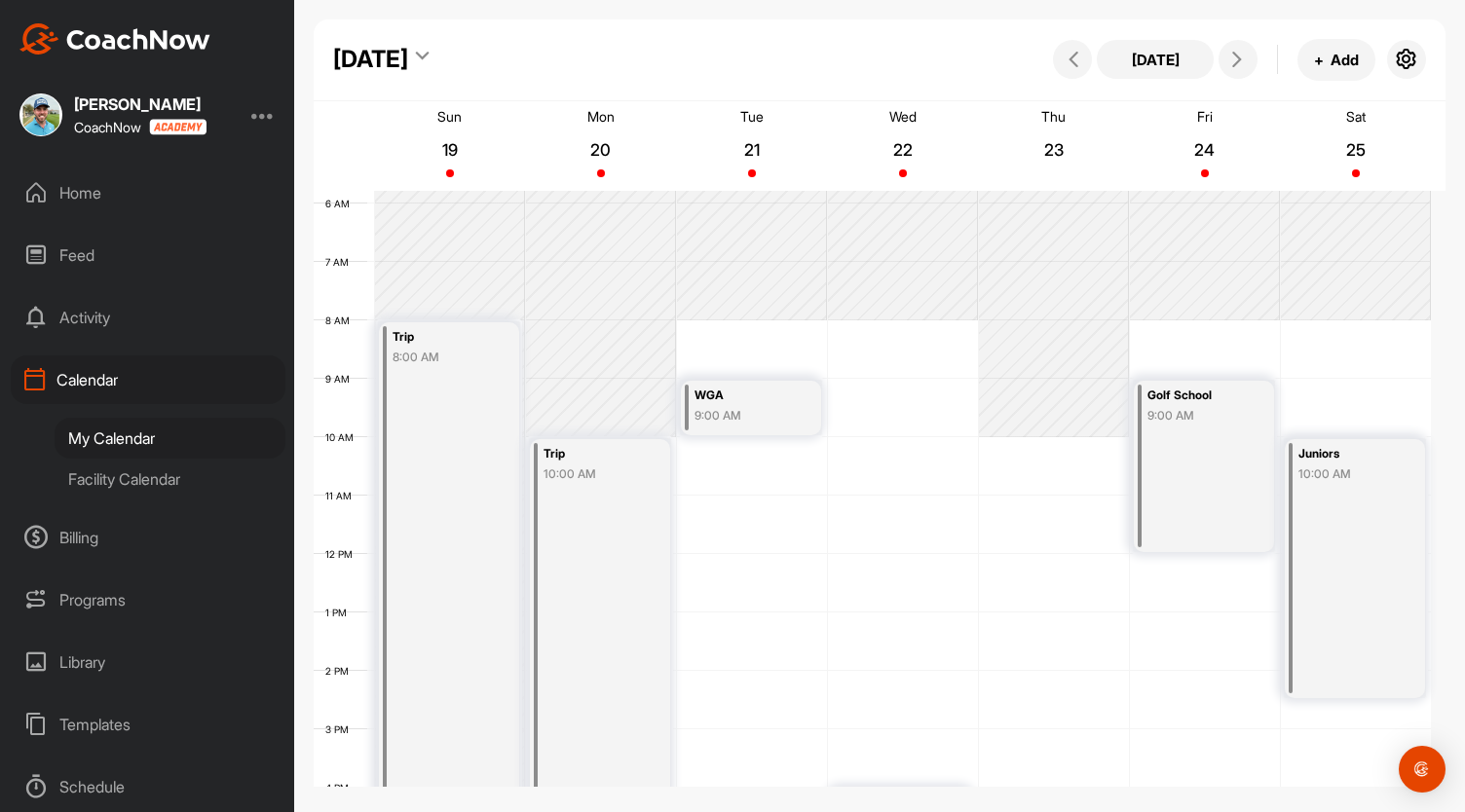
click at [408, 55] on div "[DATE]" at bounding box center [370, 59] width 75 height 35
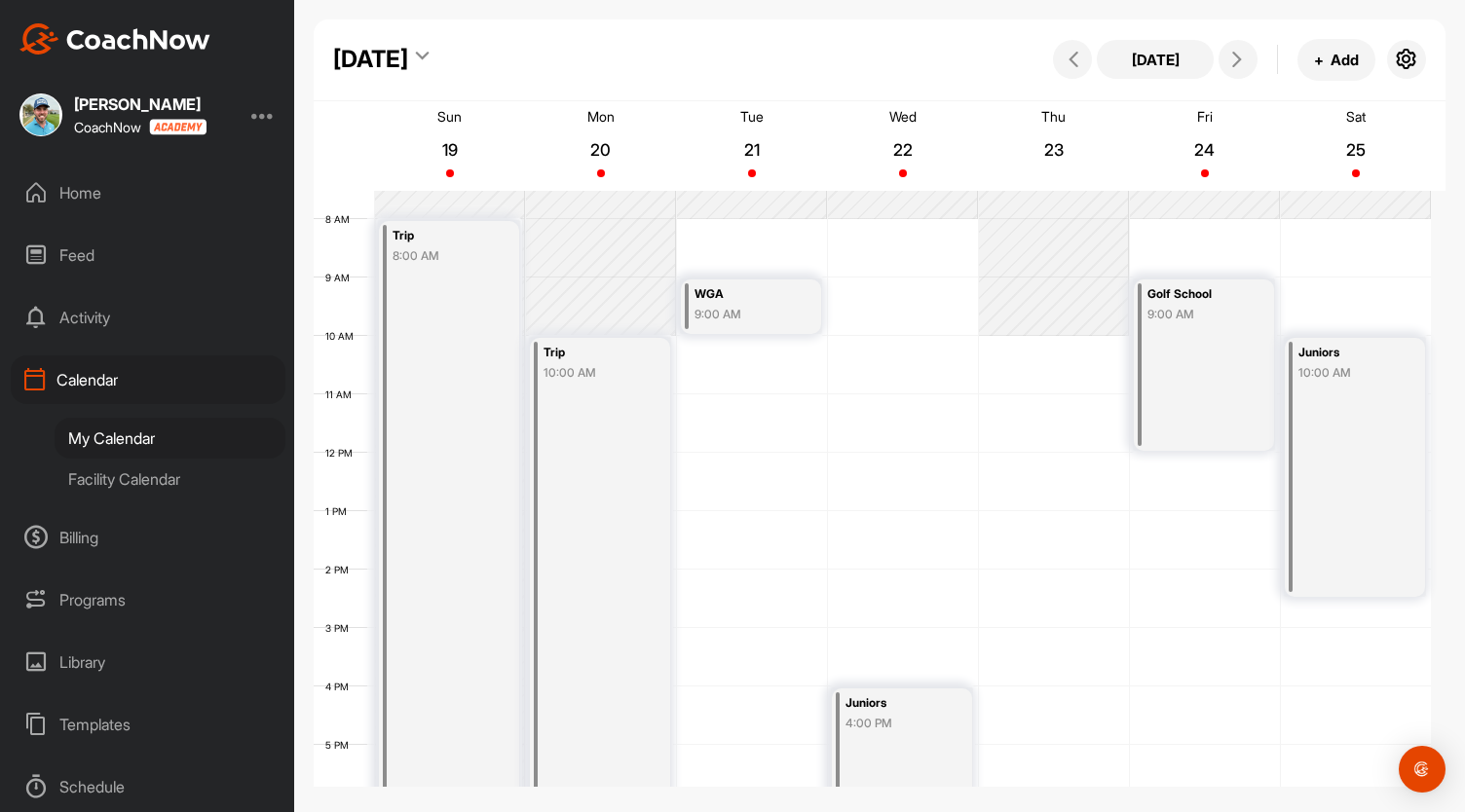
scroll to position [427, 0]
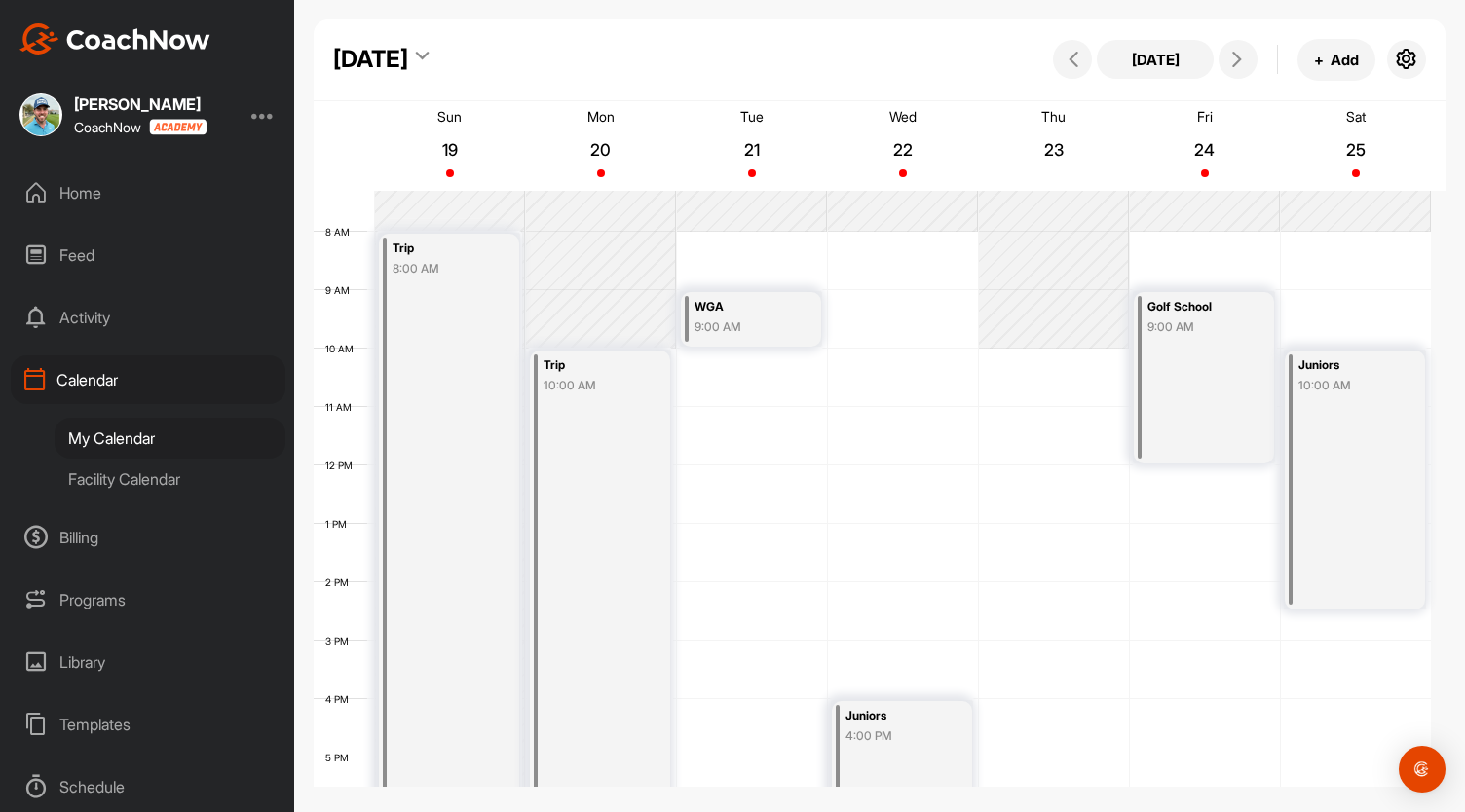
click at [408, 68] on div "[DATE]" at bounding box center [370, 59] width 75 height 35
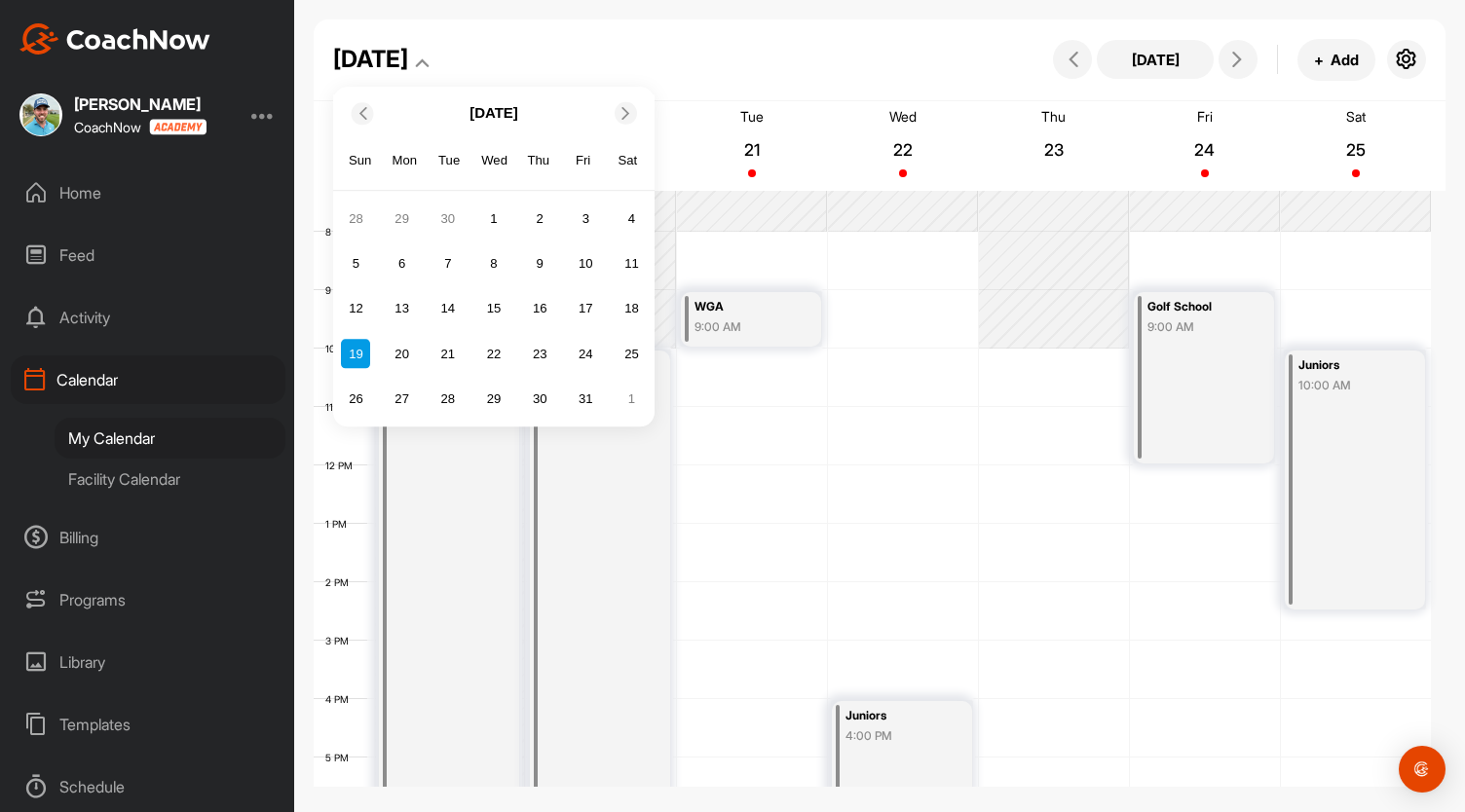
click at [358, 110] on icon at bounding box center [361, 113] width 13 height 13
click at [495, 346] on div "24" at bounding box center [493, 353] width 29 height 29
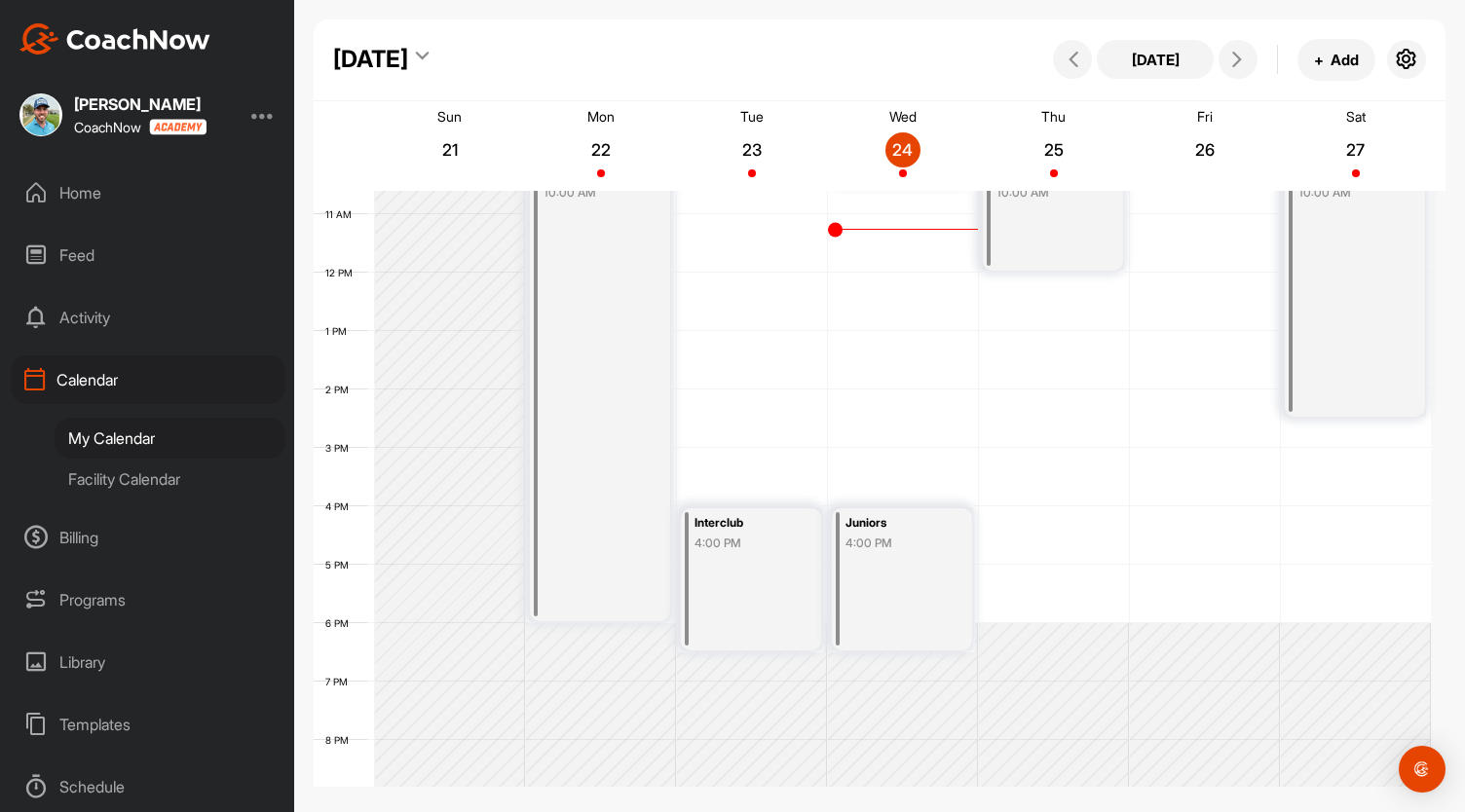
scroll to position [545, 0]
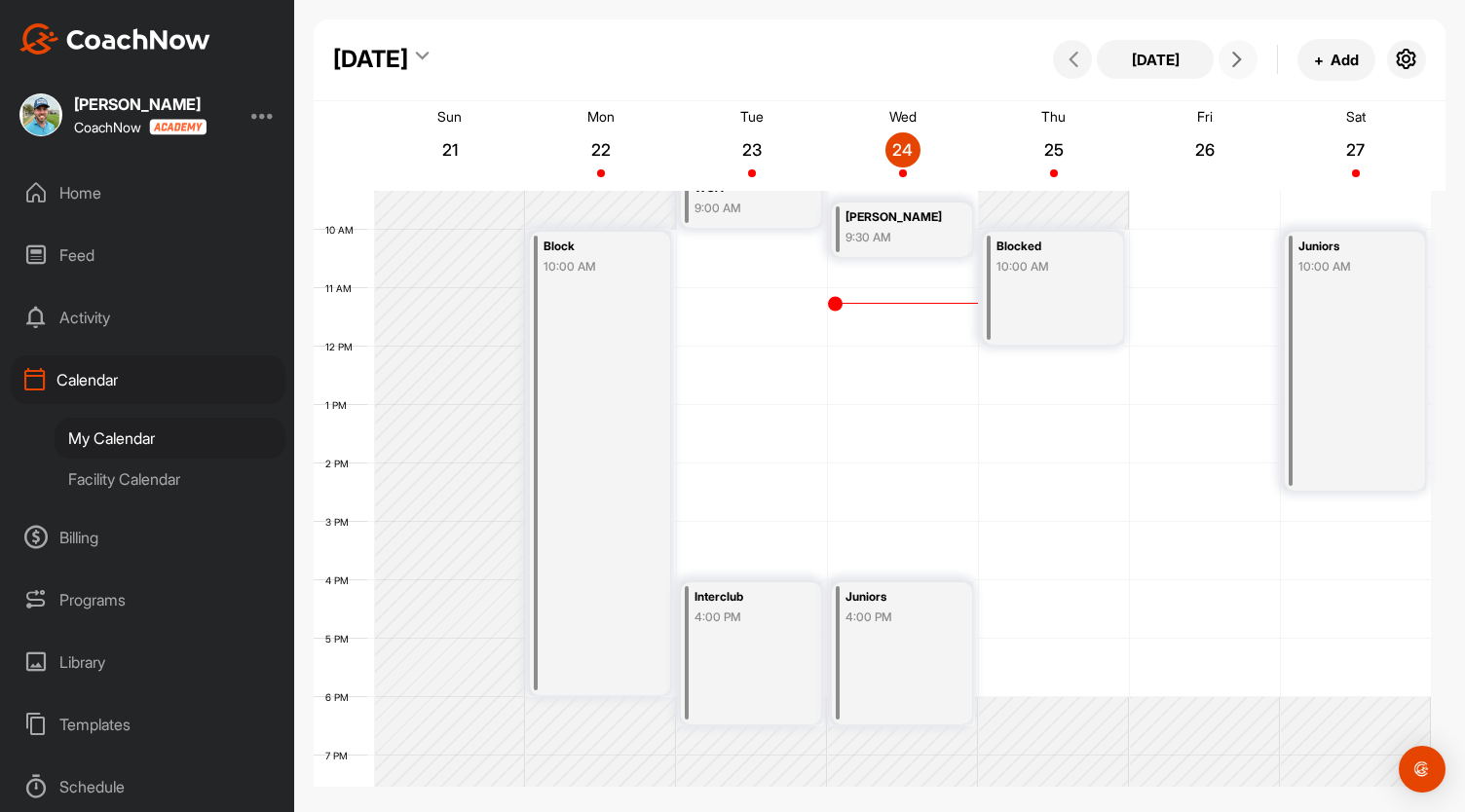
click at [1227, 67] on span at bounding box center [1237, 60] width 23 height 16
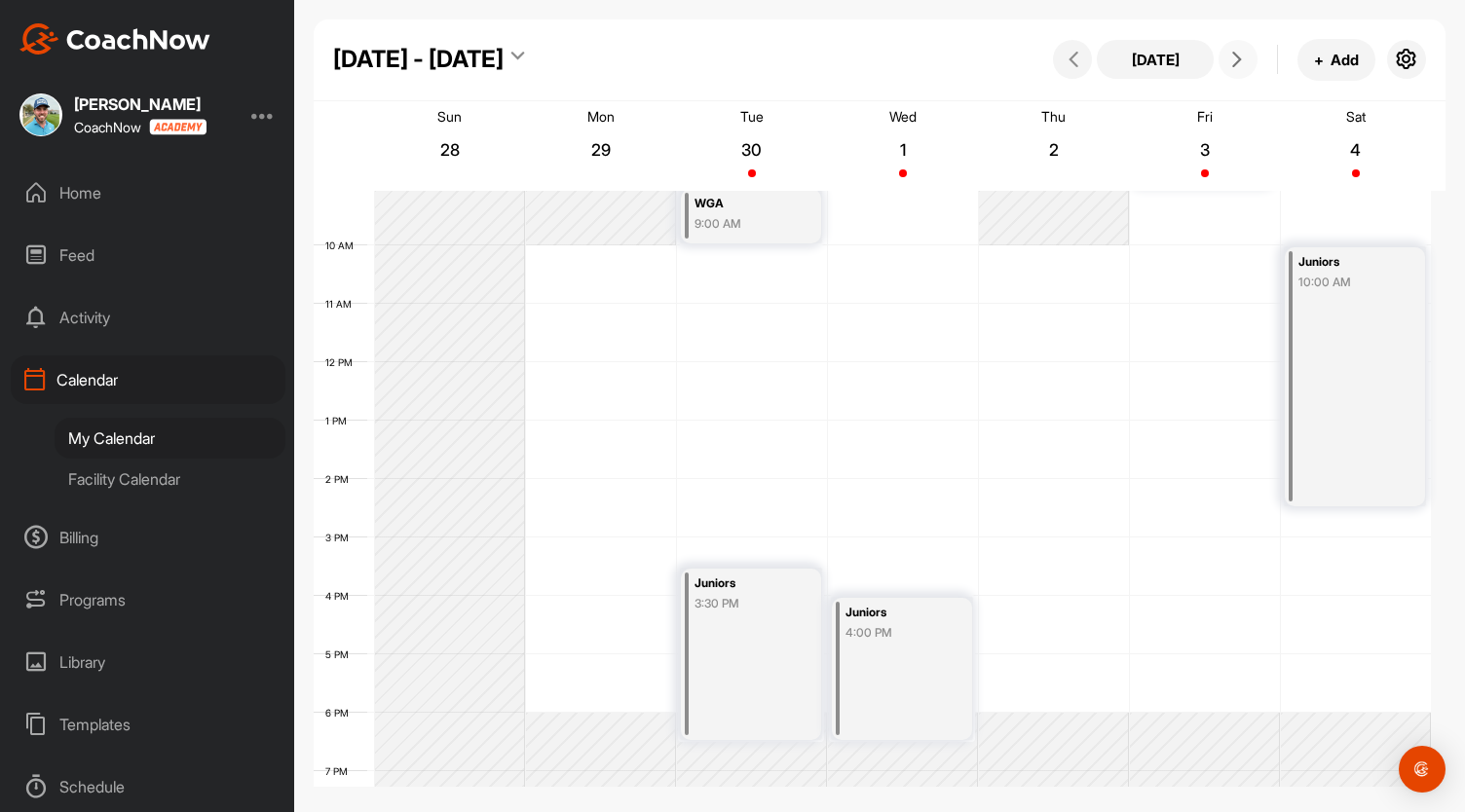
scroll to position [517, 0]
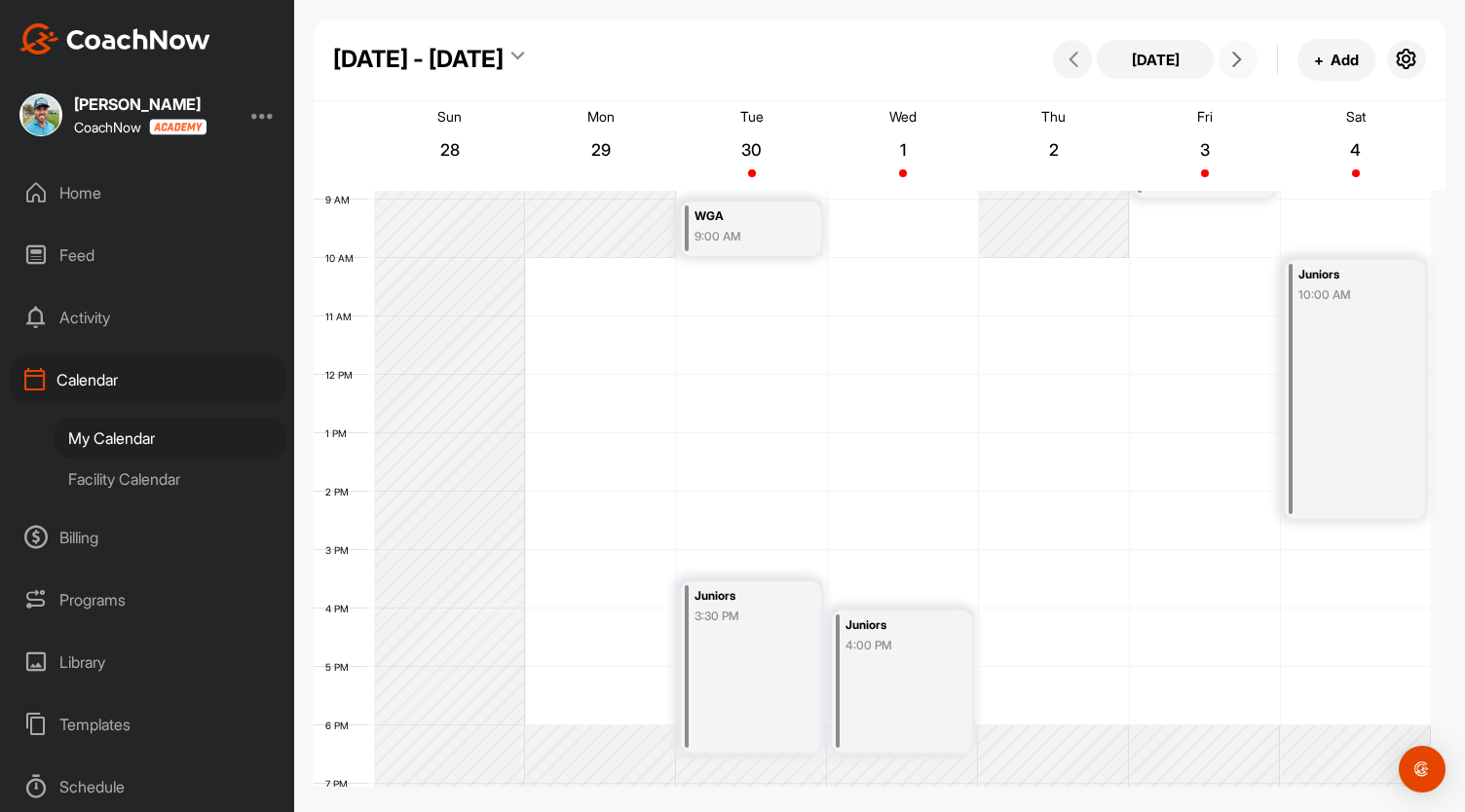
click at [1031, 265] on div "12 AM 1 AM 2 AM 3 AM 4 AM 5 AM 6 AM 7 AM 8 AM 9 AM 10 AM 11 AM 12 PM 1 PM 2 PM …" at bounding box center [872, 374] width 1117 height 1402
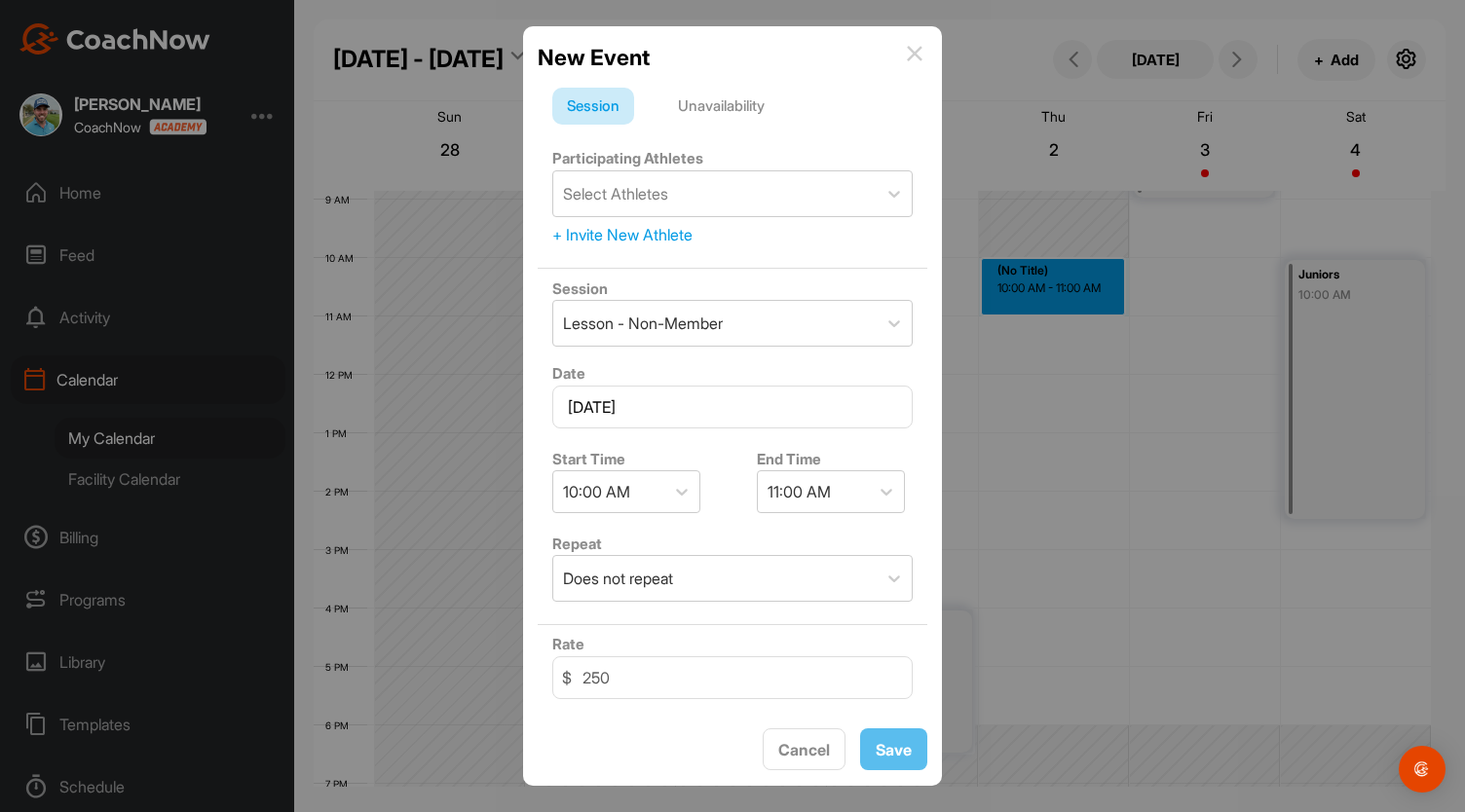
click at [725, 104] on div "Unavailability" at bounding box center [721, 105] width 115 height 37
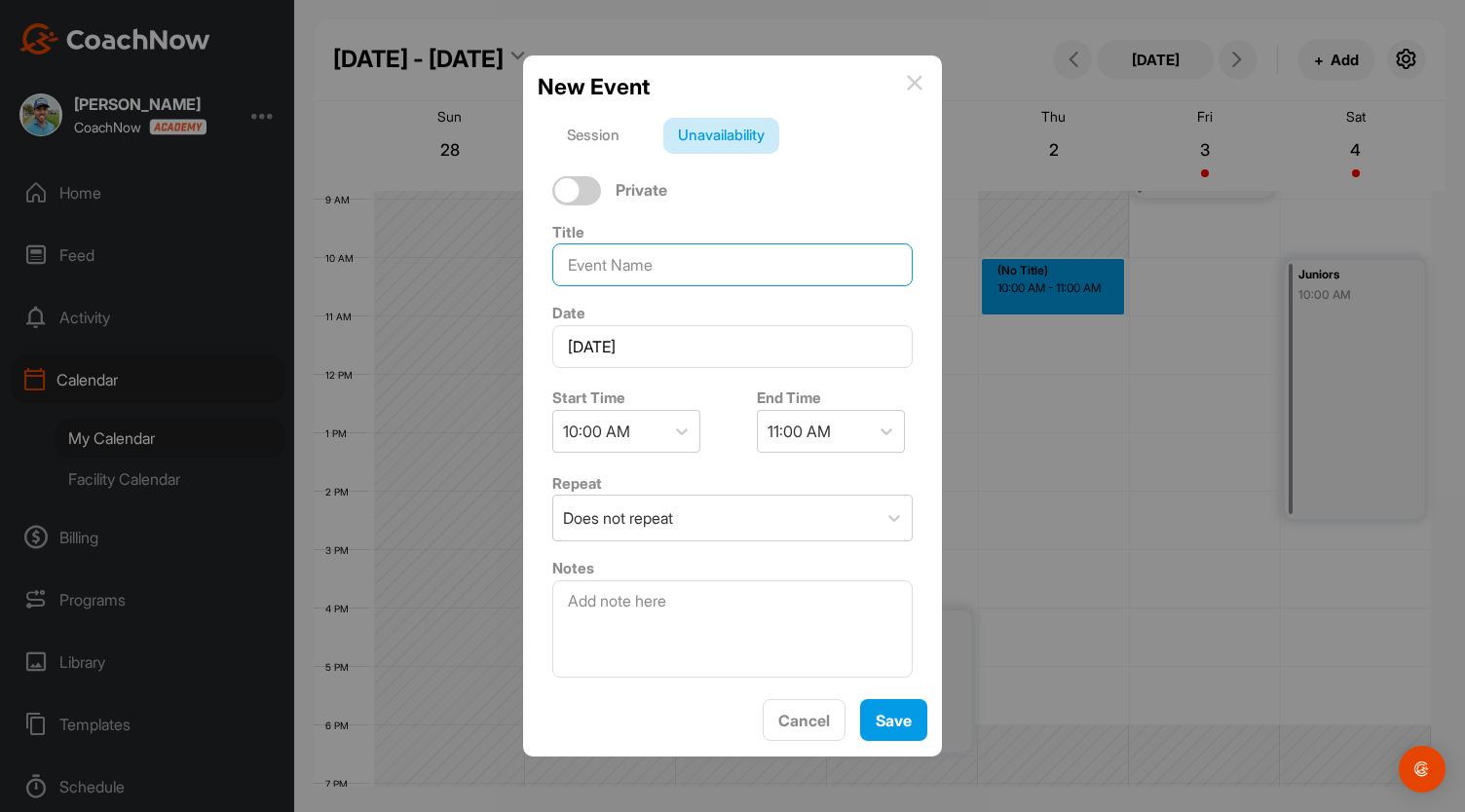
click at [658, 270] on input at bounding box center [732, 265] width 360 height 43
type input "[PERSON_NAME]"
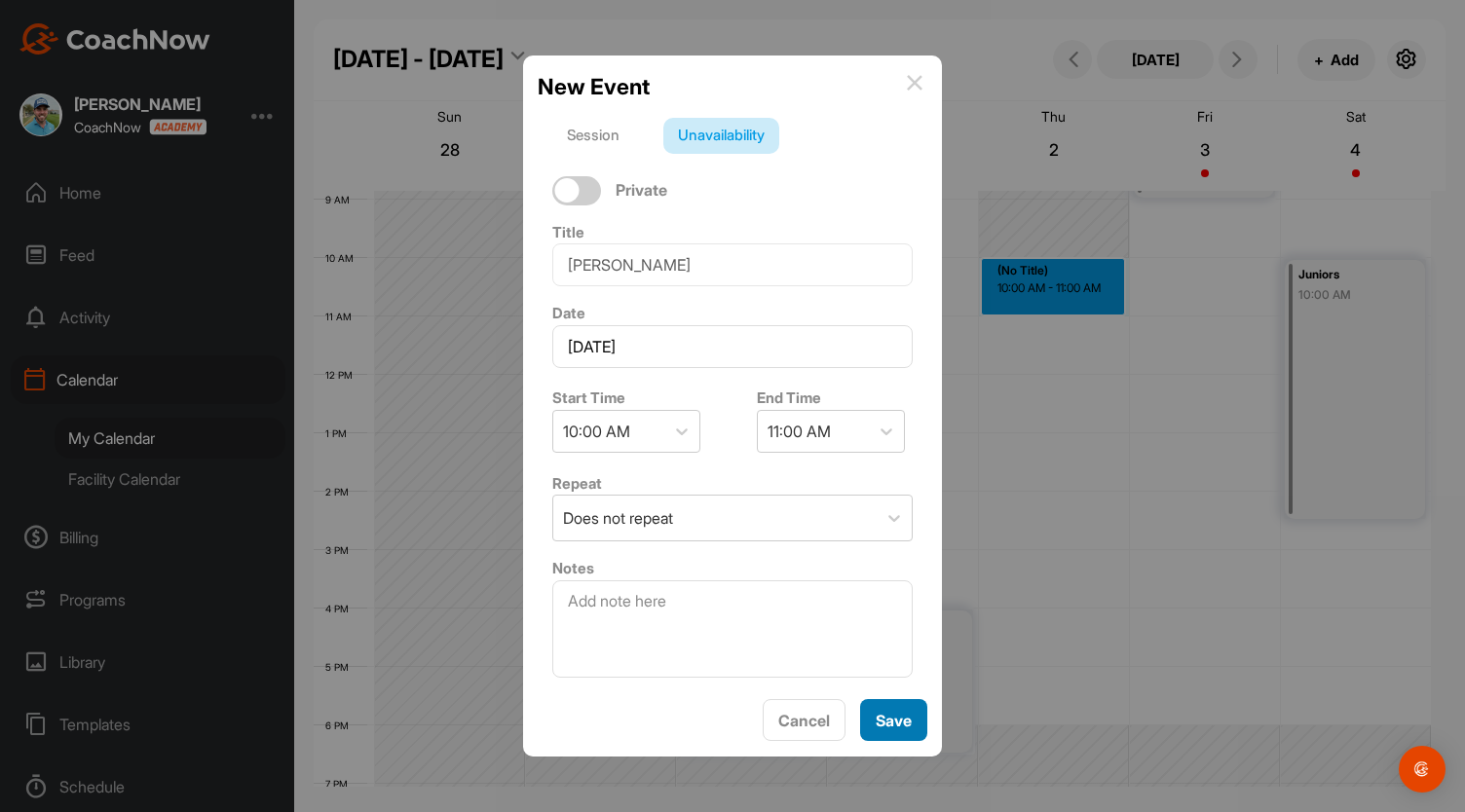
click at [892, 718] on span "Save" at bounding box center [894, 720] width 36 height 20
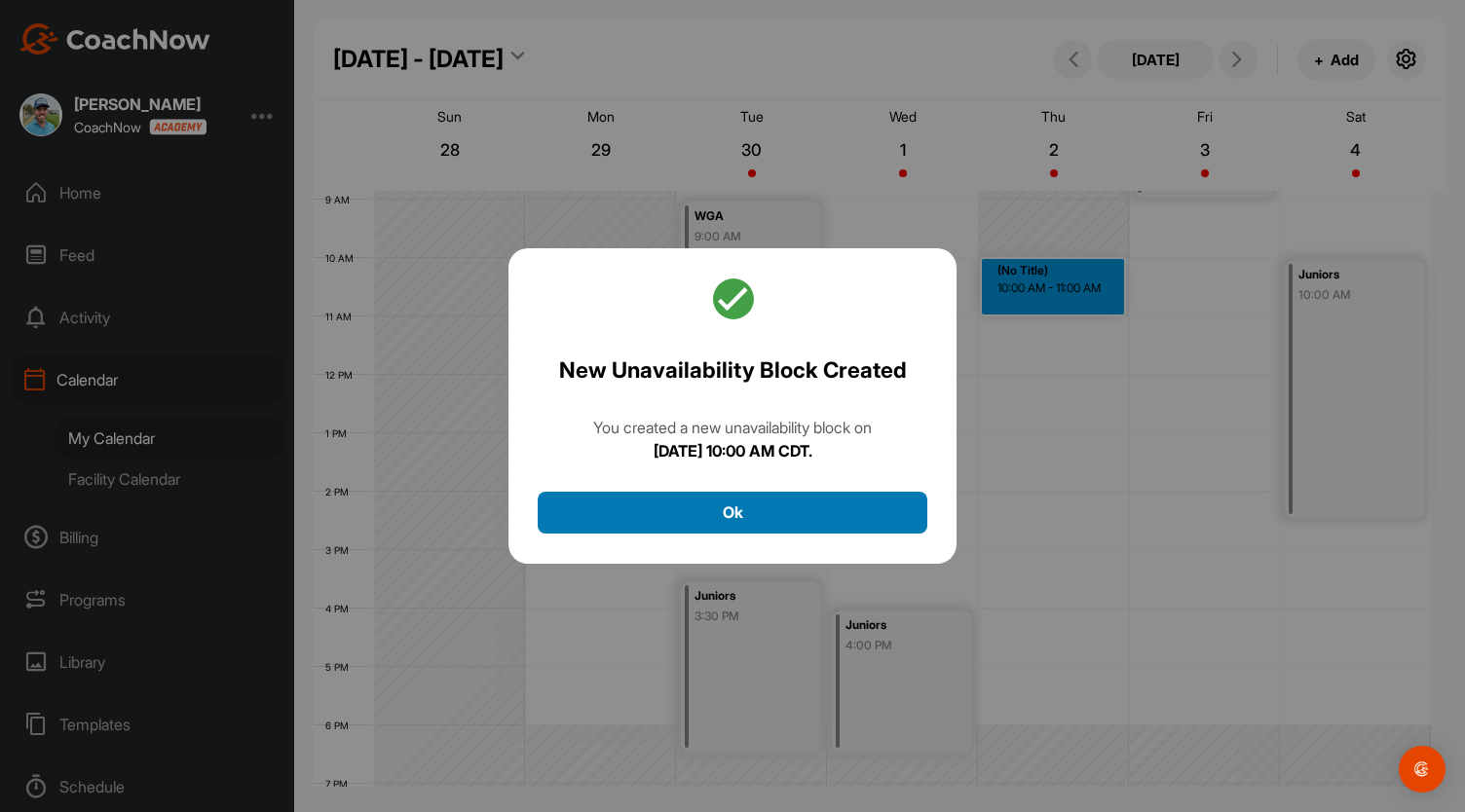
click at [845, 528] on button "Ok" at bounding box center [732, 512] width 389 height 42
